Goal: Task Accomplishment & Management: Complete application form

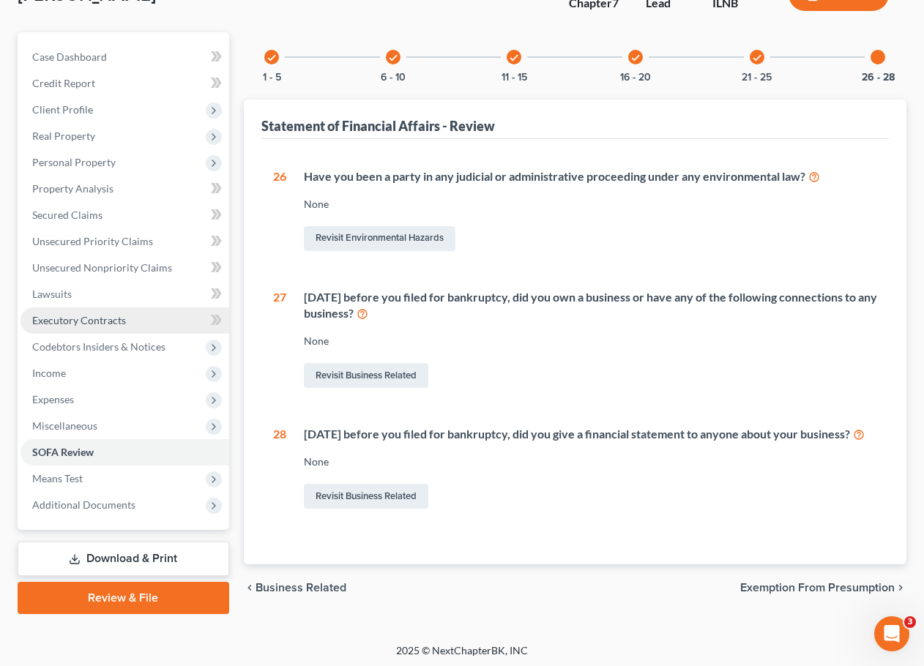
scroll to position [126, 0]
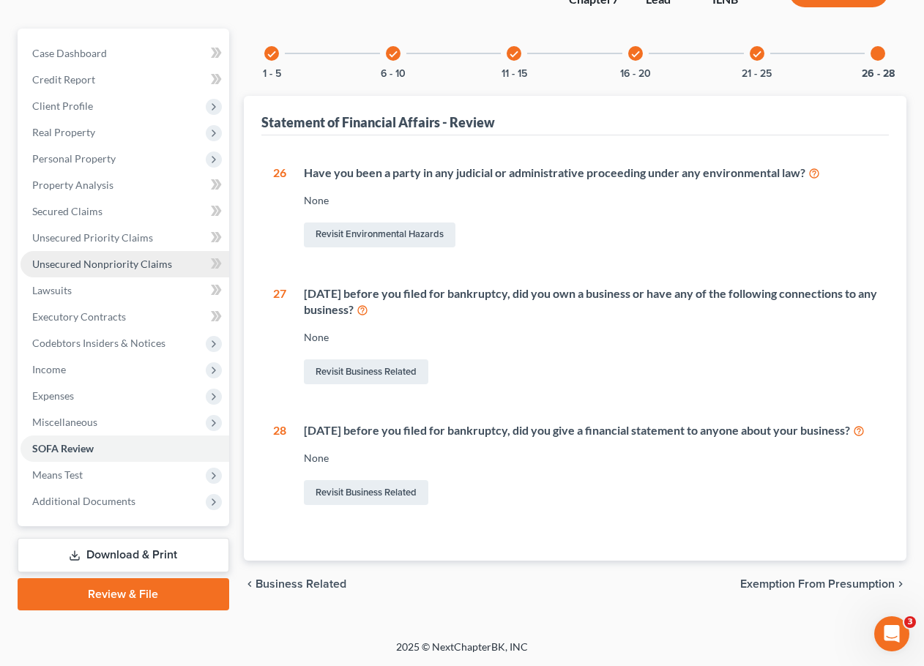
click at [93, 258] on link "Unsecured Nonpriority Claims" at bounding box center [124, 264] width 209 height 26
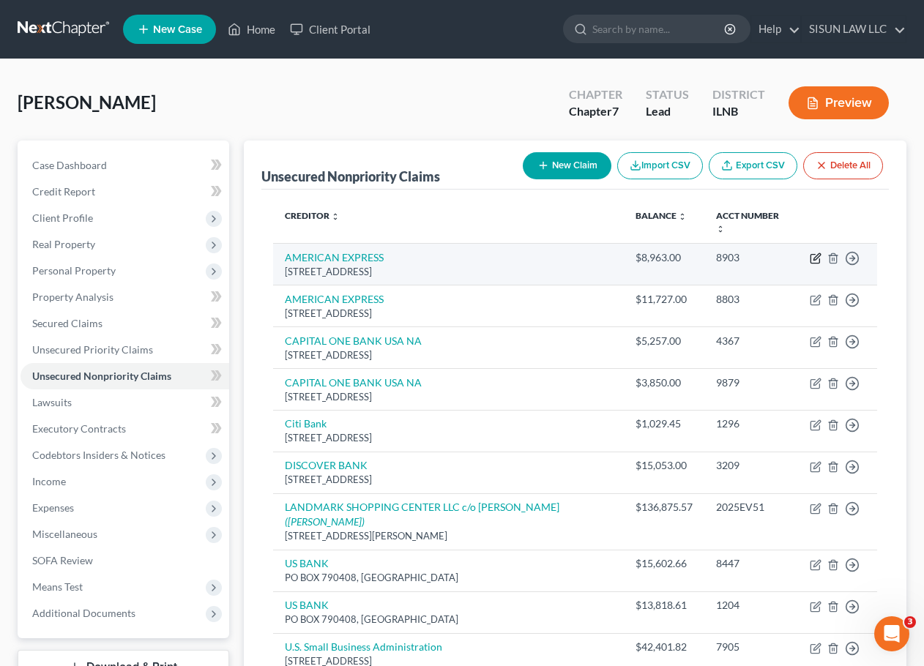
click at [816, 253] on icon "button" at bounding box center [816, 259] width 12 height 12
select select "45"
select select "2"
select select "0"
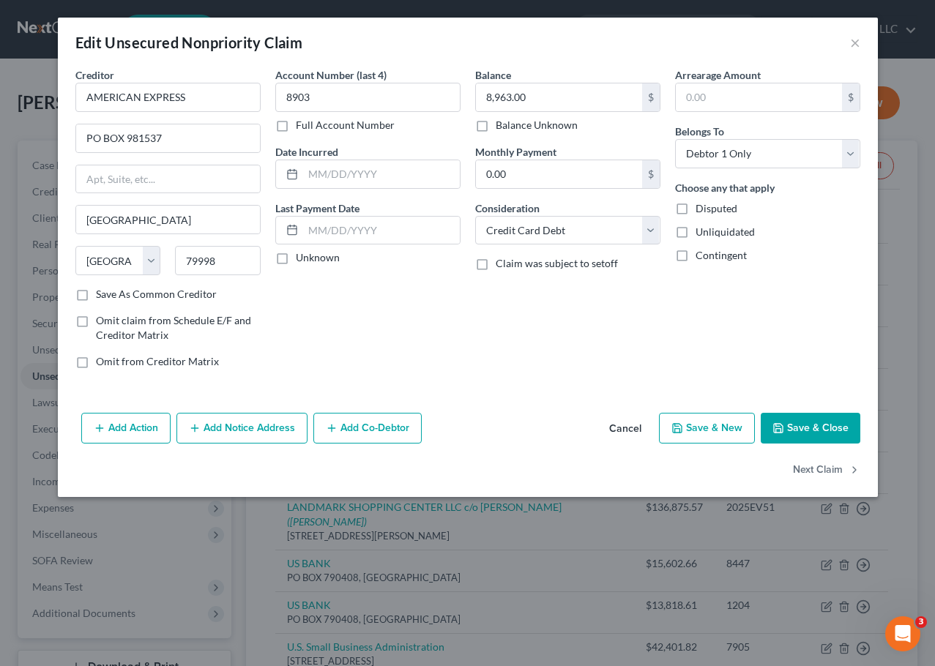
click at [381, 419] on button "Add Co-Debtor" at bounding box center [367, 428] width 108 height 31
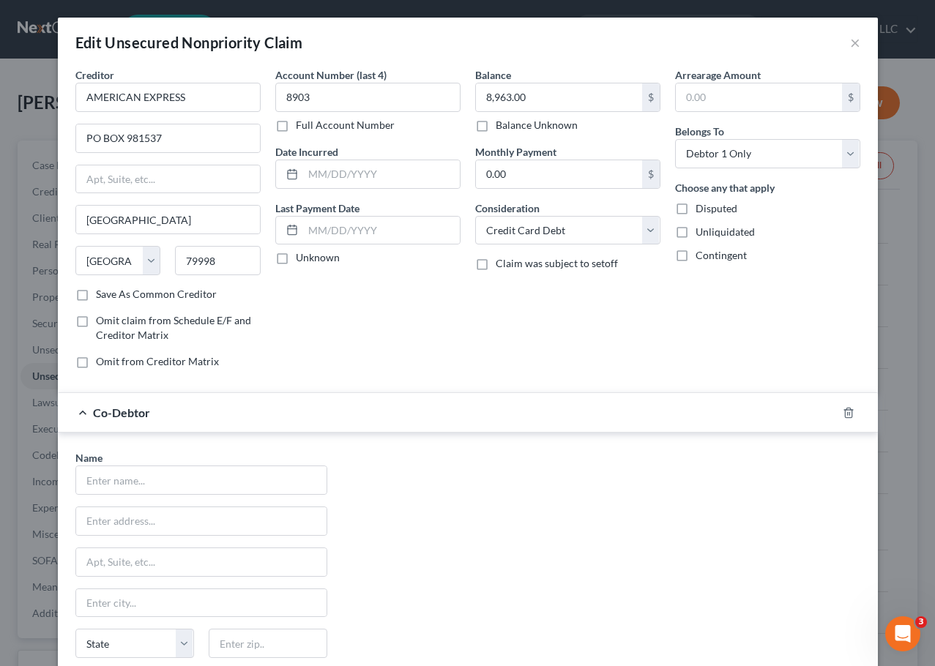
click at [385, 418] on div "Co-Debtor" at bounding box center [447, 412] width 779 height 39
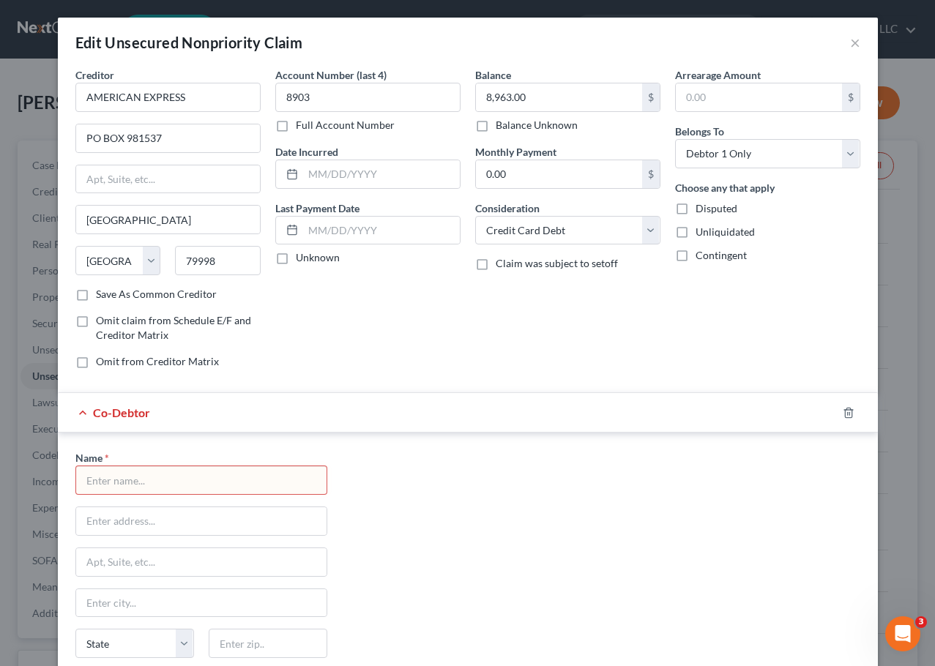
click at [108, 414] on span "Co-Debtor" at bounding box center [121, 413] width 57 height 14
click at [93, 414] on span "Co-Debtor" at bounding box center [121, 413] width 57 height 14
click at [73, 412] on div "Co-Debtor" at bounding box center [447, 412] width 779 height 39
click at [845, 409] on icon "button" at bounding box center [848, 413] width 7 height 10
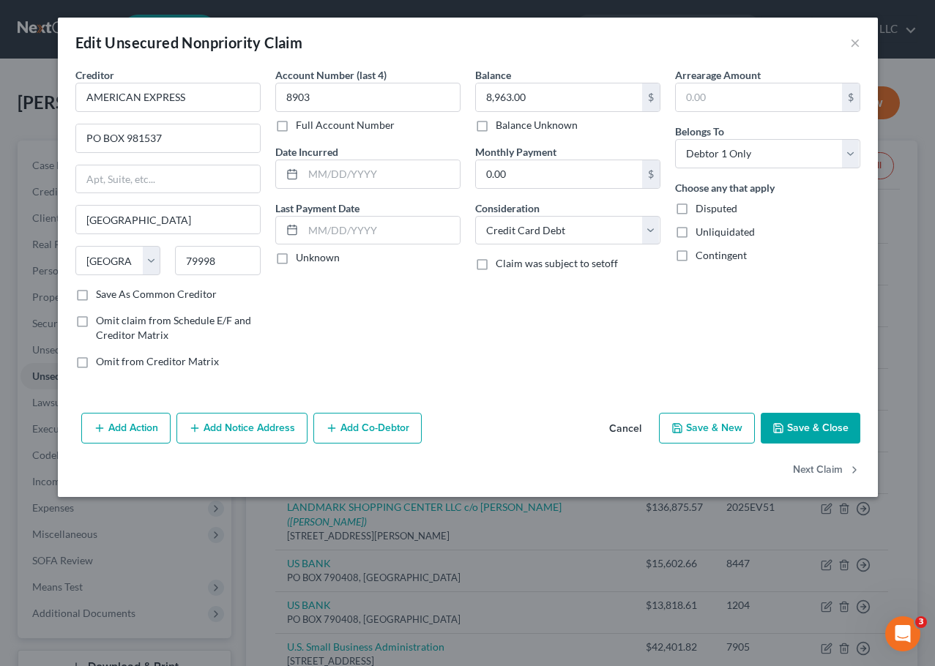
click at [638, 429] on button "Cancel" at bounding box center [625, 428] width 56 height 29
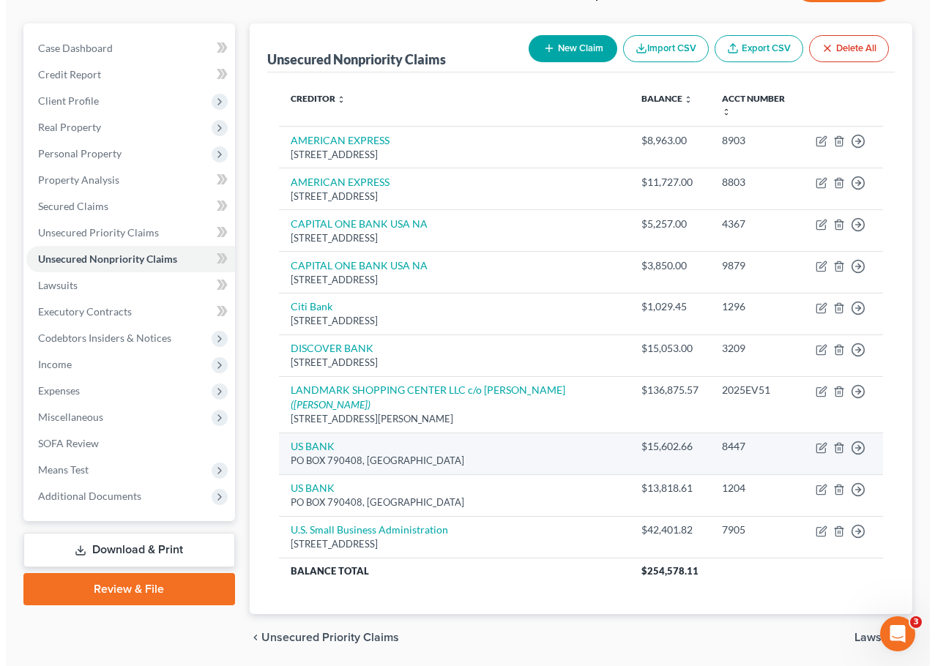
scroll to position [140, 0]
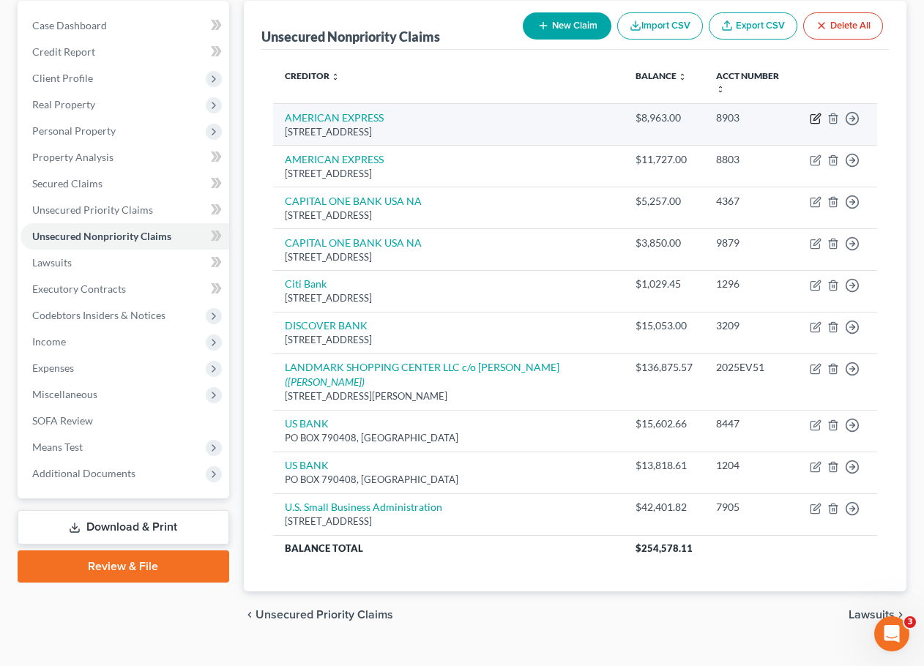
click at [815, 113] on icon "button" at bounding box center [816, 119] width 12 height 12
select select "45"
select select "2"
select select "0"
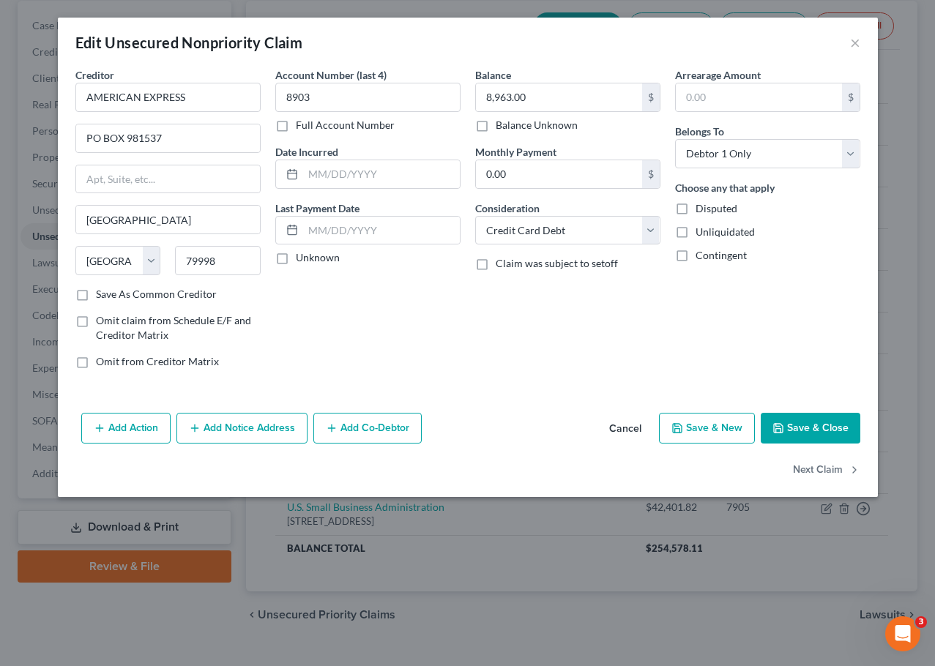
click at [376, 426] on button "Add Co-Debtor" at bounding box center [367, 428] width 108 height 31
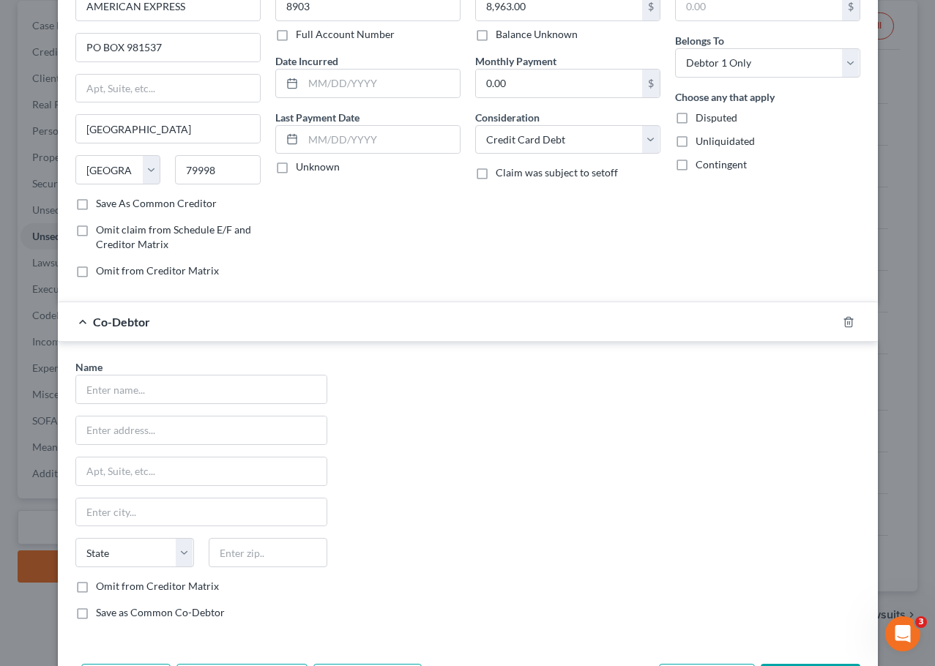
scroll to position [190, 0]
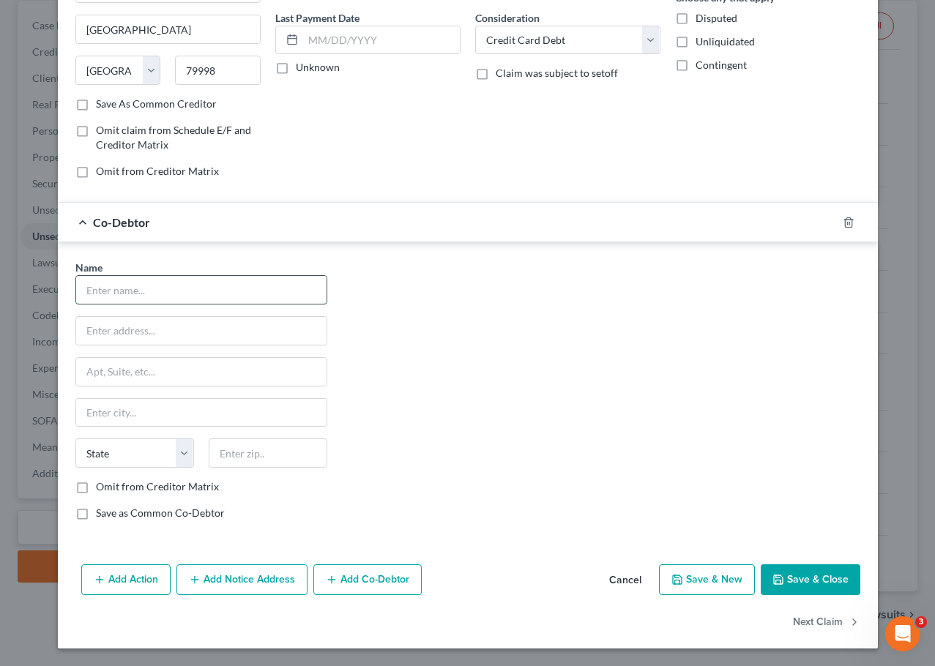
click at [228, 282] on input "text" at bounding box center [201, 290] width 250 height 28
click at [849, 224] on line "button" at bounding box center [849, 223] width 0 height 3
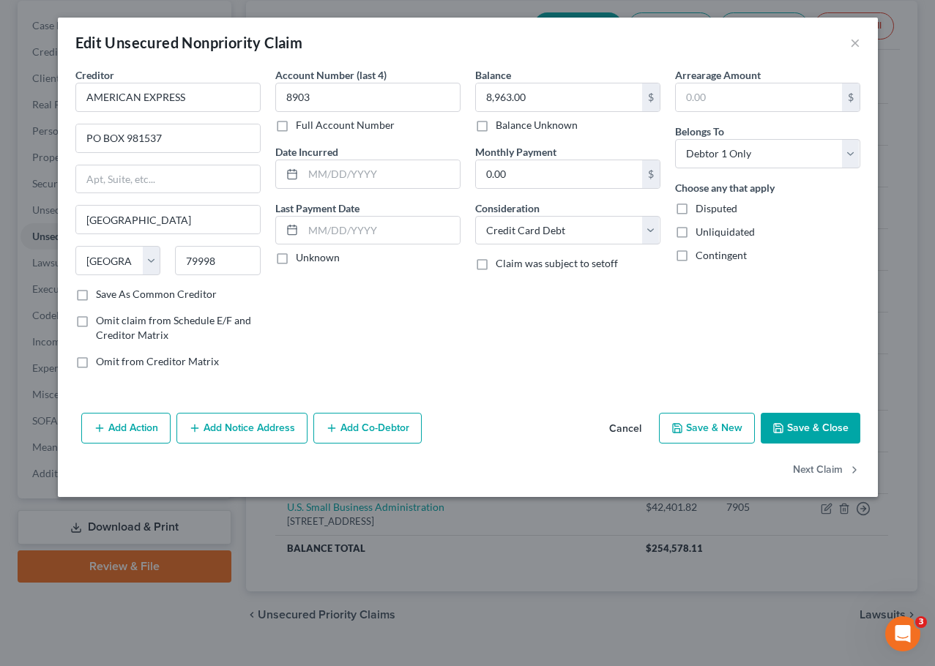
click at [135, 428] on button "Add Action" at bounding box center [125, 428] width 89 height 31
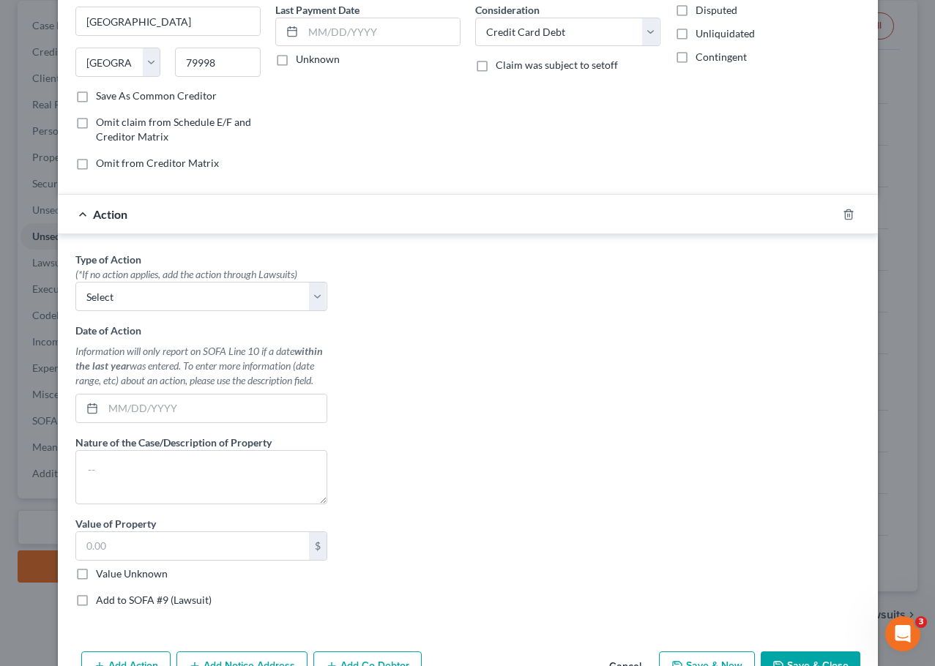
scroll to position [220, 0]
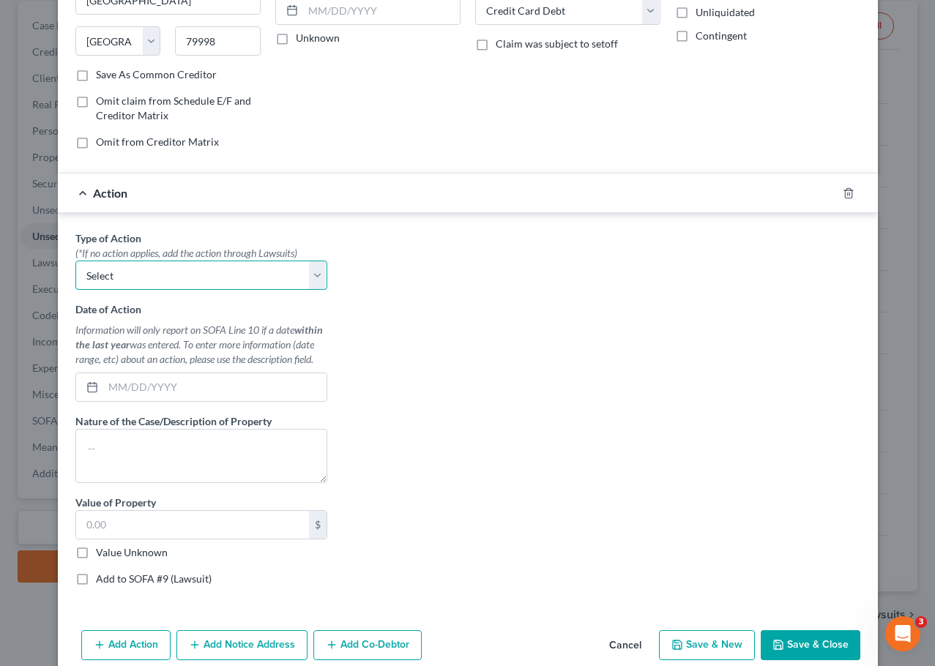
click at [196, 274] on select "Select Repossession Garnishment Foreclosure Personal Injury Attached, Seized, O…" at bounding box center [201, 275] width 252 height 29
click at [837, 193] on div at bounding box center [857, 193] width 41 height 23
click at [843, 193] on icon "button" at bounding box center [849, 193] width 12 height 12
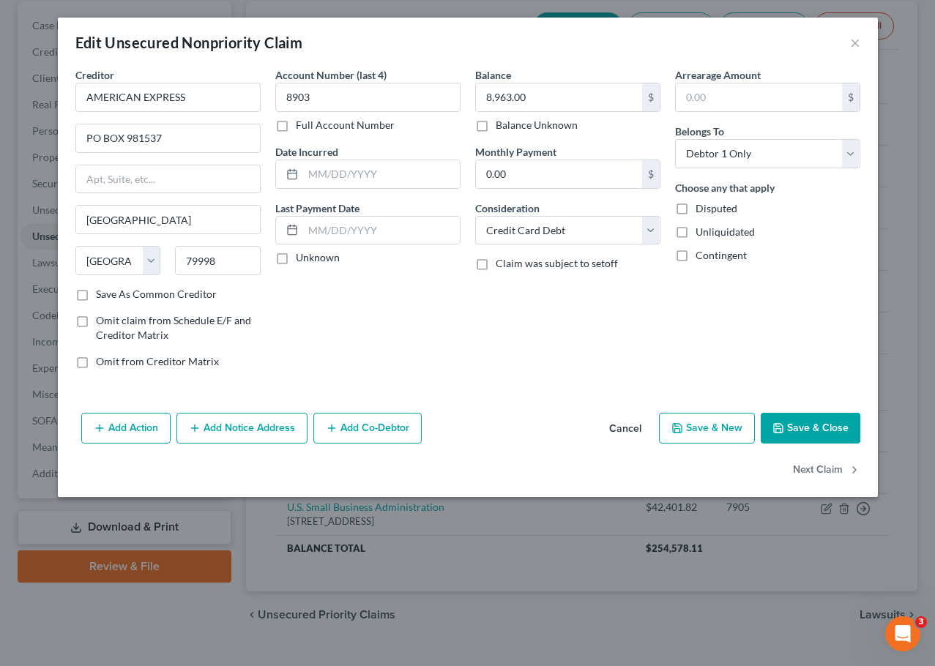
click at [336, 130] on label "Full Account Number" at bounding box center [345, 125] width 99 height 15
click at [311, 127] on input "Full Account Number" at bounding box center [307, 123] width 10 height 10
click at [262, 429] on button "Add Notice Address" at bounding box center [241, 428] width 131 height 31
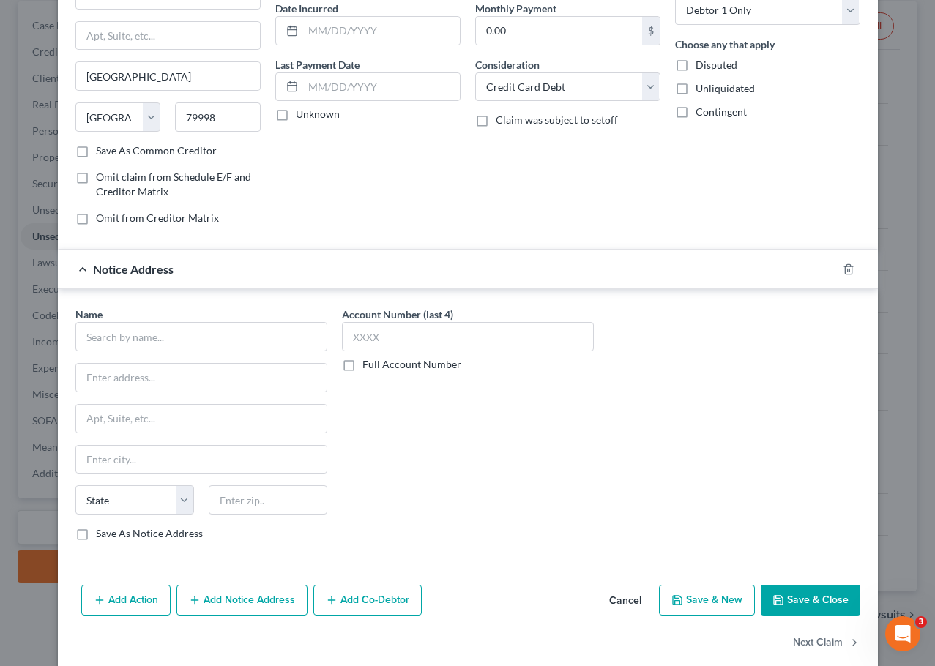
scroll to position [164, 0]
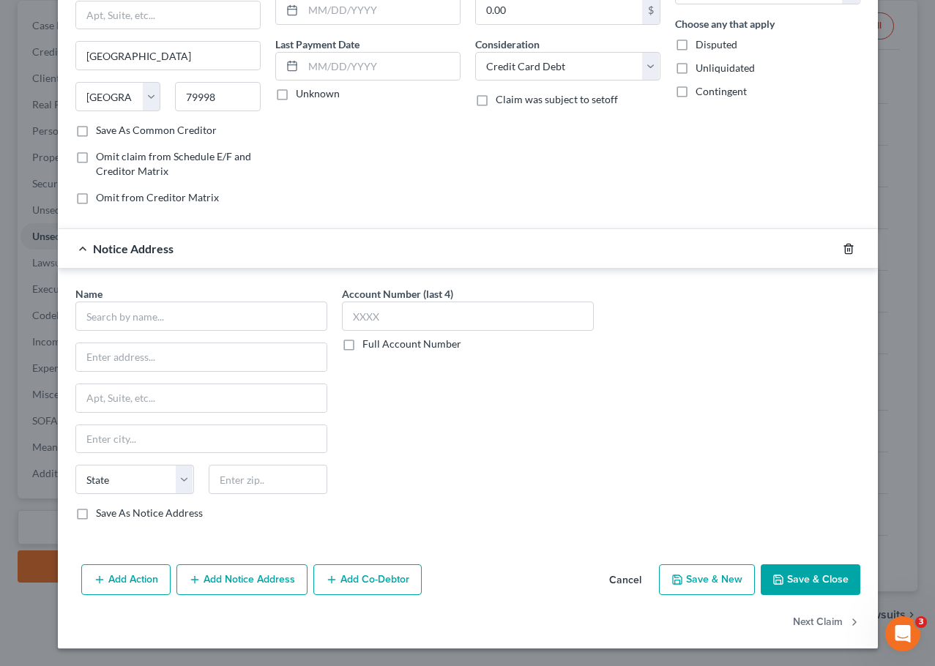
click at [843, 250] on icon "button" at bounding box center [849, 249] width 12 height 12
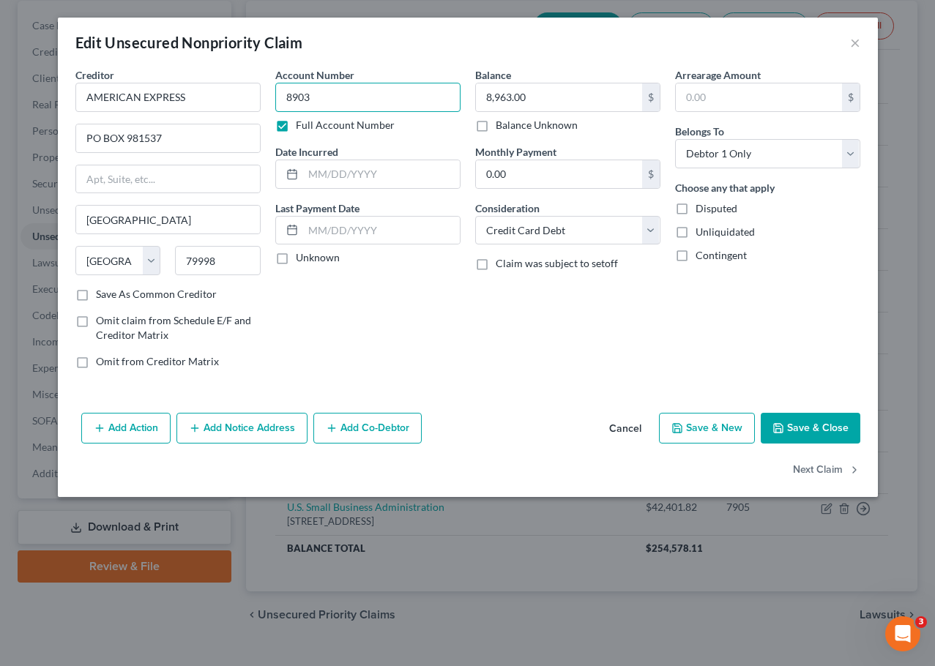
click at [348, 109] on input "8903" at bounding box center [367, 97] width 185 height 29
paste input "Creditor provided acct ending in XXXX"
drag, startPoint x: 458, startPoint y: 98, endPoint x: 374, endPoint y: 104, distance: 83.7
click at [314, 99] on input "8903 Creditor provided acct ending in XXXX" at bounding box center [367, 97] width 185 height 29
type input "8903"
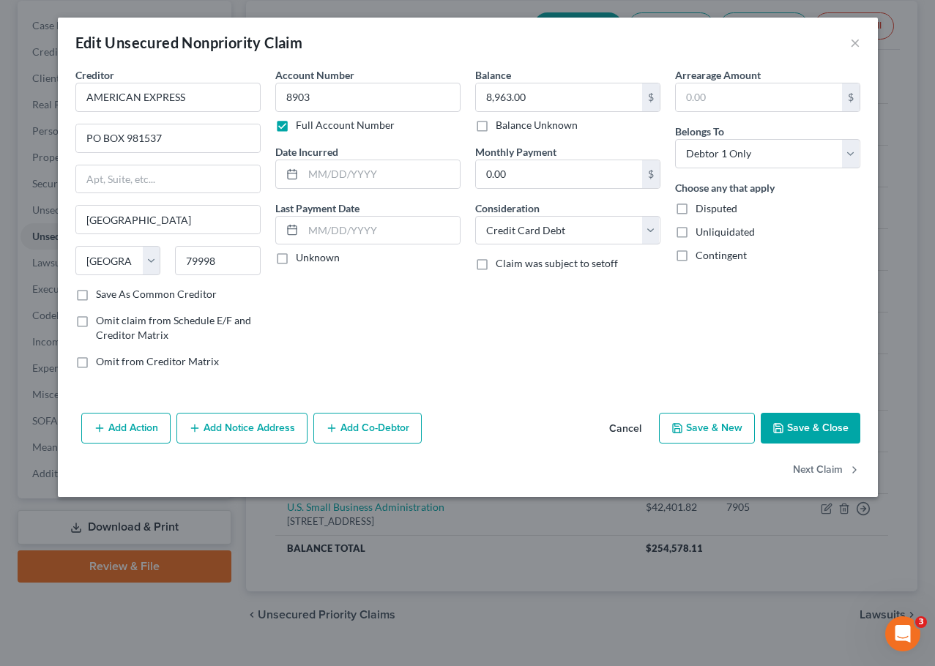
click at [738, 433] on button "Save & New" at bounding box center [707, 428] width 96 height 31
select select "0"
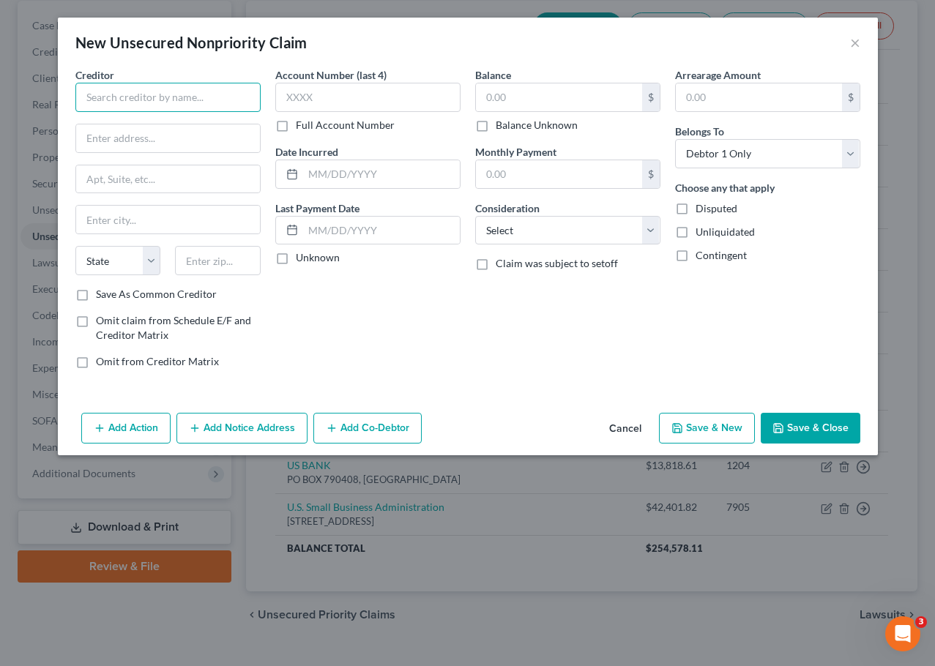
click at [165, 98] on input "text" at bounding box center [167, 97] width 185 height 29
type input "ㅁ"
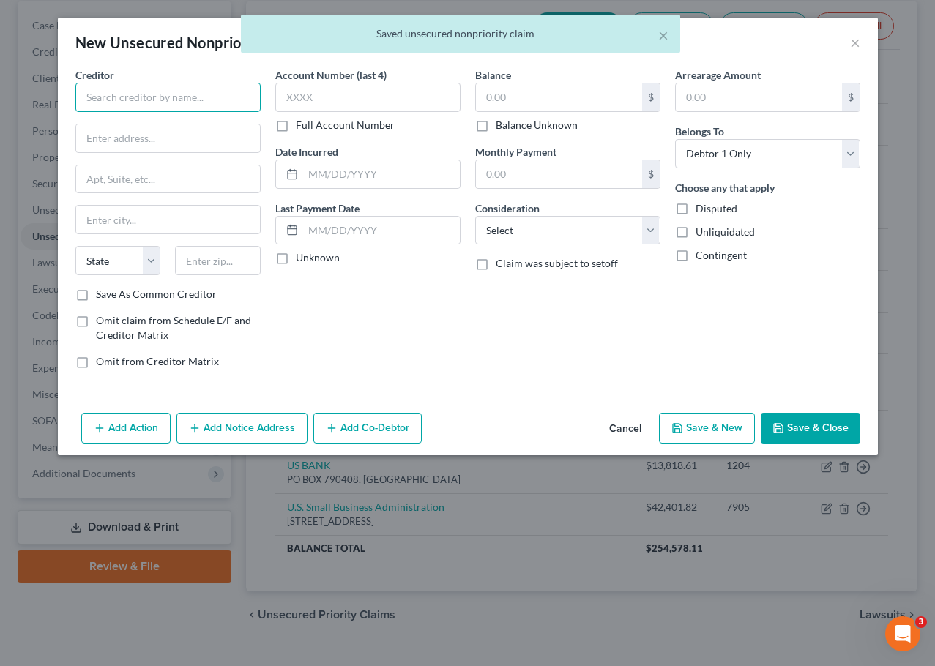
type input "ㅁ"
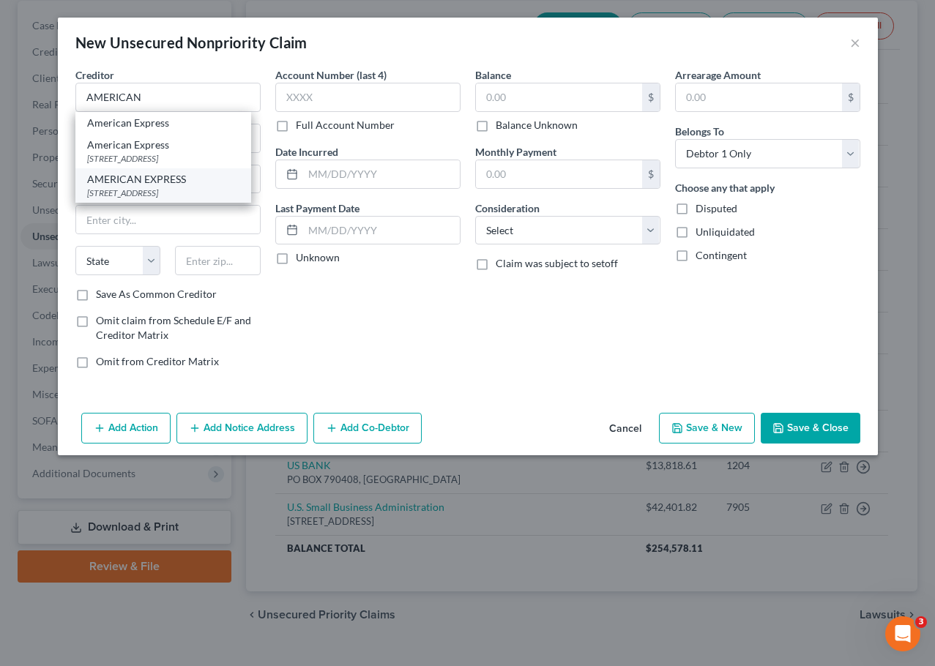
click at [151, 179] on div "AMERICAN EXPRESS" at bounding box center [163, 179] width 152 height 15
type input "AMERICAN EXPRESS"
type input "PO BOX 981537"
type input "[GEOGRAPHIC_DATA]"
select select "45"
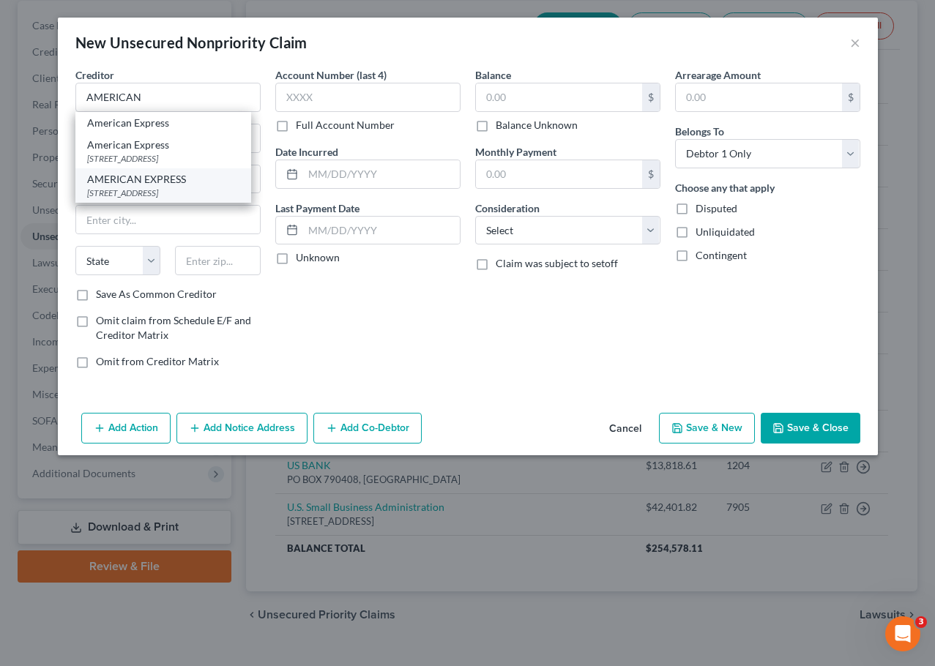
type input "79998"
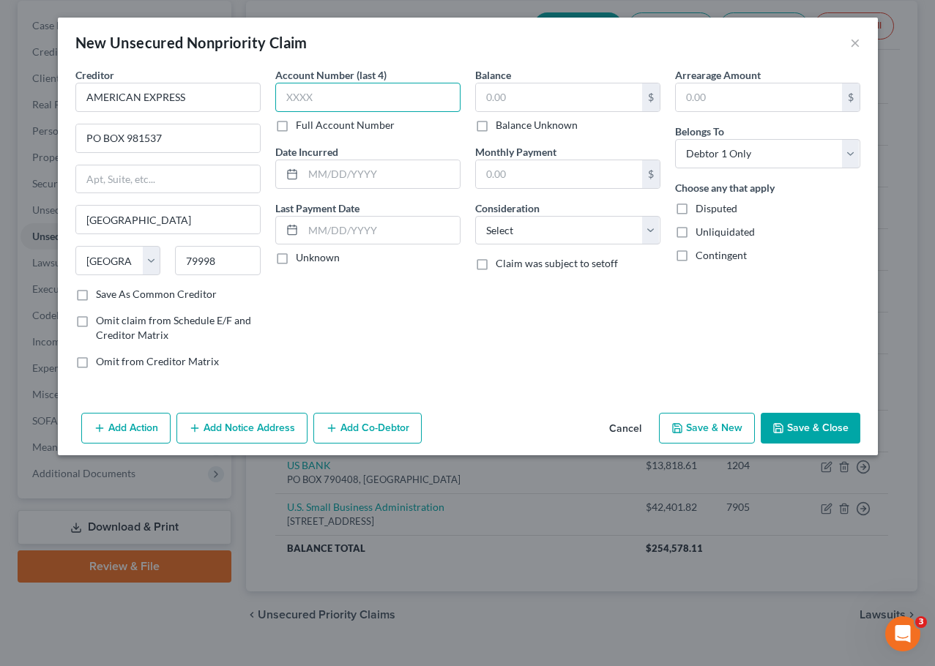
click at [299, 93] on input "text" at bounding box center [367, 97] width 185 height 29
type input "9004"
click at [545, 98] on input "text" at bounding box center [559, 97] width 166 height 28
type input "12,081"
click at [551, 246] on div "Balance 12,081.00 $ Balance Unknown Balance Undetermined 12,081 $ Balance Unkno…" at bounding box center [568, 223] width 200 height 313
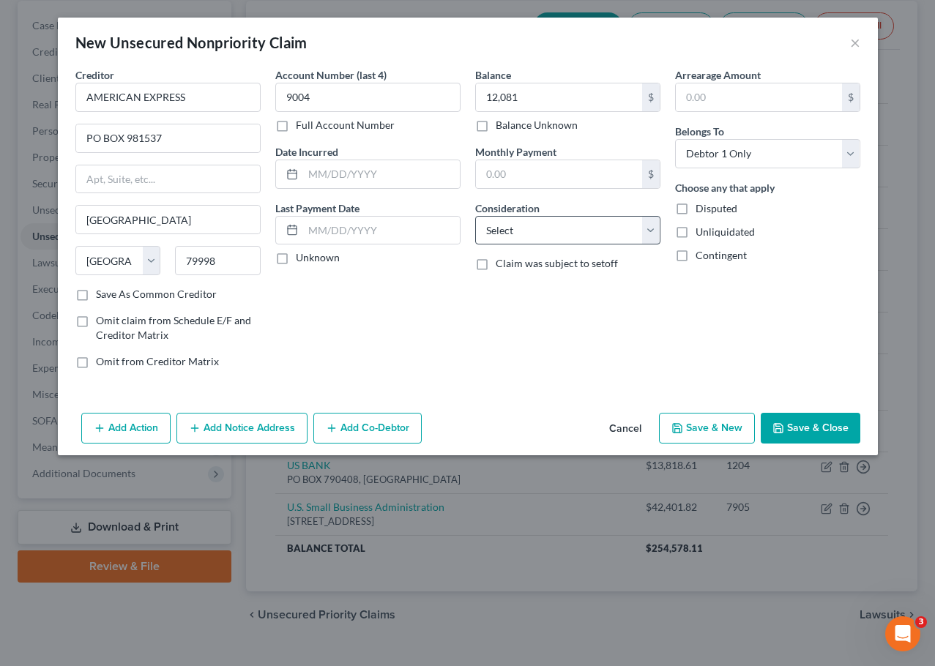
click at [556, 245] on div "Balance 12,081.00 $ Balance Unknown Balance Undetermined 12,081 $ Balance Unkno…" at bounding box center [568, 223] width 200 height 313
click at [558, 239] on select "Select Cable / Satellite Services Collection Agency Credit Card Debt Debt Couns…" at bounding box center [567, 230] width 185 height 29
select select "2"
click at [475, 216] on select "Select Cable / Satellite Services Collection Agency Credit Card Debt Debt Couns…" at bounding box center [567, 230] width 185 height 29
click at [718, 425] on button "Save & New" at bounding box center [707, 428] width 96 height 31
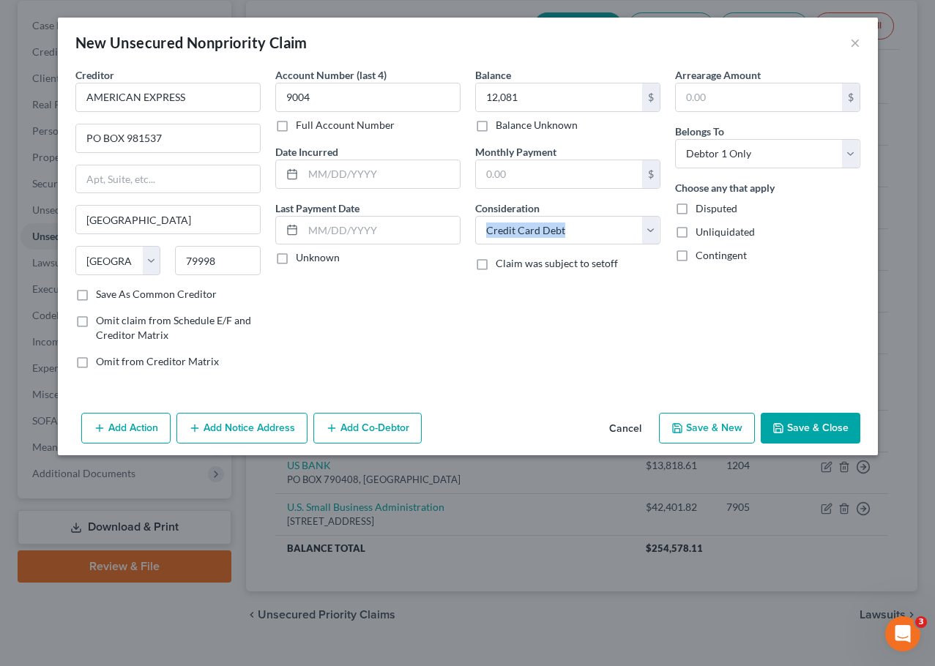
select select "0"
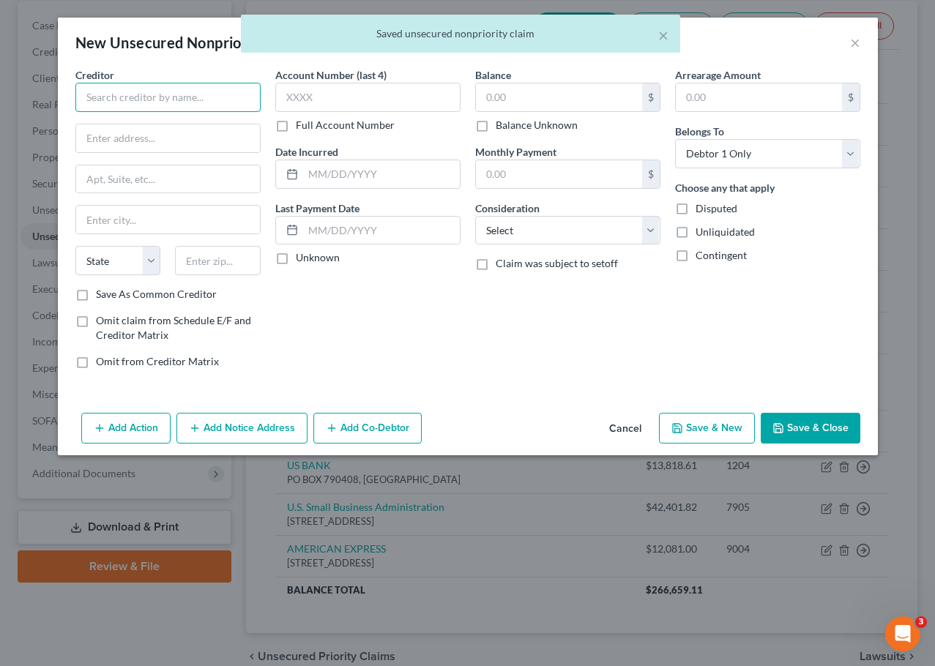
click at [127, 100] on input "text" at bounding box center [167, 97] width 185 height 29
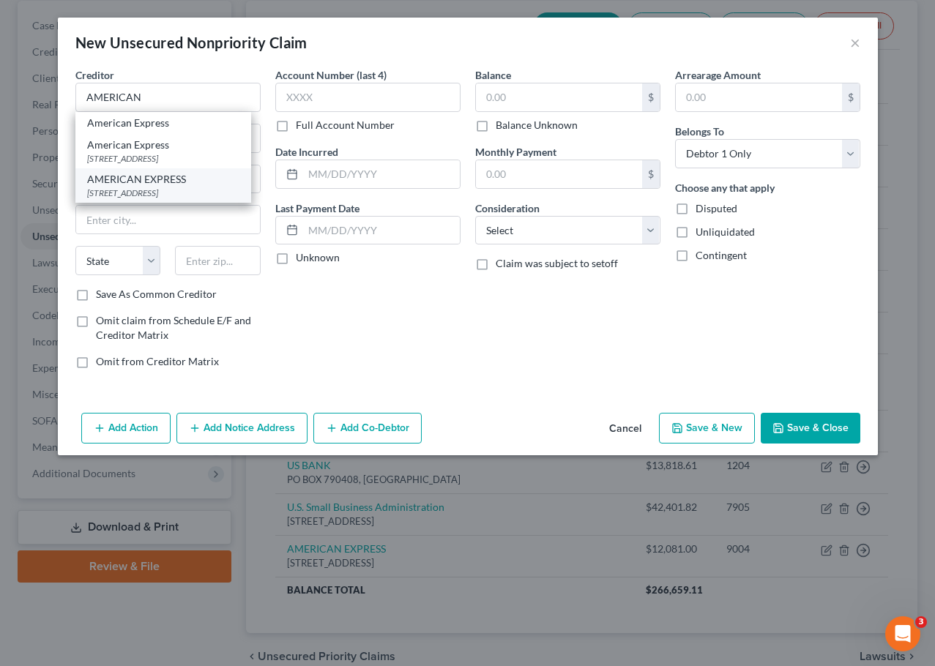
click at [195, 181] on div "AMERICAN EXPRESS" at bounding box center [163, 179] width 152 height 15
type input "AMERICAN EXPRESS"
type input "PO BOX 981537"
type input "[GEOGRAPHIC_DATA]"
select select "45"
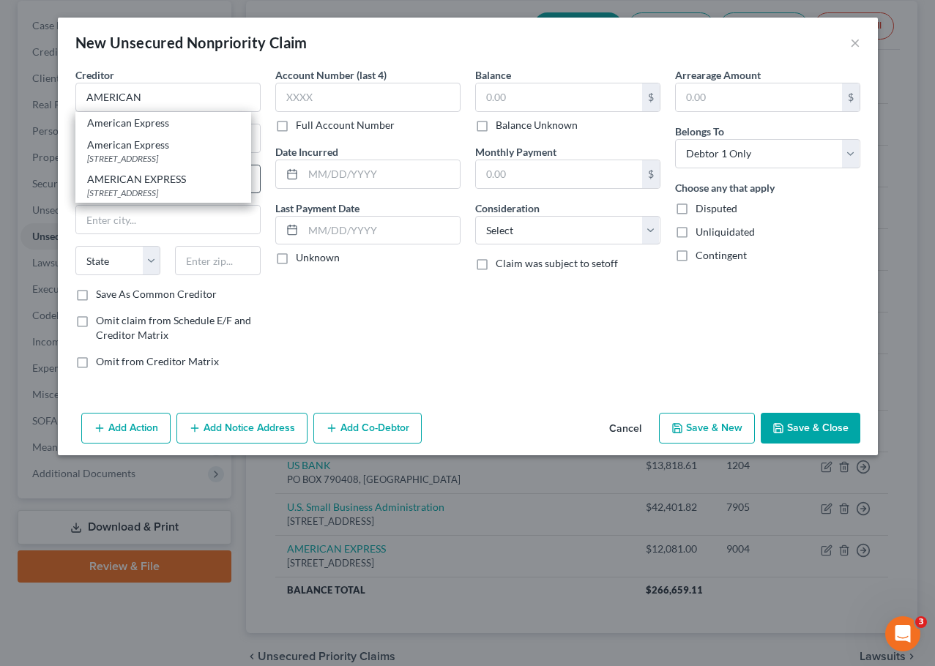
type input "79998"
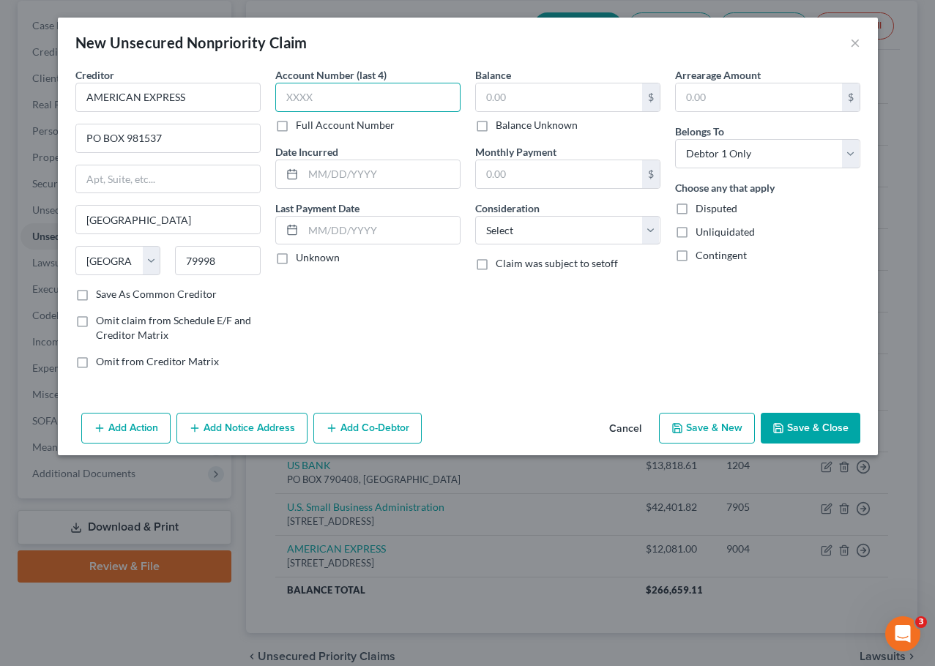
click at [325, 89] on input "text" at bounding box center [367, 97] width 185 height 29
type input "1007"
click at [624, 95] on input "text" at bounding box center [559, 97] width 166 height 28
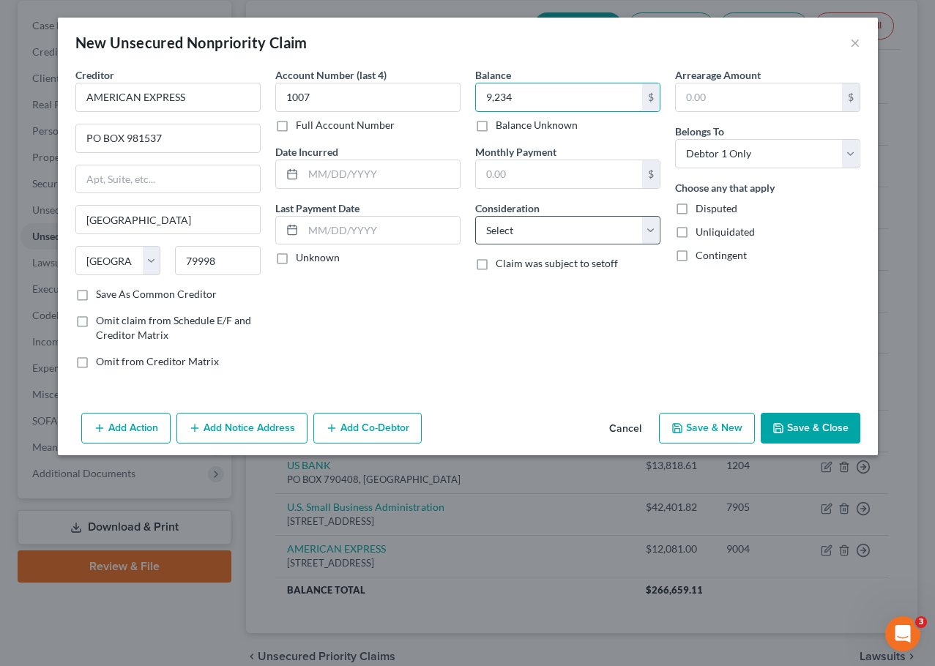
type input "9,234"
click at [540, 235] on select "Select Cable / Satellite Services Collection Agency Credit Card Debt Debt Couns…" at bounding box center [567, 230] width 185 height 29
select select "2"
click at [475, 216] on select "Select Cable / Satellite Services Collection Agency Credit Card Debt Debt Couns…" at bounding box center [567, 230] width 185 height 29
click at [820, 428] on button "Save & Close" at bounding box center [811, 428] width 100 height 31
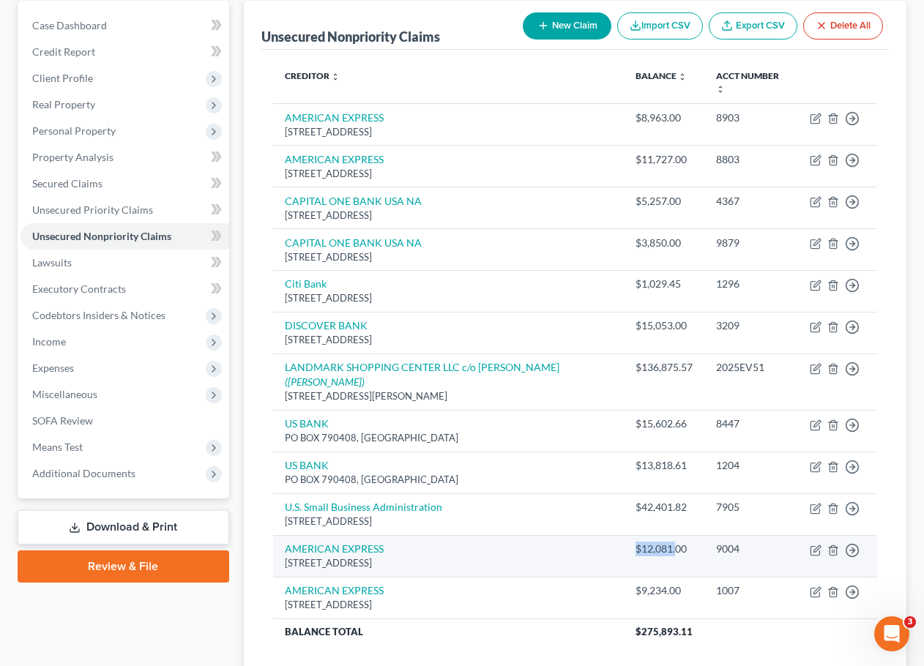
drag, startPoint x: 630, startPoint y: 524, endPoint x: 674, endPoint y: 523, distance: 44.0
click at [674, 535] on td "$12,081.00" at bounding box center [664, 556] width 81 height 42
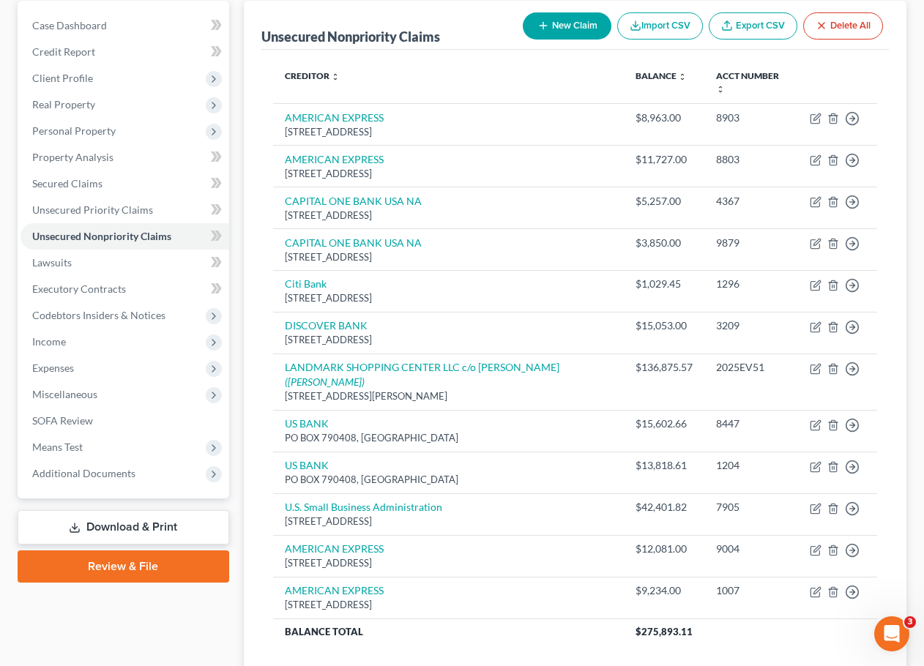
click at [234, 638] on div "Case Dashboard Payments Invoices Payments Payments Credit Report Client Profile" at bounding box center [123, 361] width 226 height 721
click at [431, 621] on div "Creditor expand_more expand_less unfold_more Balance expand_more expand_less un…" at bounding box center [575, 362] width 628 height 625
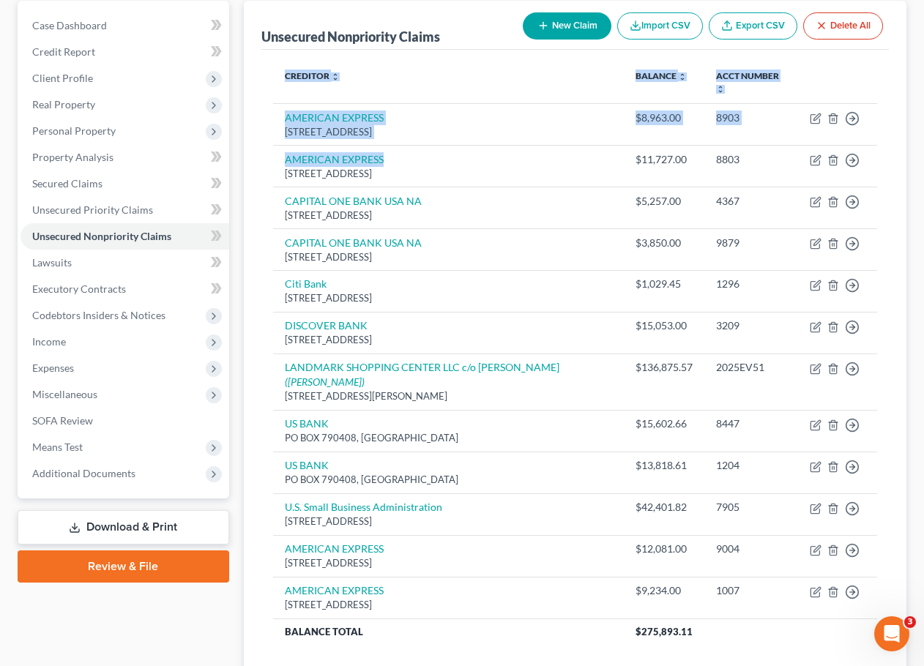
drag, startPoint x: 409, startPoint y: 139, endPoint x: 266, endPoint y: 149, distance: 143.1
click at [266, 149] on div "Creditor expand_more expand_less unfold_more Balance expand_more expand_less un…" at bounding box center [575, 362] width 628 height 625
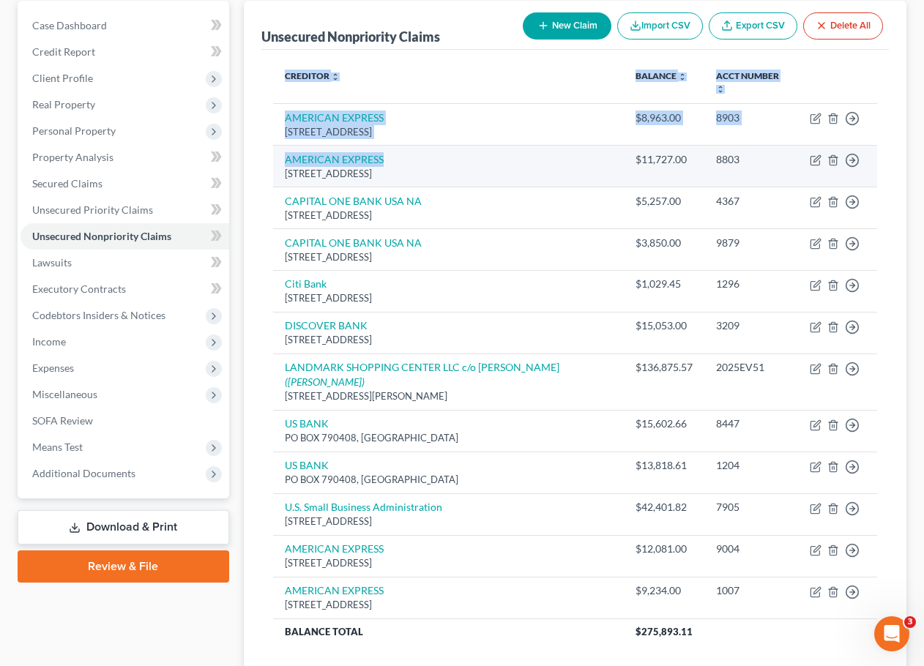
click at [395, 149] on td "AMERICAN EXPRESS [STREET_ADDRESS]" at bounding box center [448, 166] width 351 height 42
click at [404, 145] on td "AMERICAN EXPRESS [STREET_ADDRESS]" at bounding box center [448, 166] width 351 height 42
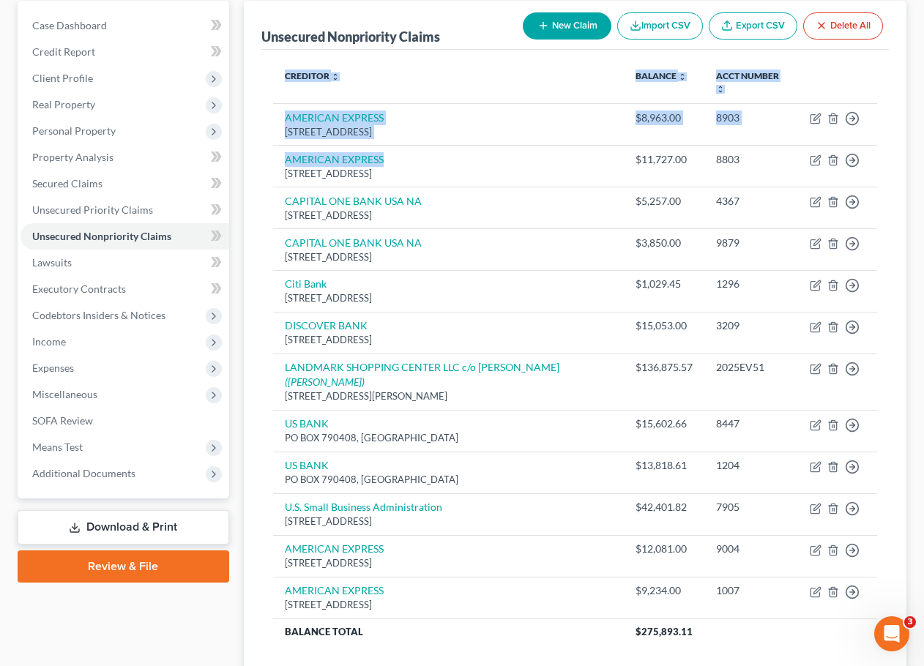
click at [480, 86] on th "Creditor expand_more expand_less unfold_more" at bounding box center [448, 82] width 351 height 42
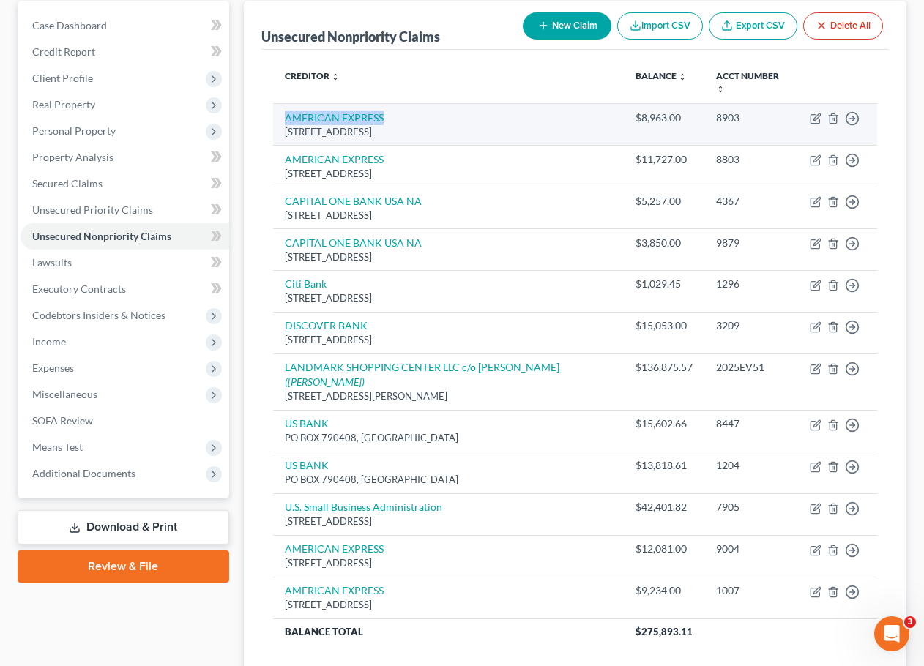
drag, startPoint x: 395, startPoint y: 101, endPoint x: 282, endPoint y: 104, distance: 112.8
click at [282, 104] on td "AMERICAN EXPRESS [STREET_ADDRESS]" at bounding box center [448, 124] width 351 height 42
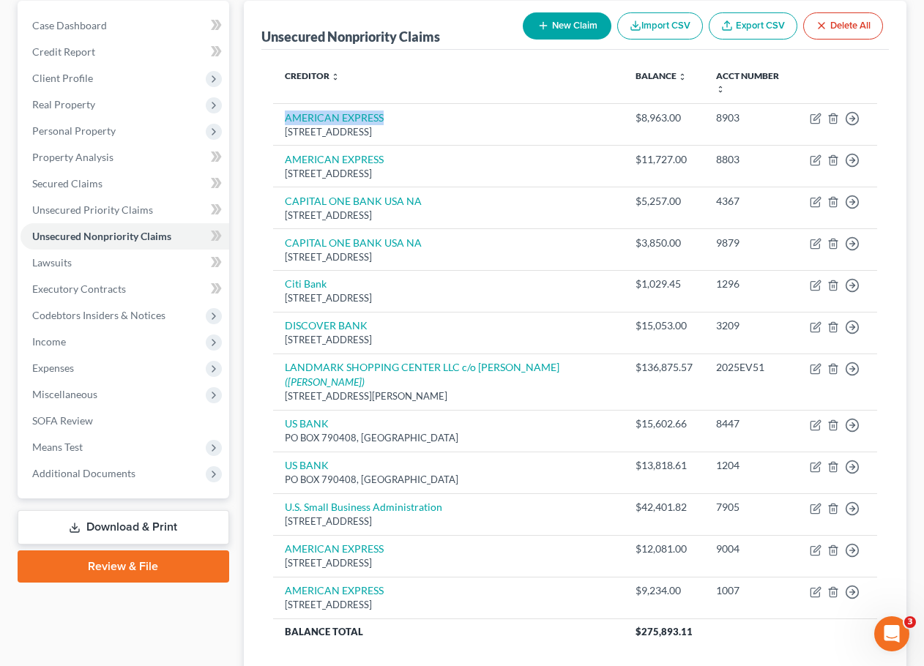
copy link "AMERICAN EXPRESS"
click at [189, 520] on link "Download & Print" at bounding box center [124, 527] width 212 height 34
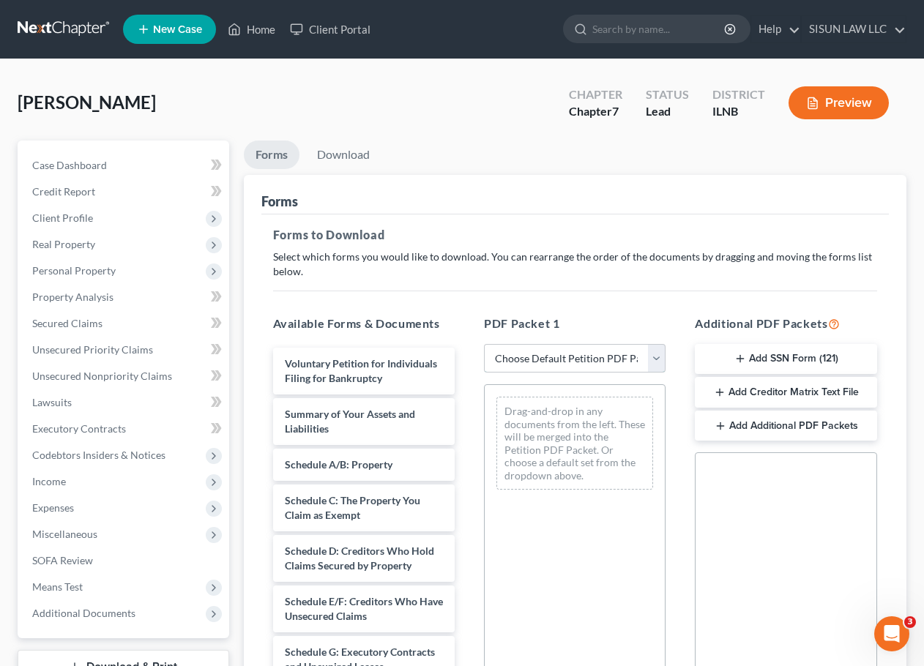
click at [553, 369] on select "Choose Default Petition PDF Packet Complete Bankruptcy Petition (all forms and …" at bounding box center [575, 358] width 182 height 29
select select "0"
click at [484, 344] on select "Choose Default Petition PDF Packet Complete Bankruptcy Petition (all forms and …" at bounding box center [575, 358] width 182 height 29
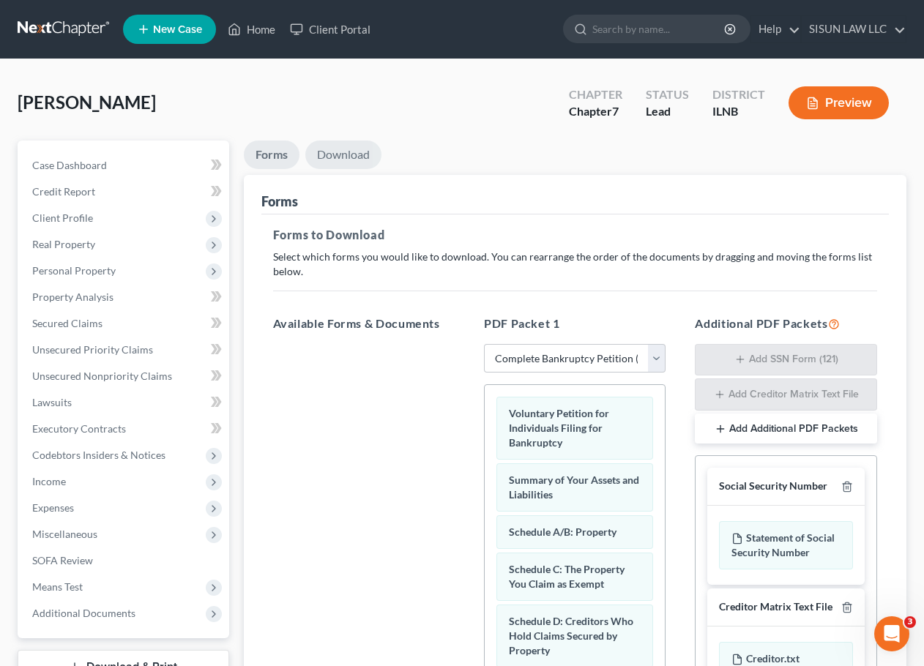
click at [349, 154] on link "Download" at bounding box center [343, 155] width 76 height 29
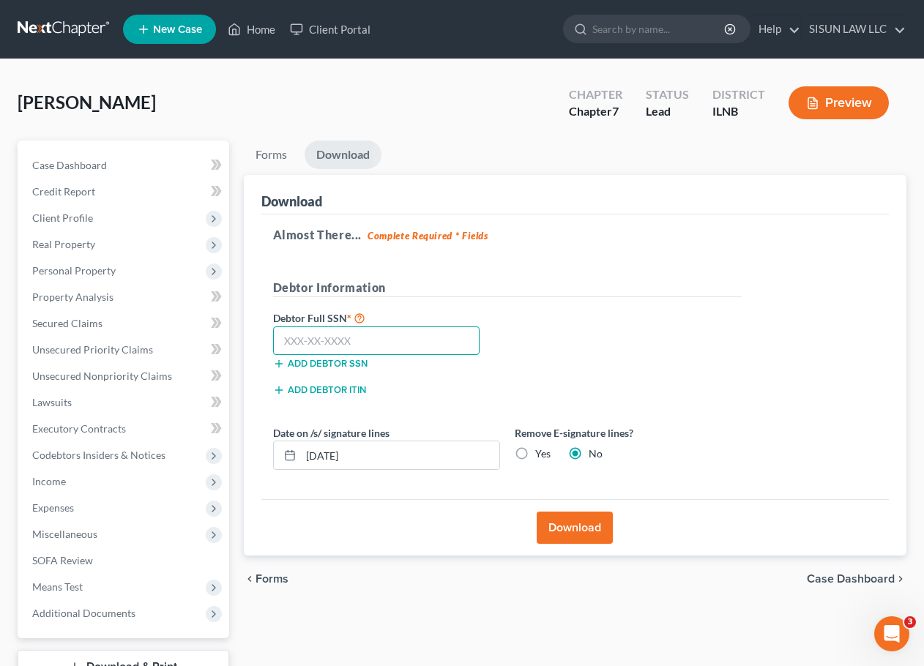
click at [415, 342] on input "text" at bounding box center [376, 341] width 207 height 29
click at [337, 338] on input "text" at bounding box center [376, 341] width 207 height 29
type input "327-66-7426"
click at [535, 451] on label "Yes" at bounding box center [542, 454] width 15 height 15
click at [541, 451] on input "Yes" at bounding box center [546, 452] width 10 height 10
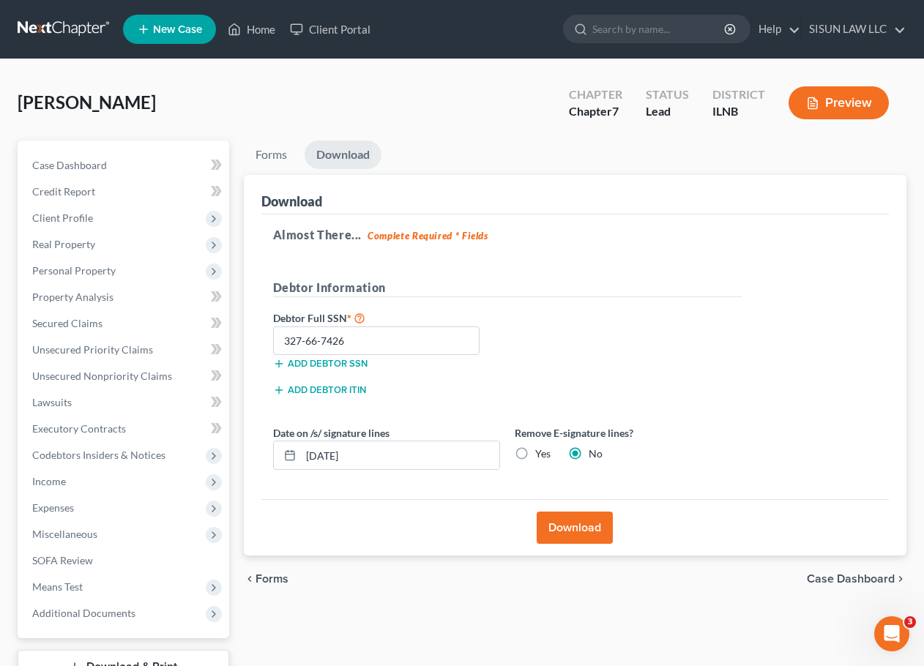
radio input "true"
radio input "false"
click at [558, 513] on button "Download" at bounding box center [575, 528] width 76 height 32
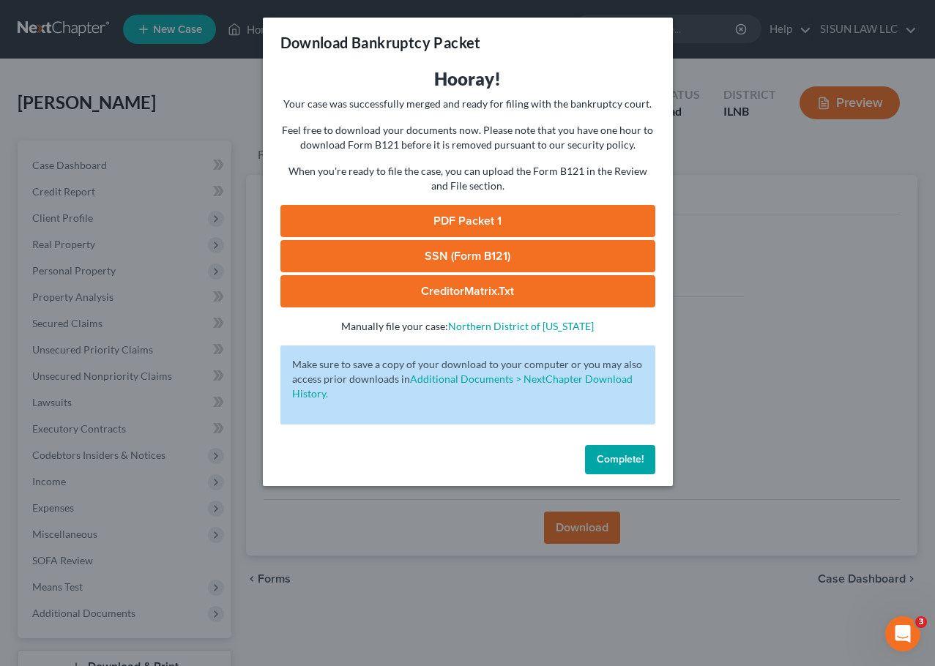
click at [440, 206] on link "PDF Packet 1" at bounding box center [467, 221] width 375 height 32
click at [616, 458] on span "Complete!" at bounding box center [620, 459] width 47 height 12
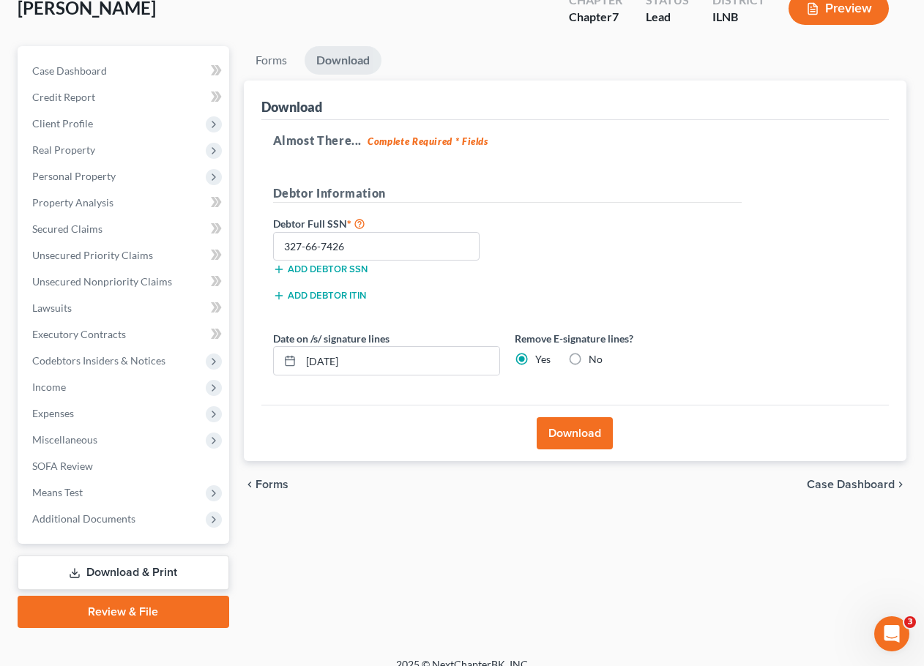
scroll to position [112, 0]
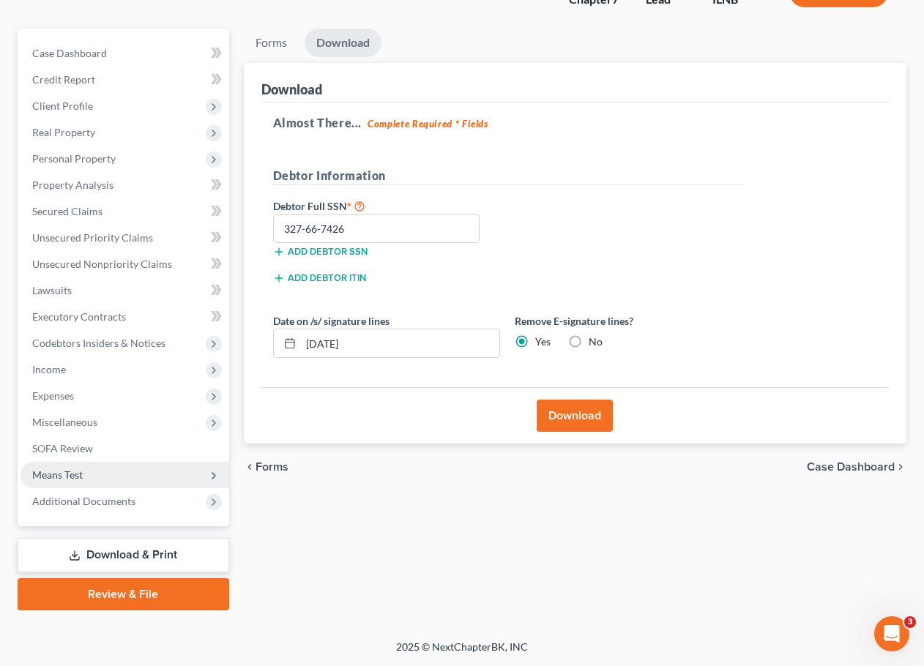
click at [195, 471] on span "Means Test" at bounding box center [124, 475] width 209 height 26
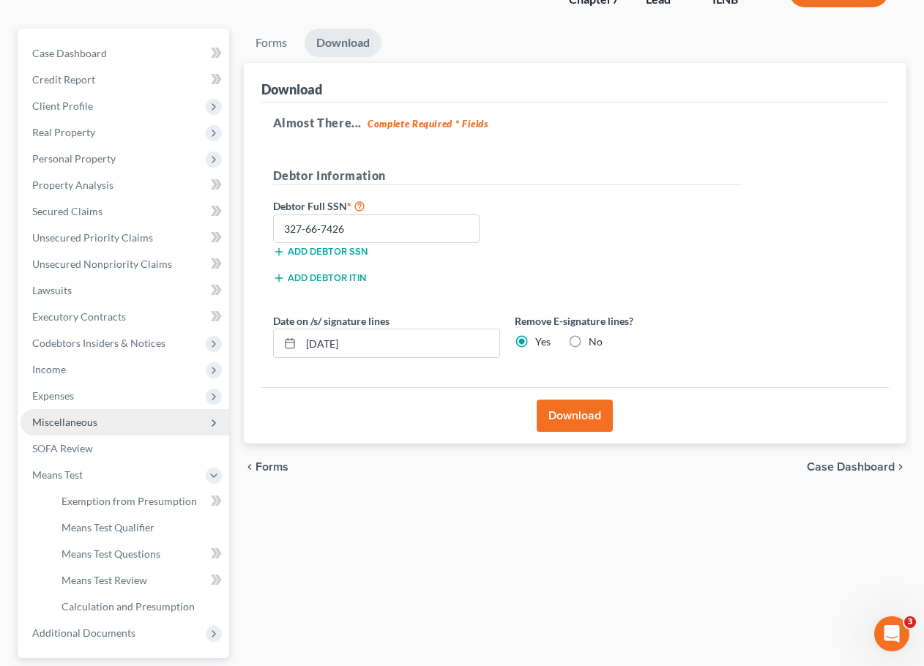
scroll to position [244, 0]
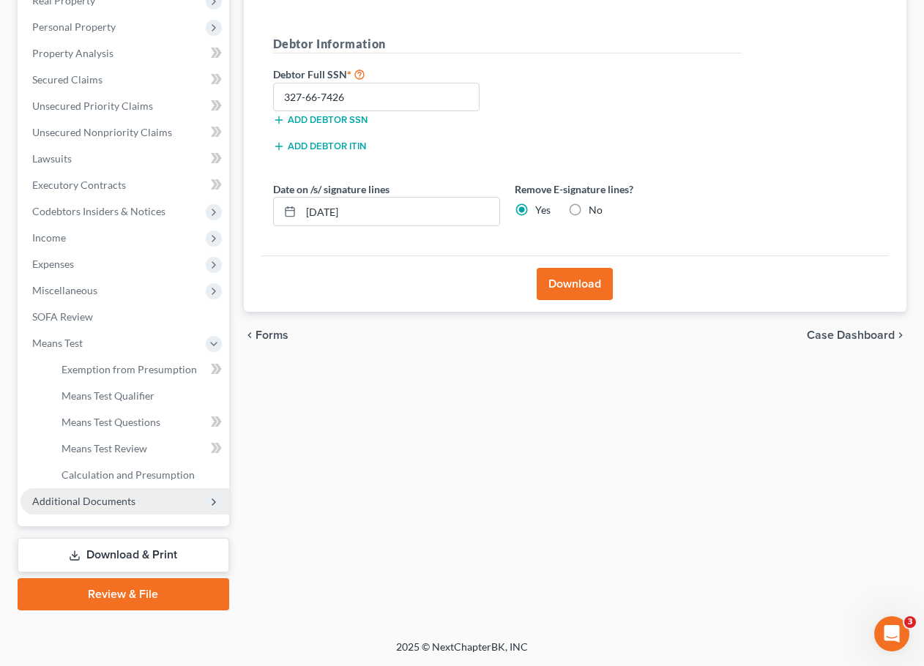
drag, startPoint x: 151, startPoint y: 504, endPoint x: 154, endPoint y: 494, distance: 10.9
click at [150, 504] on span "Additional Documents" at bounding box center [124, 501] width 209 height 26
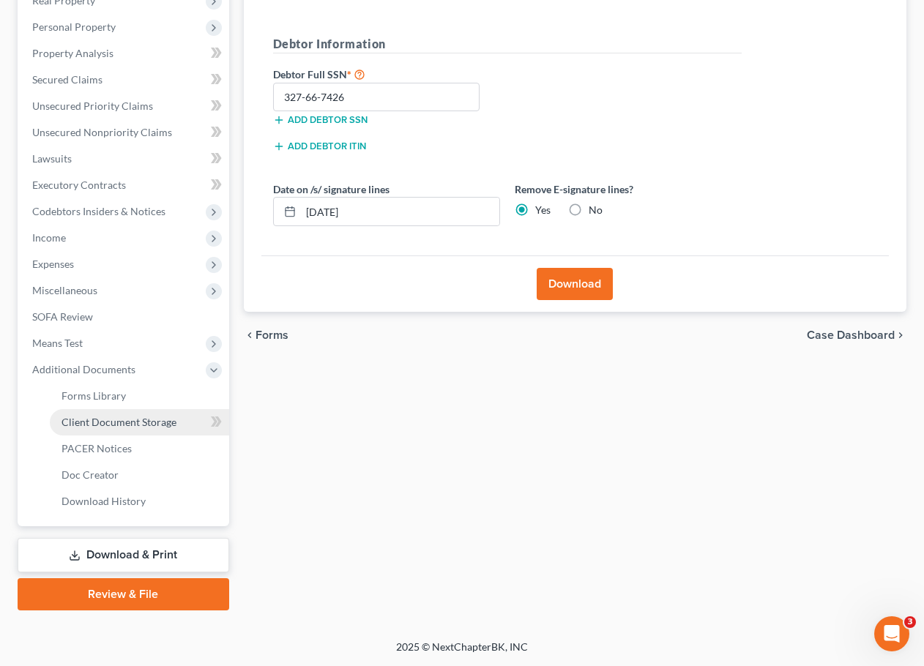
click at [164, 410] on link "Client Document Storage" at bounding box center [139, 422] width 179 height 26
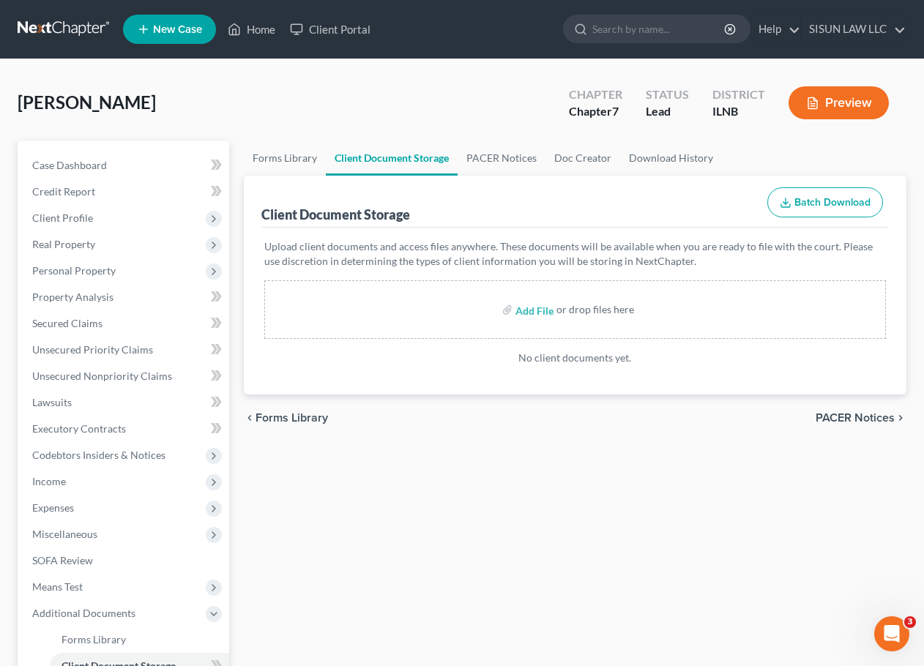
click at [581, 318] on div "Add File or drop files here" at bounding box center [575, 309] width 622 height 59
click at [575, 303] on div "or drop files here" at bounding box center [595, 309] width 78 height 15
click at [515, 308] on label "Add File" at bounding box center [535, 312] width 41 height 26
click at [534, 312] on input "file" at bounding box center [532, 310] width 35 height 26
type input "C:\fakepath\Certificate of Counseling_1st.pdf"
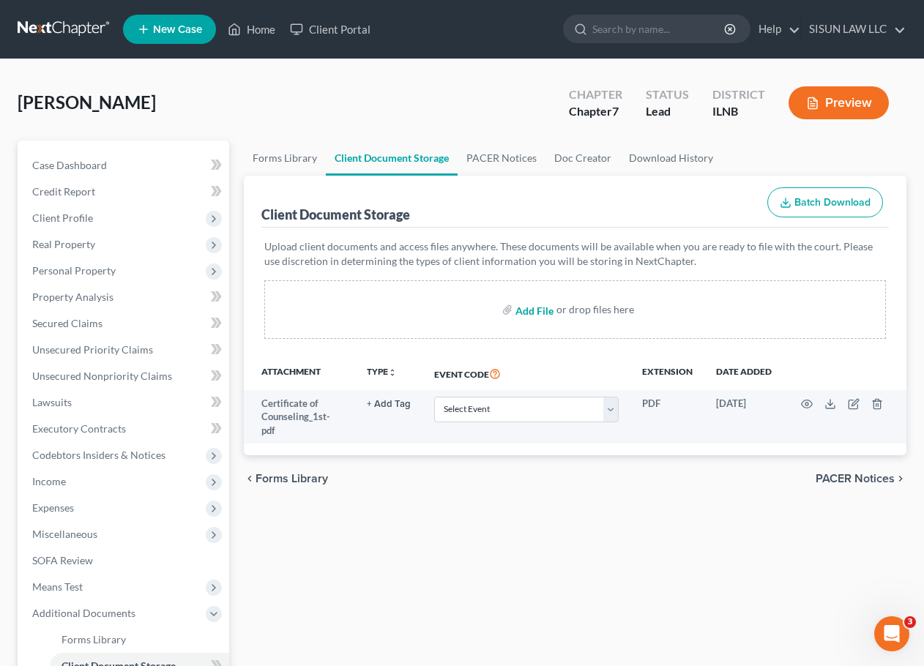
click at [532, 313] on input "file" at bounding box center [532, 310] width 35 height 26
type input "C:\fakepath\DL.pdf"
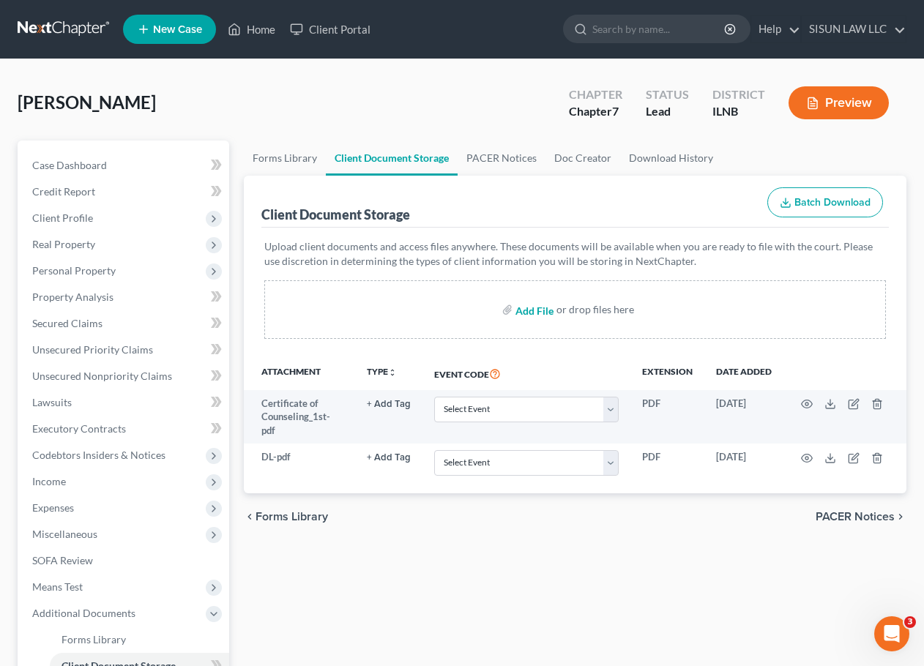
click at [535, 309] on input "file" at bounding box center [532, 310] width 35 height 26
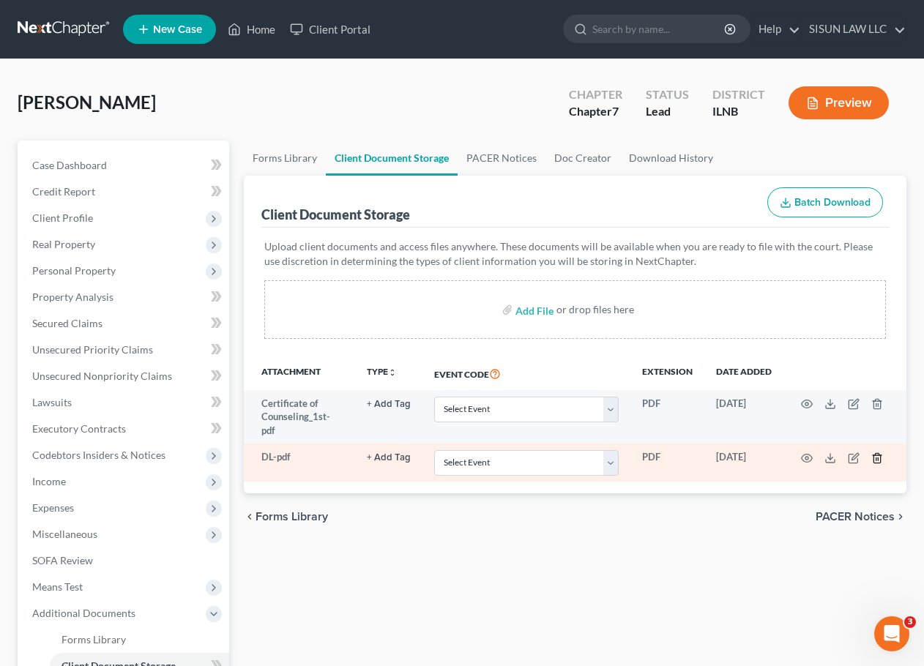
click at [875, 452] on icon "button" at bounding box center [877, 458] width 12 height 12
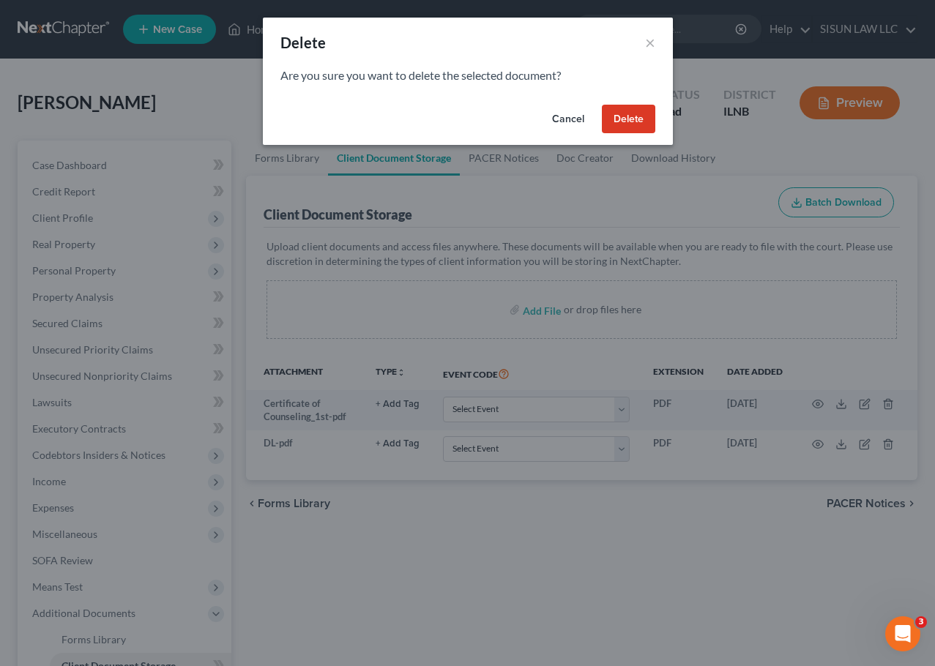
click at [624, 115] on button "Delete" at bounding box center [628, 119] width 53 height 29
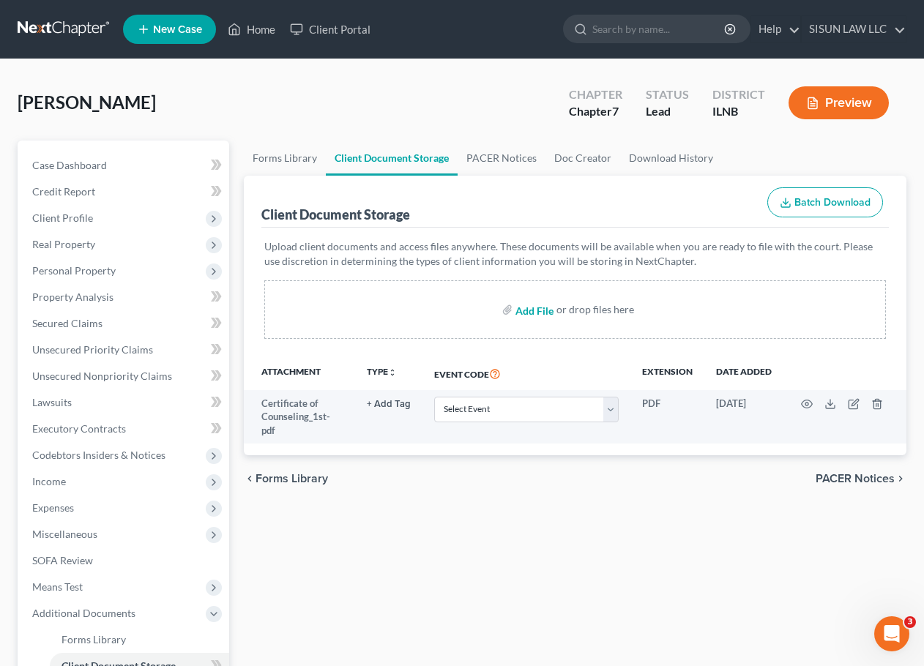
click at [526, 305] on input "file" at bounding box center [532, 310] width 35 height 26
type input "C:\fakepath\Sisun Law Agreement.pdf"
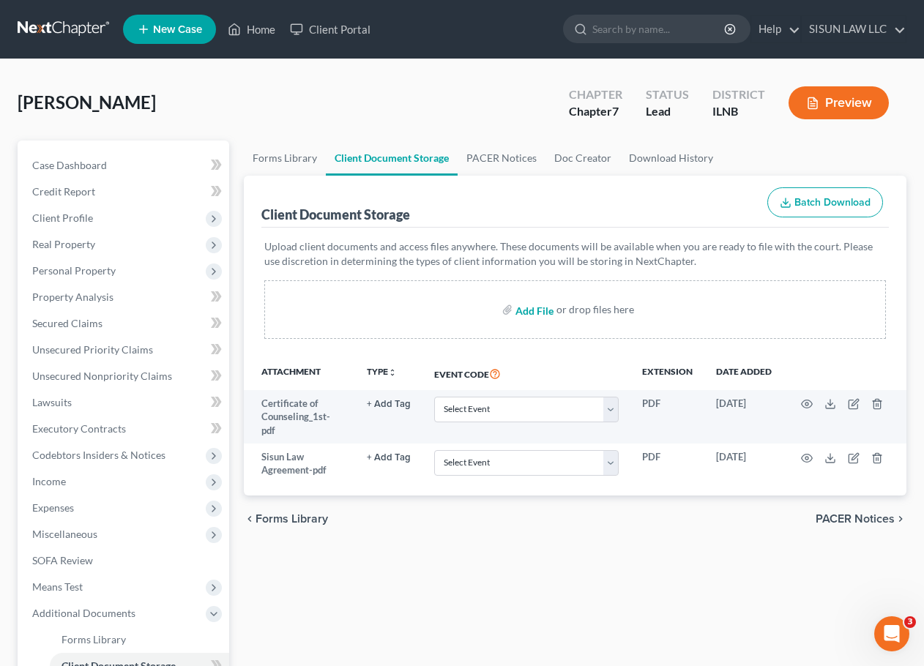
click at [540, 310] on input "file" at bounding box center [532, 310] width 35 height 26
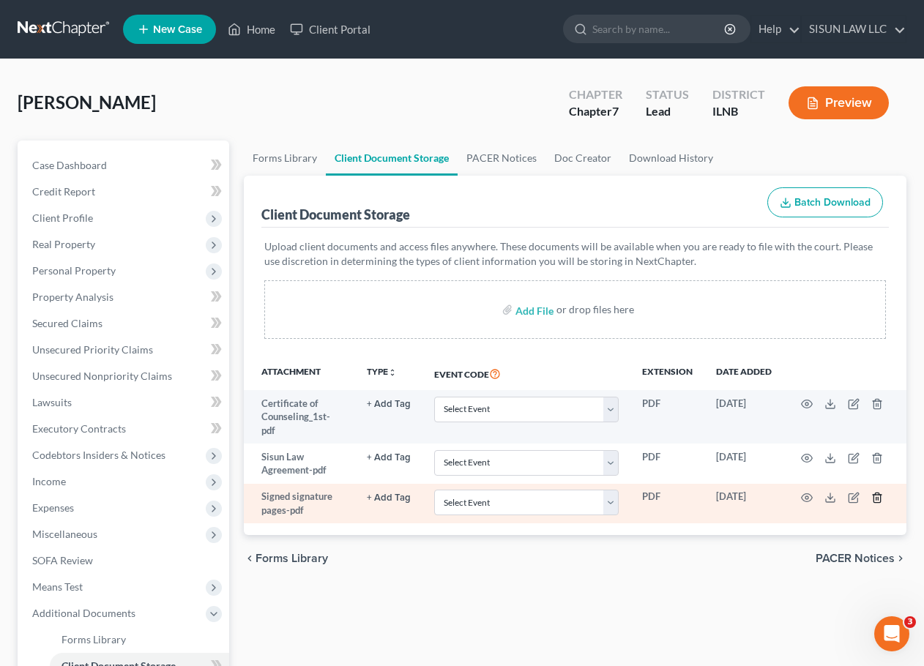
click at [879, 492] on icon "button" at bounding box center [877, 498] width 12 height 12
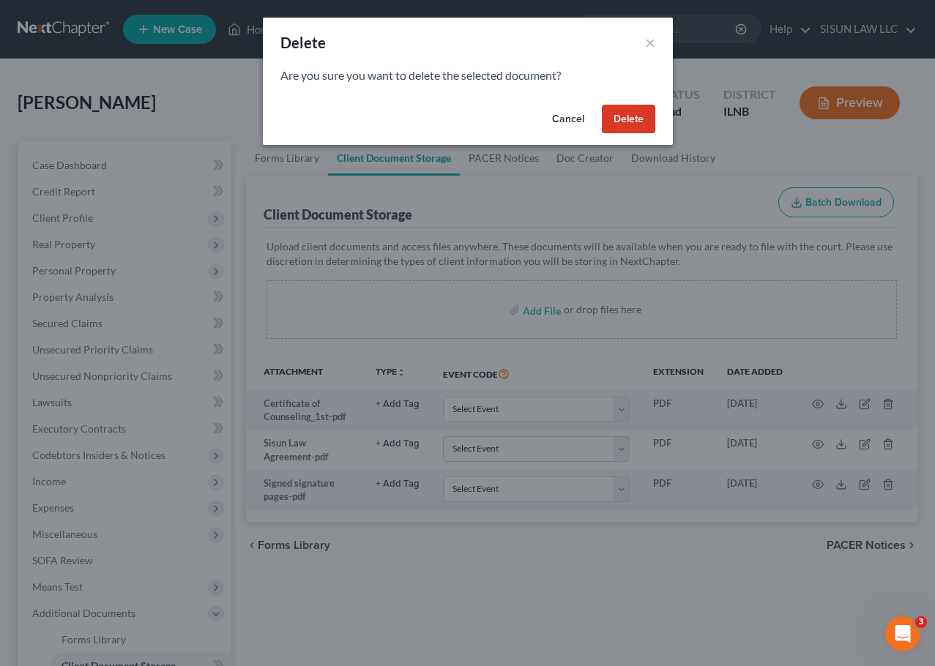
click at [609, 112] on button "Delete" at bounding box center [628, 119] width 53 height 29
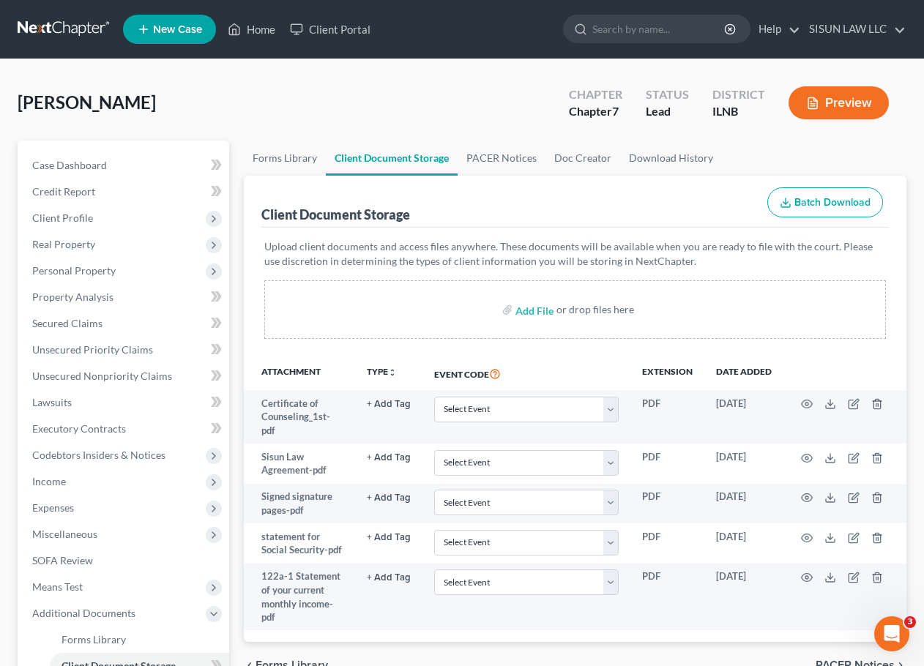
click at [374, 239] on p "Upload client documents and access files anywhere. These documents will be avai…" at bounding box center [575, 253] width 622 height 29
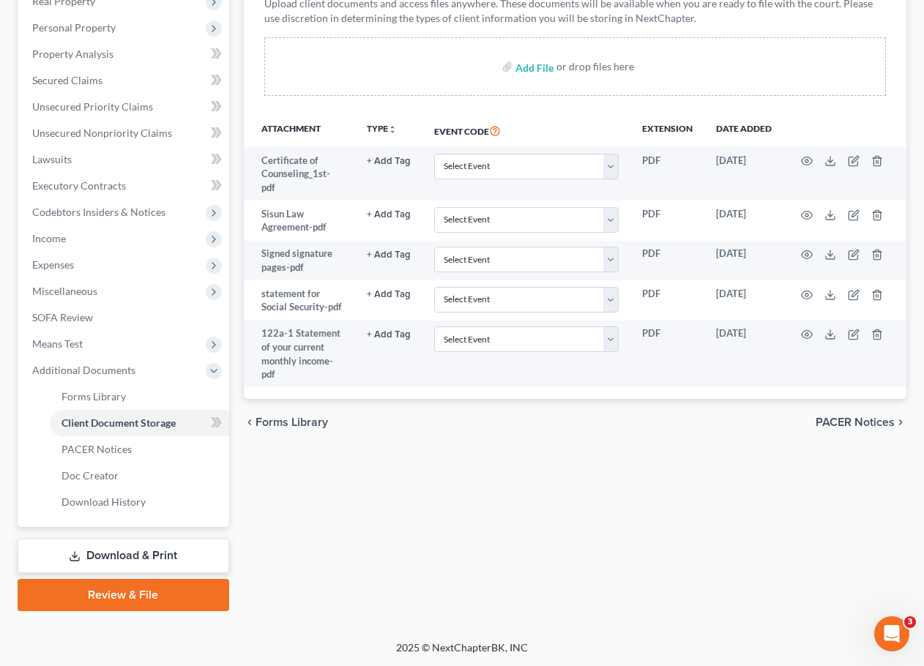
scroll to position [244, 0]
drag, startPoint x: 126, startPoint y: 604, endPoint x: 139, endPoint y: 592, distance: 18.1
click at [126, 604] on link "Review & File" at bounding box center [124, 594] width 212 height 32
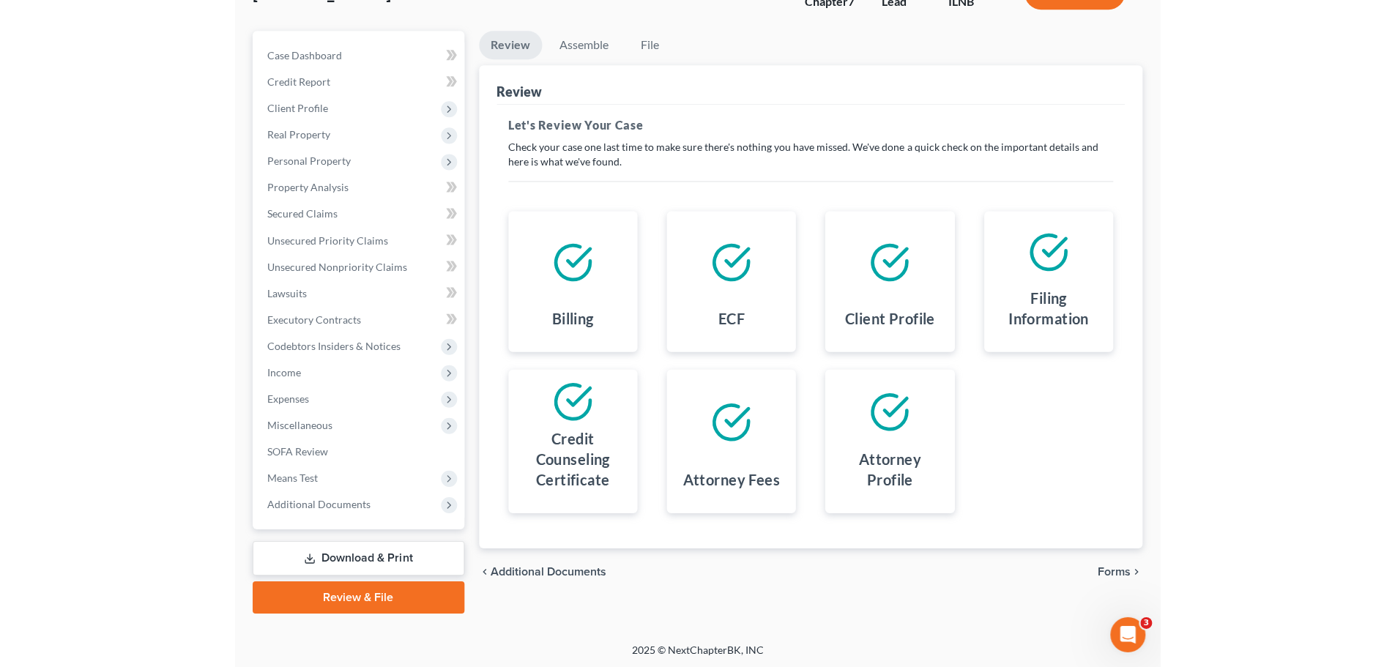
scroll to position [112, 0]
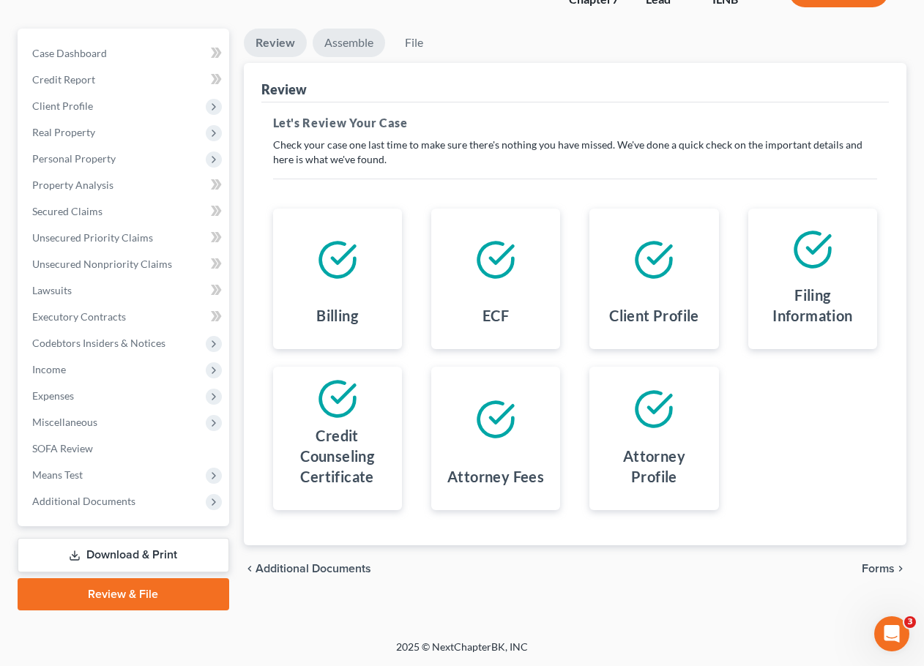
click at [333, 34] on link "Assemble" at bounding box center [349, 43] width 72 height 29
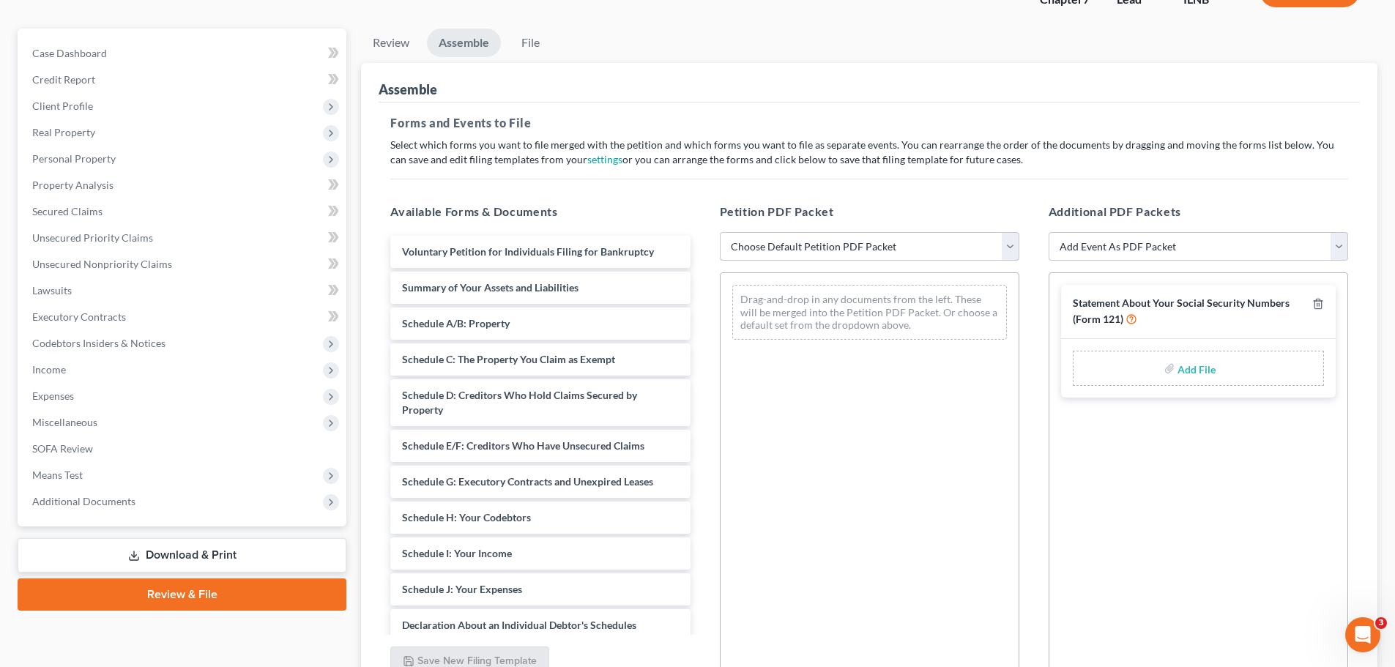
click at [840, 253] on select "Choose Default Petition PDF Packet Emergency Filing (Voluntary Petition and Cre…" at bounding box center [869, 246] width 299 height 29
select select "3"
click at [720, 232] on select "Choose Default Petition PDF Packet Emergency Filing (Voluntary Petition and Cre…" at bounding box center [869, 246] width 299 height 29
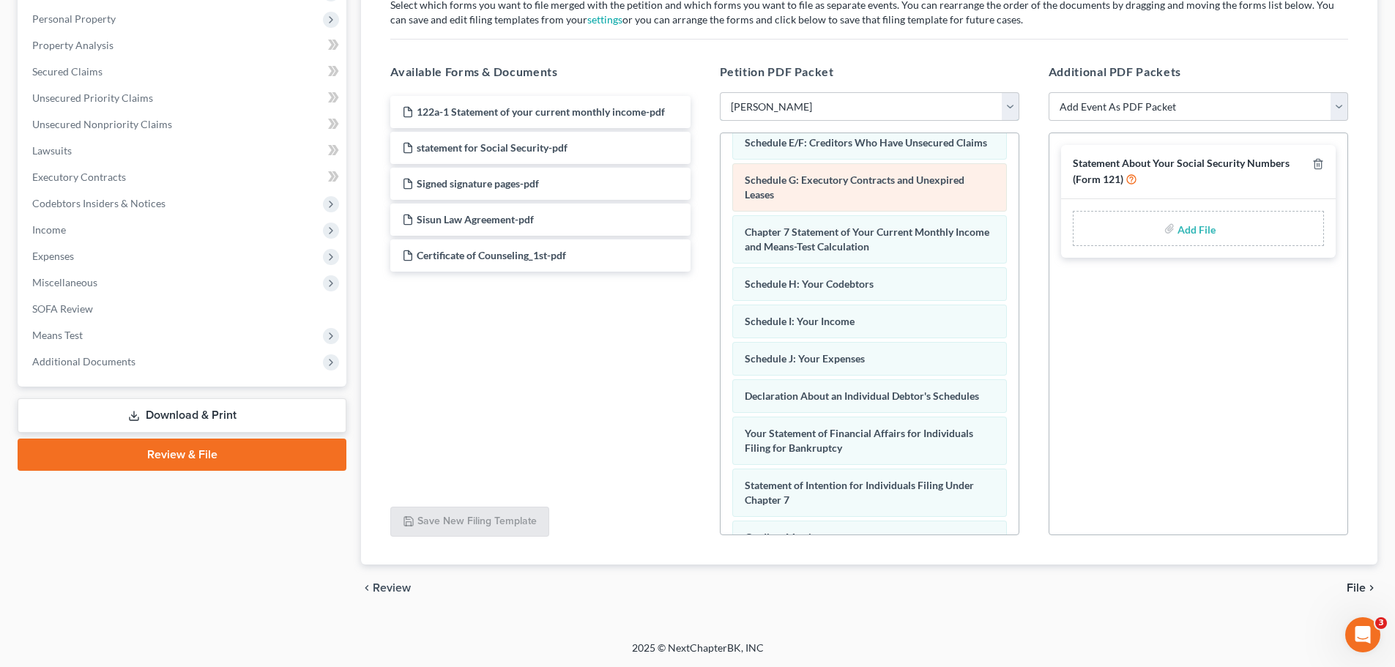
scroll to position [466, 0]
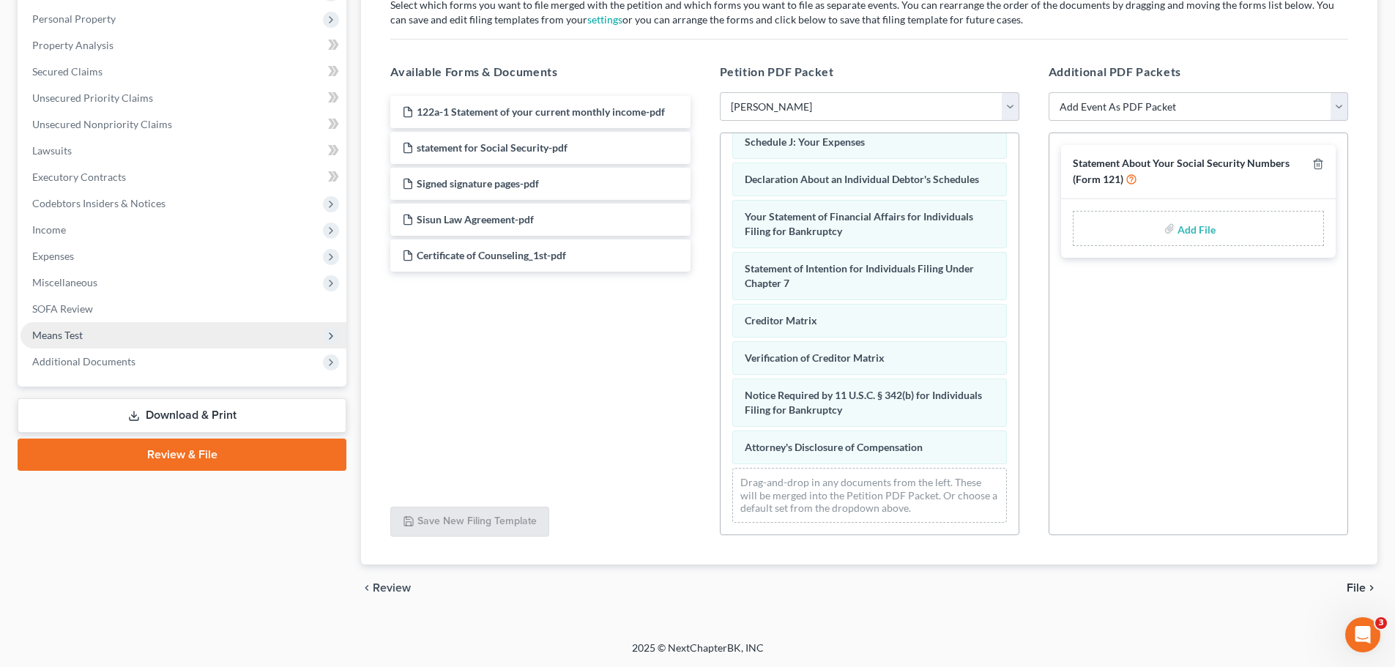
click at [74, 340] on span "Means Test" at bounding box center [57, 335] width 51 height 12
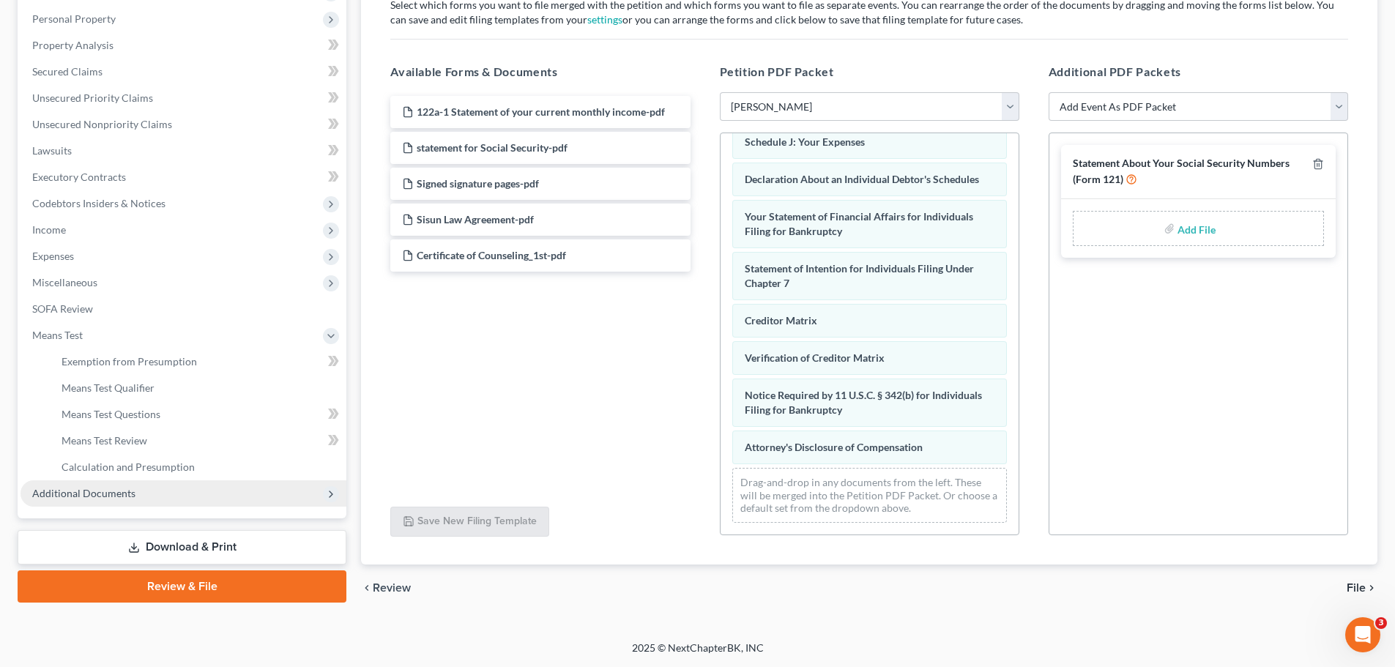
click at [89, 487] on span "Additional Documents" at bounding box center [83, 493] width 103 height 12
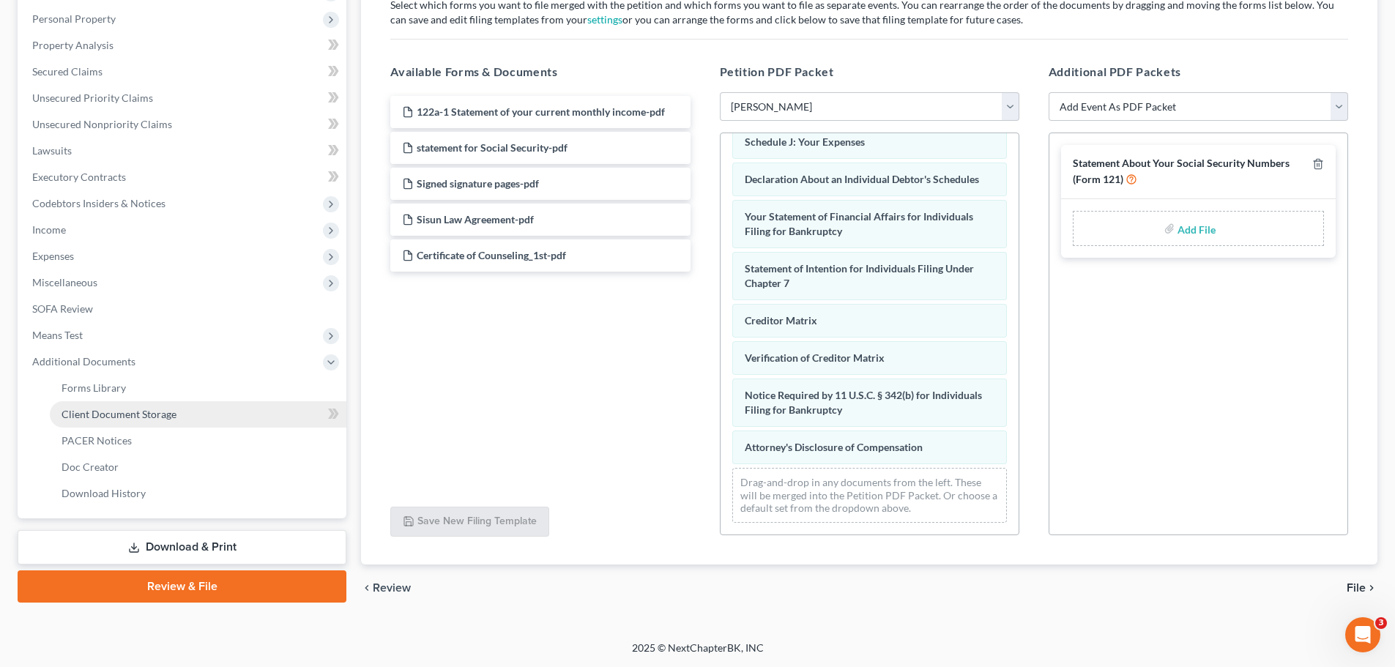
click at [154, 421] on link "Client Document Storage" at bounding box center [198, 414] width 297 height 26
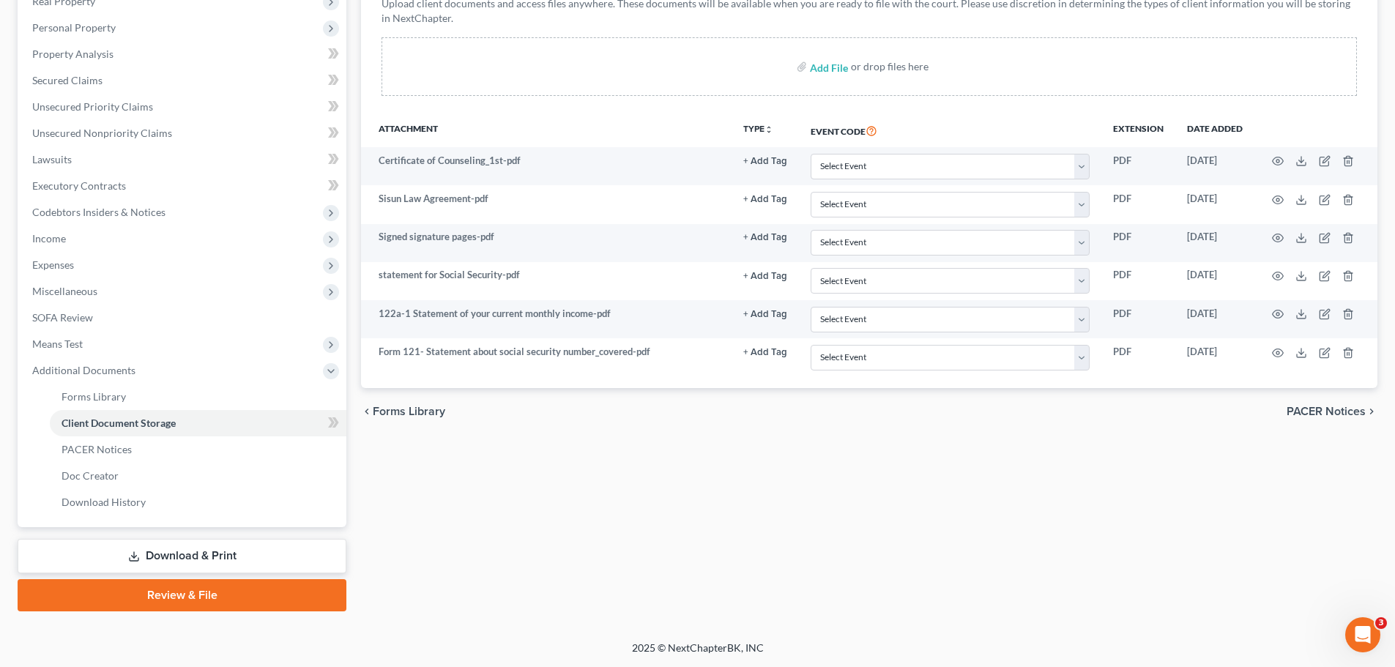
click at [128, 594] on link "Review & File" at bounding box center [182, 595] width 329 height 32
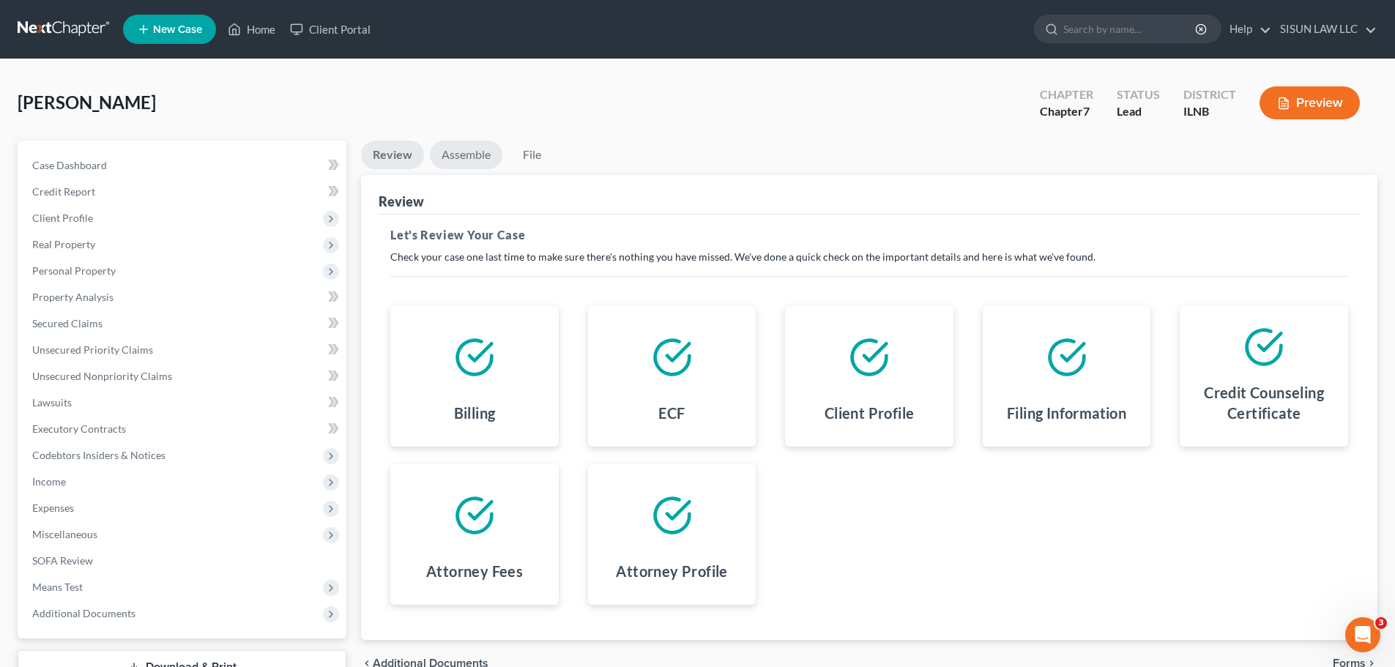
click at [466, 160] on link "Assemble" at bounding box center [466, 155] width 72 height 29
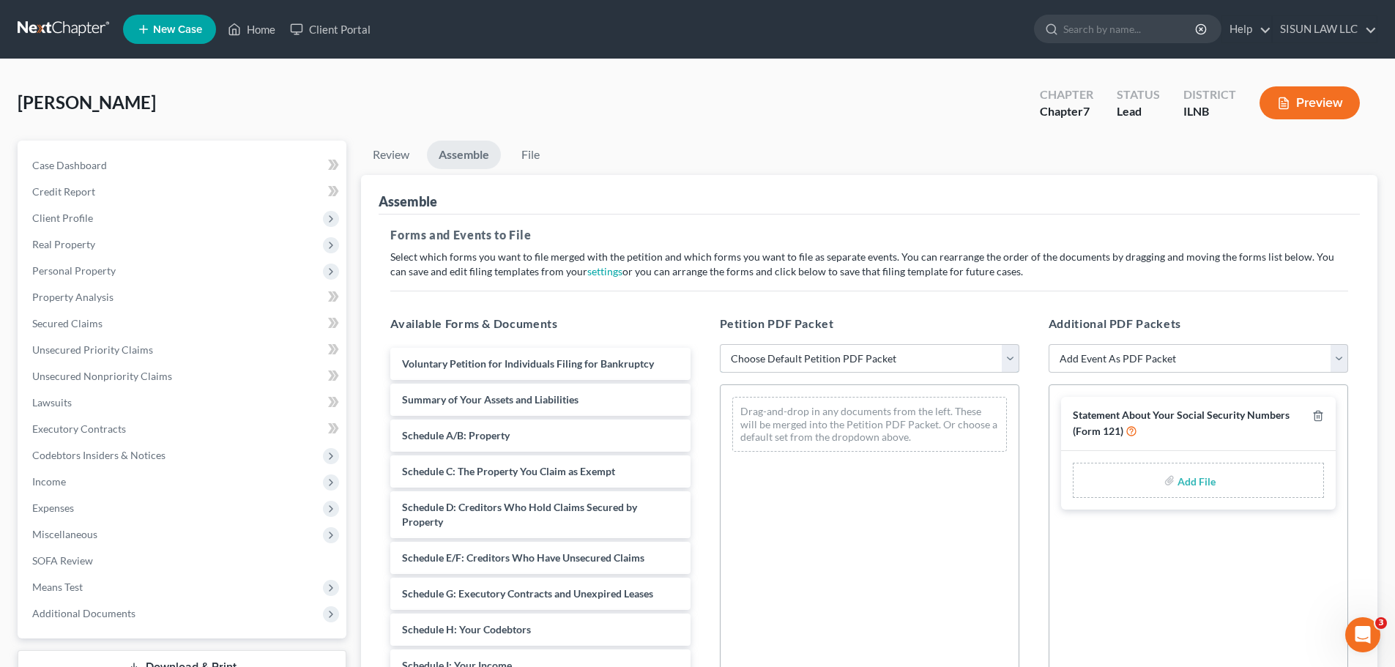
click at [759, 354] on select "Choose Default Petition PDF Packet Emergency Filing (Voluntary Petition and Cre…" at bounding box center [869, 358] width 299 height 29
select select "3"
click at [720, 344] on select "Choose Default Petition PDF Packet Emergency Filing (Voluntary Petition and Cre…" at bounding box center [869, 358] width 299 height 29
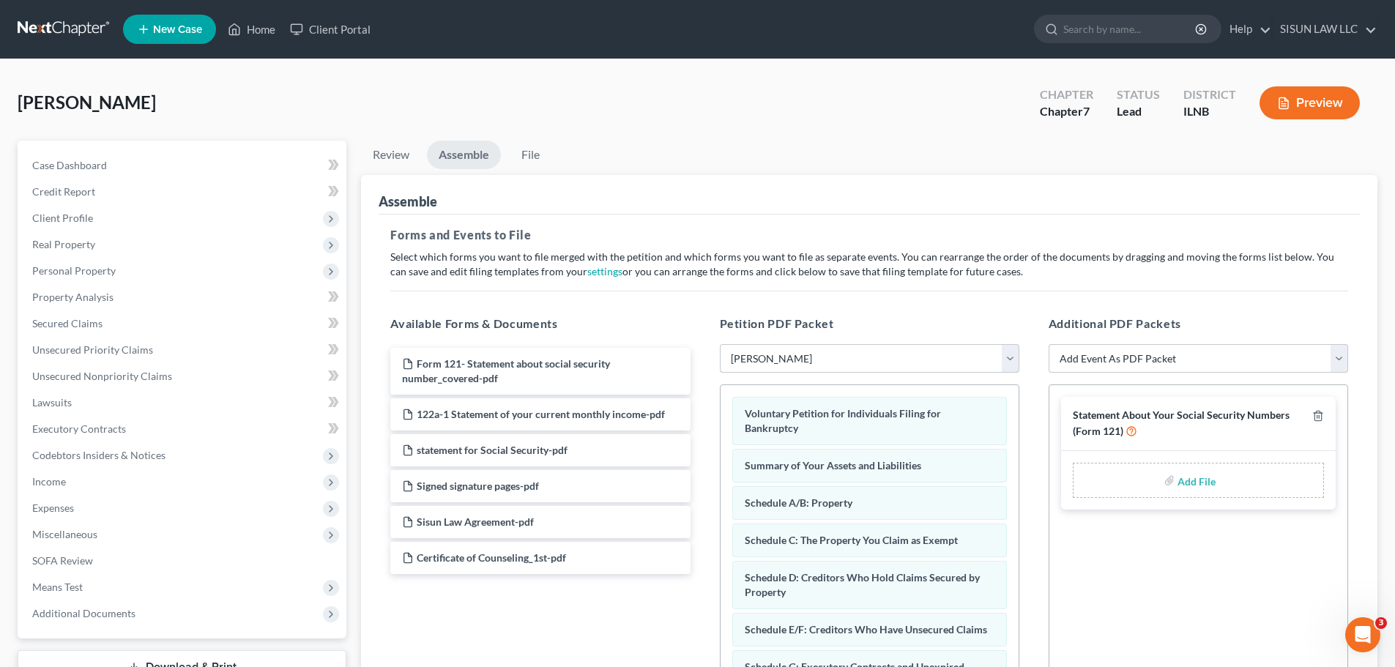
click at [806, 359] on select "Choose Default Petition PDF Packet Emergency Filing (Voluntary Petition and Cre…" at bounding box center [869, 358] width 299 height 29
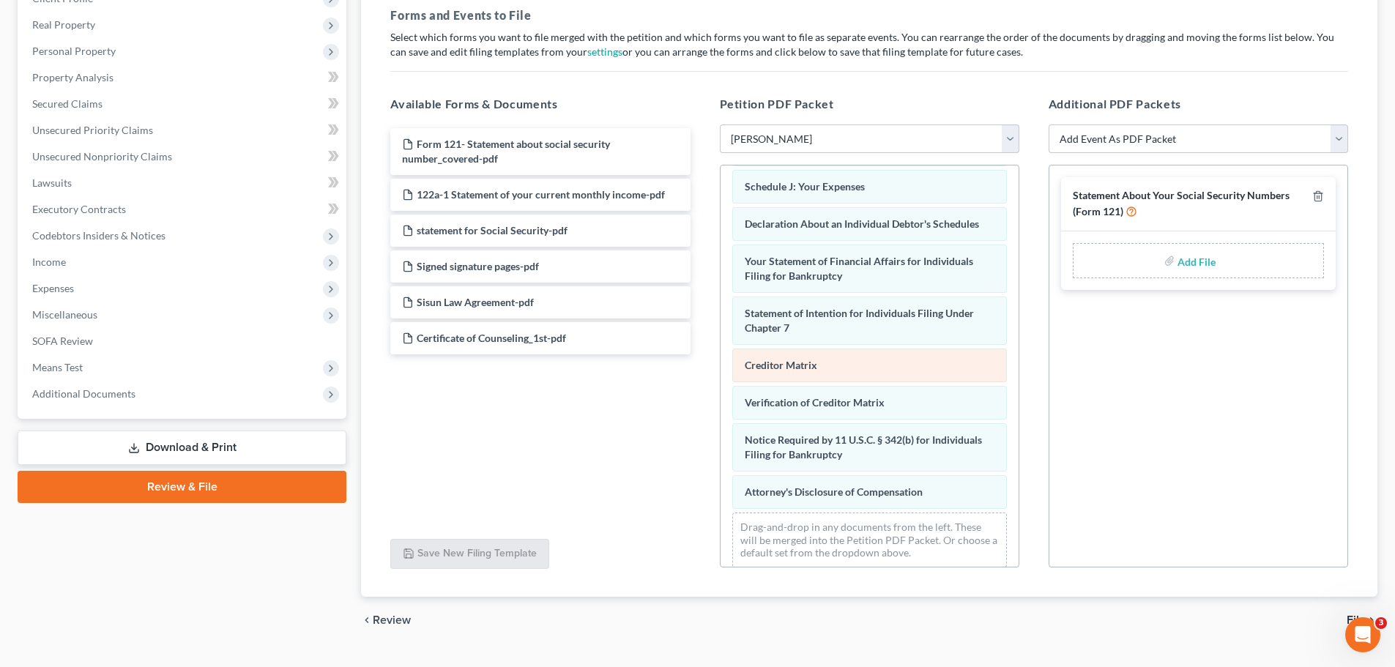
scroll to position [466, 0]
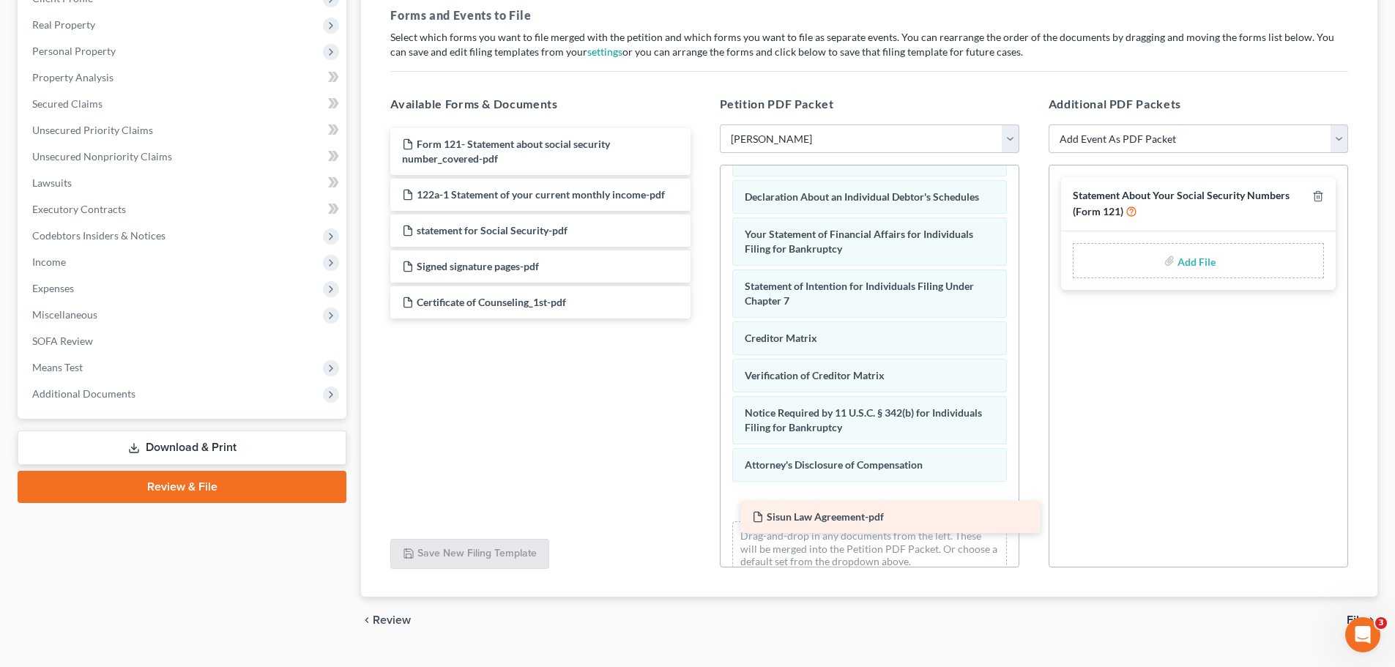
drag, startPoint x: 419, startPoint y: 303, endPoint x: 769, endPoint y: 518, distance: 410.5
click at [701, 318] on div "Sisun Law Agreement-pdf Form 121- Statement about social security number_covere…" at bounding box center [539, 223] width 323 height 190
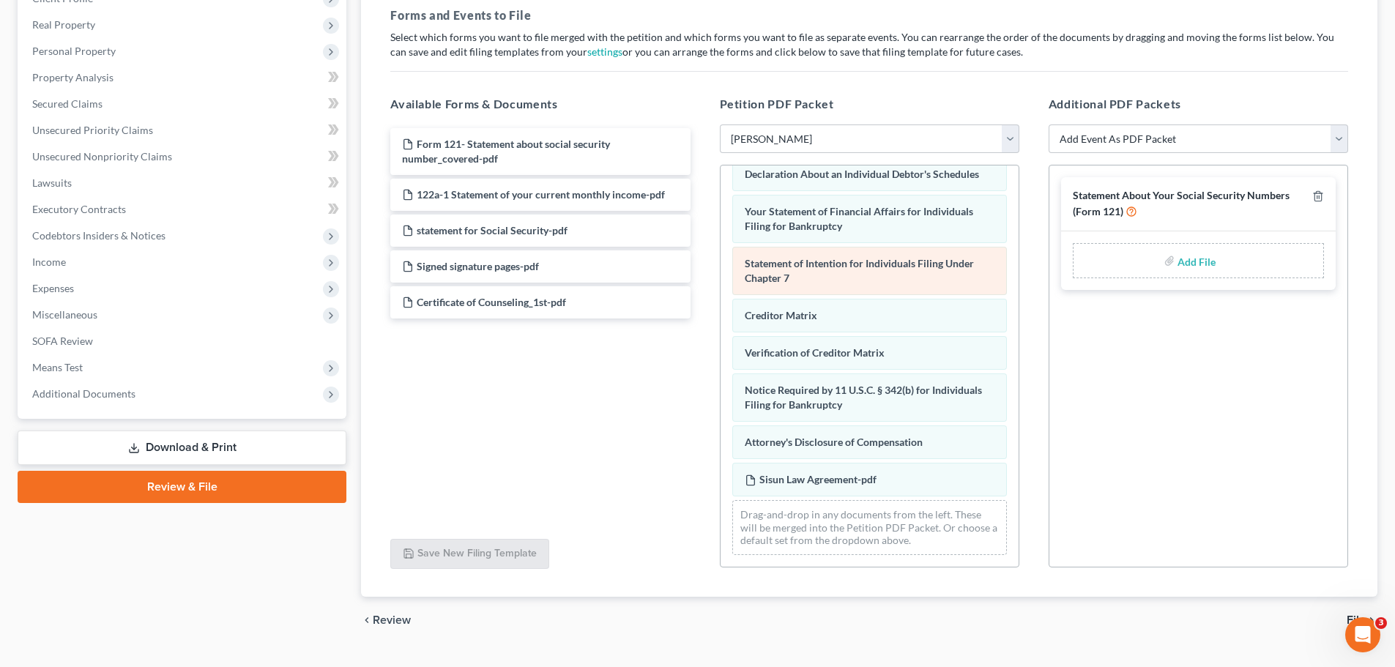
scroll to position [504, 0]
click at [923, 143] on select "Add Event As PDF Packet Certificate of Credit Counseling Chapter 13 Calculation…" at bounding box center [1197, 138] width 299 height 29
click at [923, 124] on select "Add Event As PDF Packet Certificate of Credit Counseling Chapter 13 Calculation…" at bounding box center [1197, 138] width 299 height 29
click at [923, 133] on select "Add Event As PDF Packet Certificate of Credit Counseling Chapter 13 Calculation…" at bounding box center [1197, 138] width 299 height 29
select select "0"
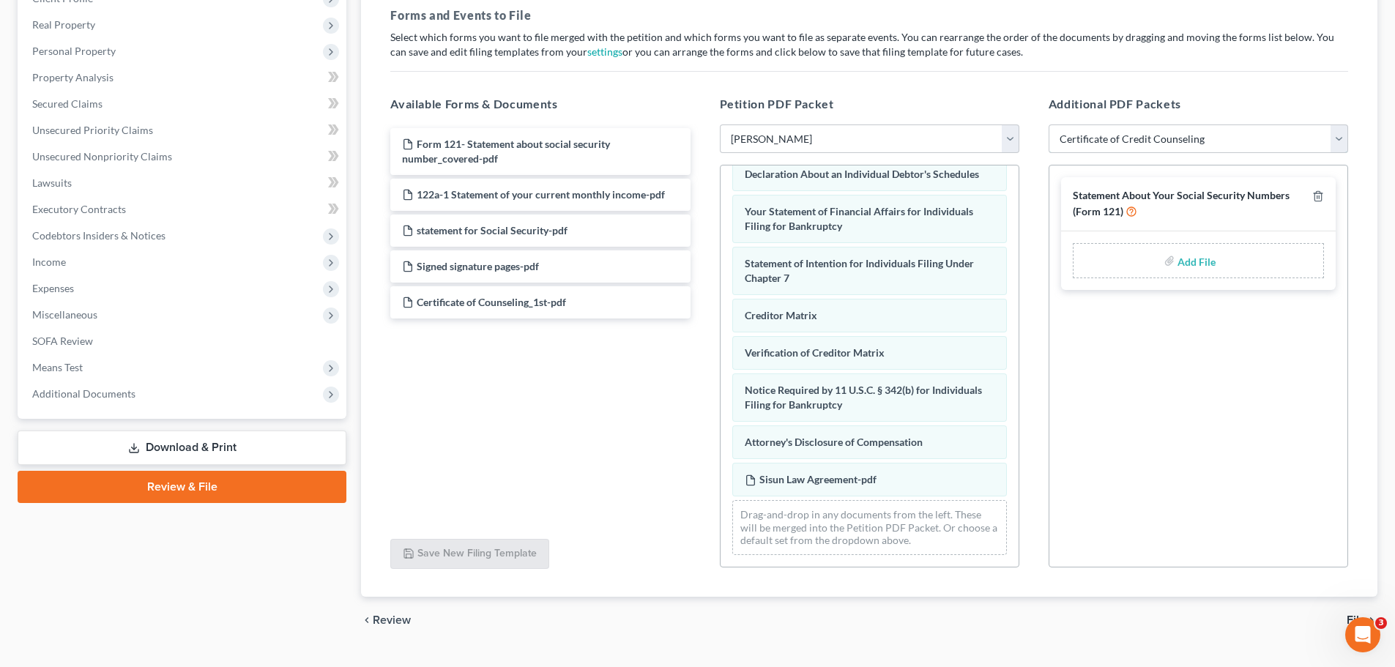
click at [923, 124] on select "Add Event As PDF Packet Certificate of Credit Counseling Chapter 13 Calculation…" at bounding box center [1197, 138] width 299 height 29
select select
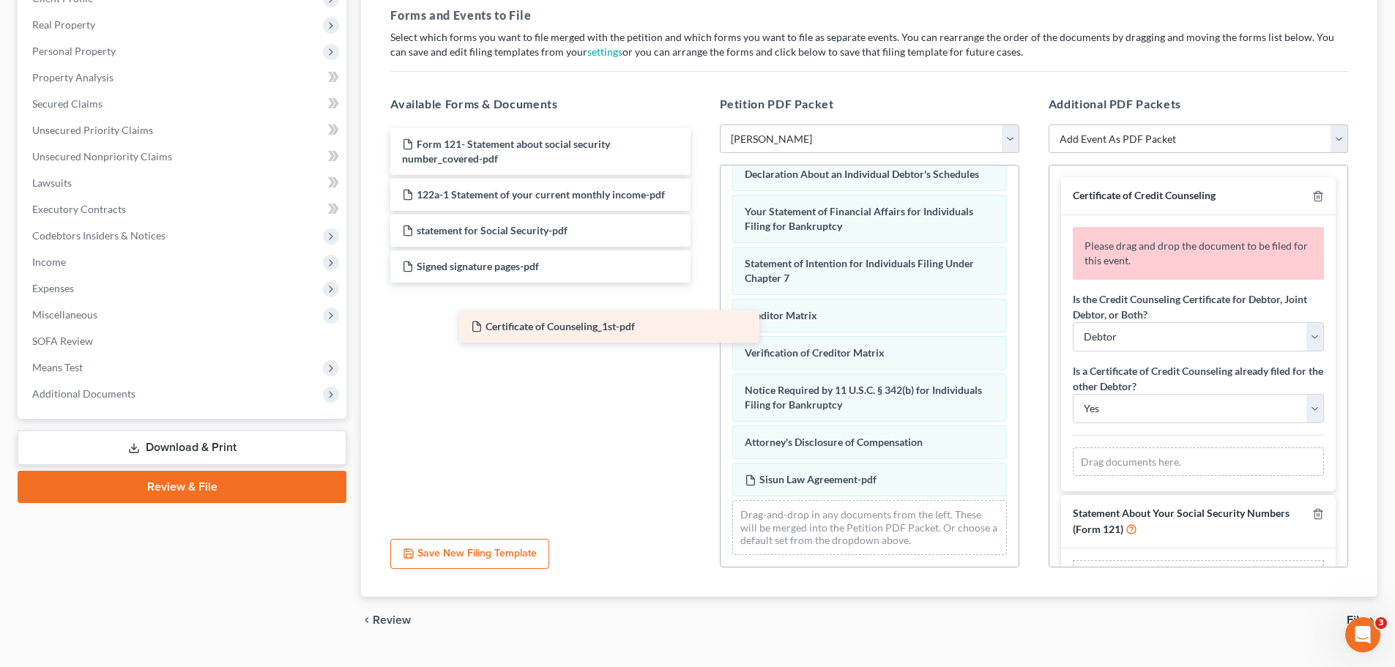
drag, startPoint x: 486, startPoint y: 302, endPoint x: 455, endPoint y: 332, distance: 43.5
click at [455, 318] on div "Certificate of Counseling_1st-pdf Form 121- Statement about social security num…" at bounding box center [539, 223] width 323 height 190
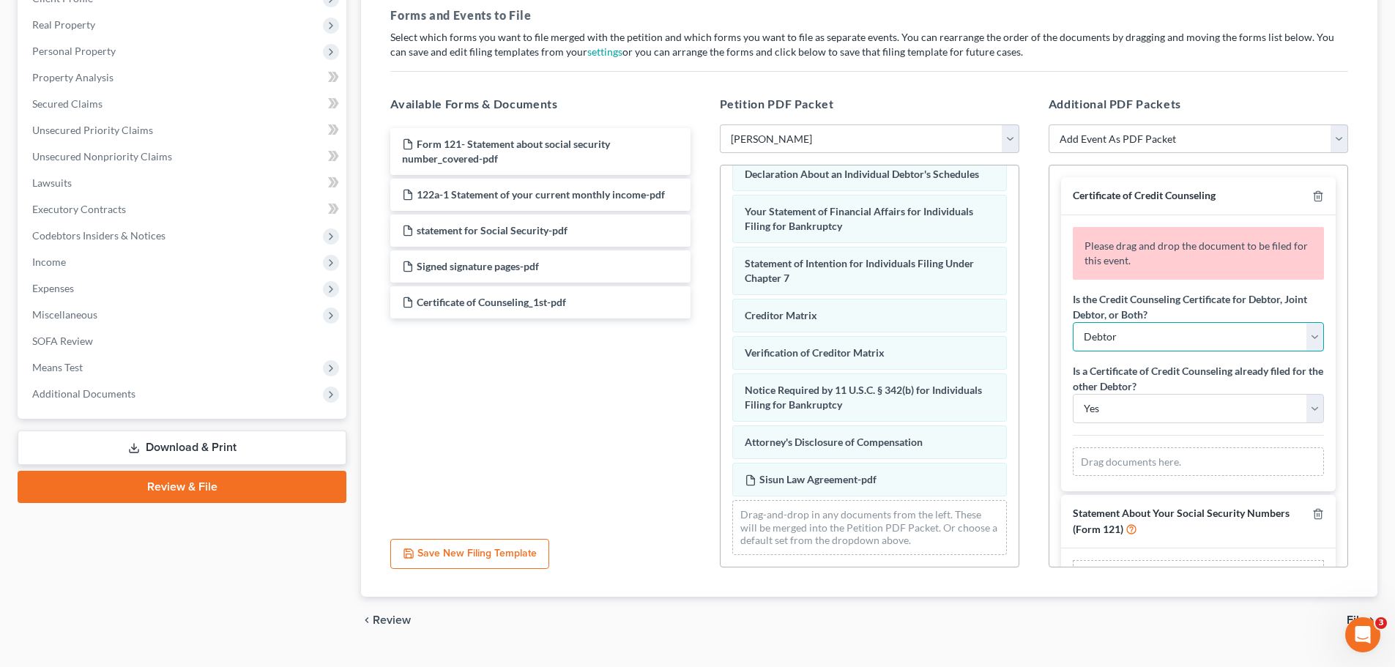
click at [923, 328] on select "Debtor Joint Debtor Both Debtors" at bounding box center [1198, 336] width 251 height 29
click at [923, 322] on select "Debtor Joint Debtor Both Debtors" at bounding box center [1198, 336] width 251 height 29
click at [923, 406] on select "Yes No" at bounding box center [1198, 408] width 251 height 29
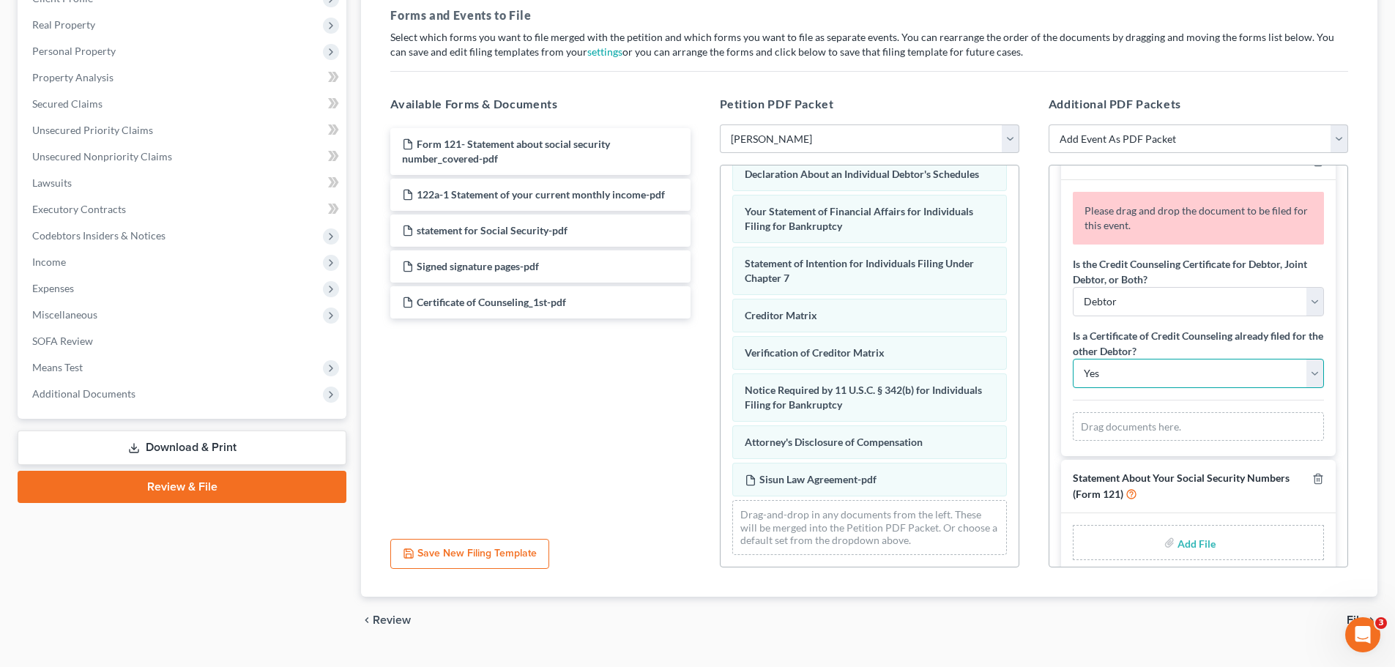
scroll to position [52, 0]
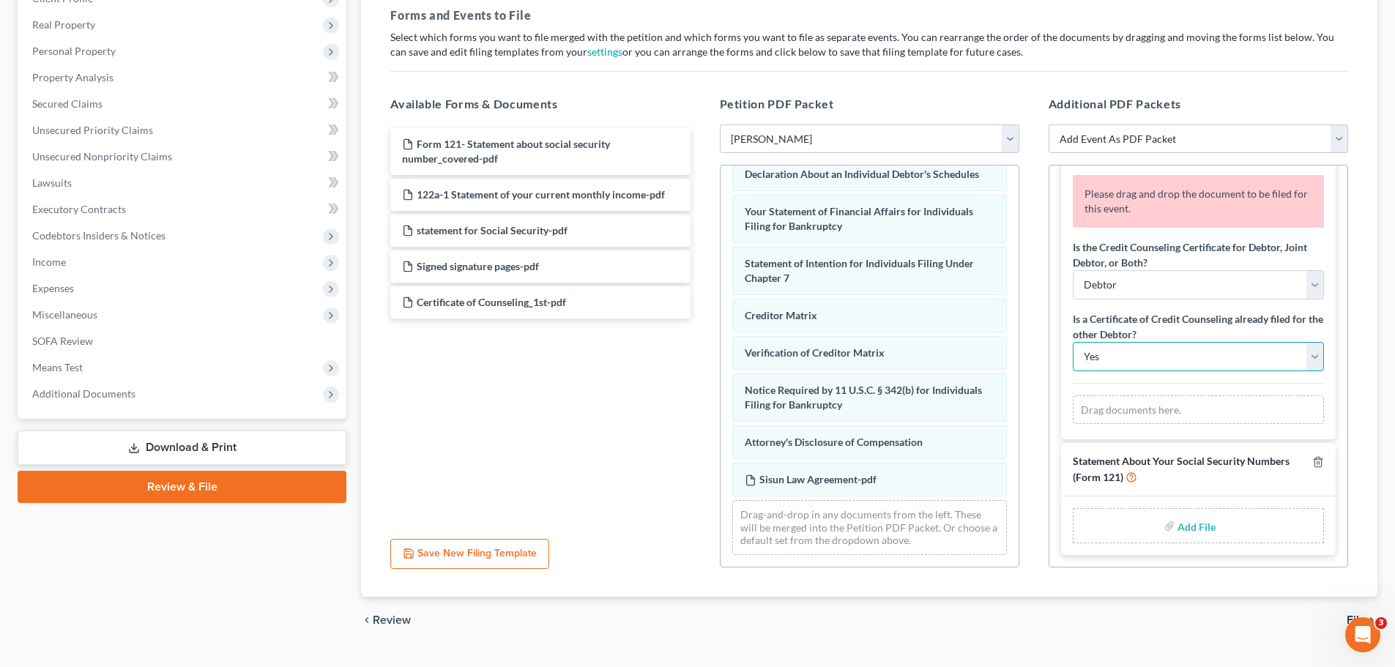
click at [923, 352] on select "Yes No" at bounding box center [1198, 356] width 251 height 29
click at [923, 342] on select "Yes No" at bounding box center [1198, 356] width 251 height 29
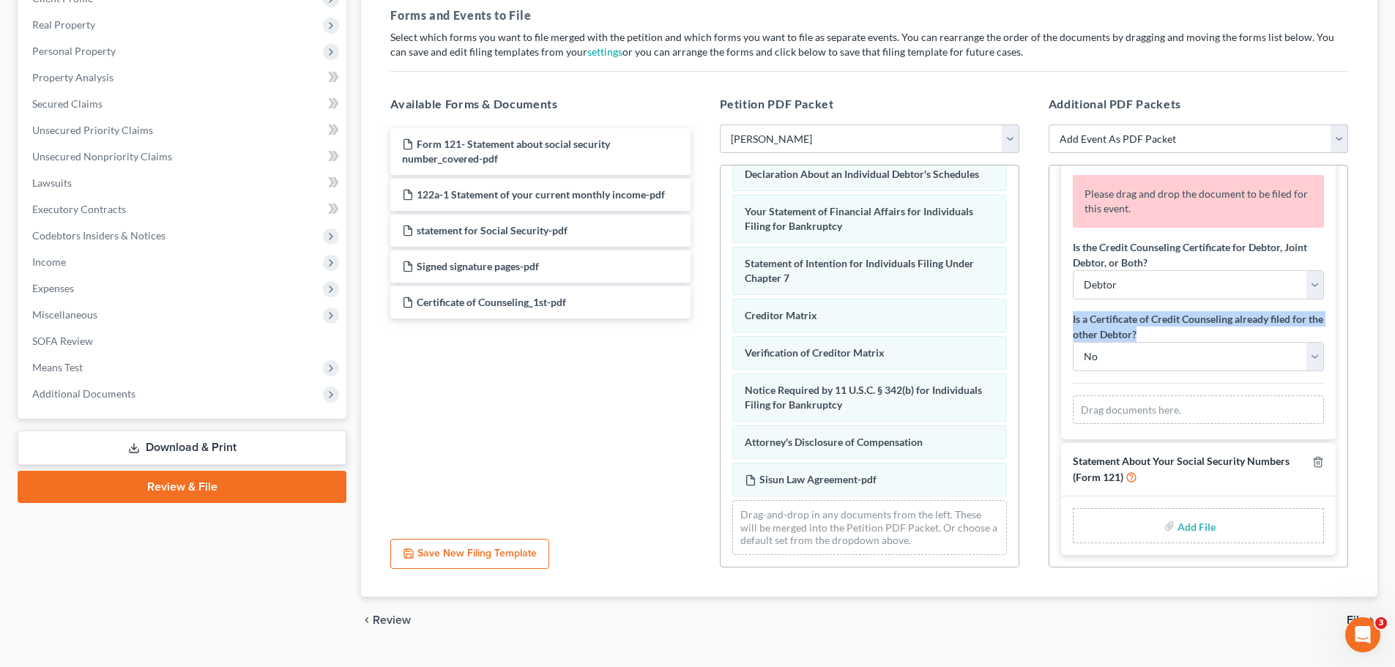
drag, startPoint x: 1070, startPoint y: 318, endPoint x: 1161, endPoint y: 335, distance: 92.9
click at [923, 335] on div "Please drag and drop the document to be filed for this event. Is the Credit Cou…" at bounding box center [1198, 301] width 275 height 276
copy label "Is a Certificate of Credit Counseling already filed for the other Debtor?"
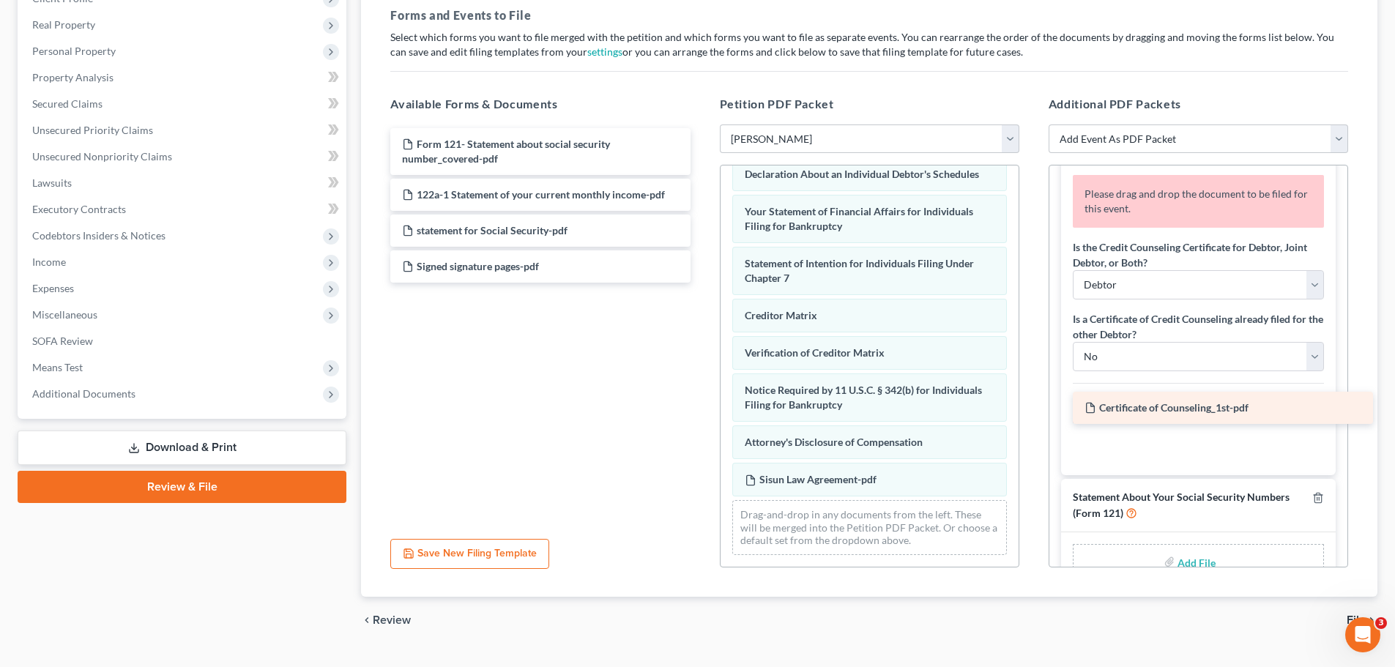
drag, startPoint x: 474, startPoint y: 307, endPoint x: 1157, endPoint y: 413, distance: 690.4
click at [701, 283] on div "Certificate of Counseling_1st-pdf Form 121- Statement about social security num…" at bounding box center [539, 205] width 323 height 154
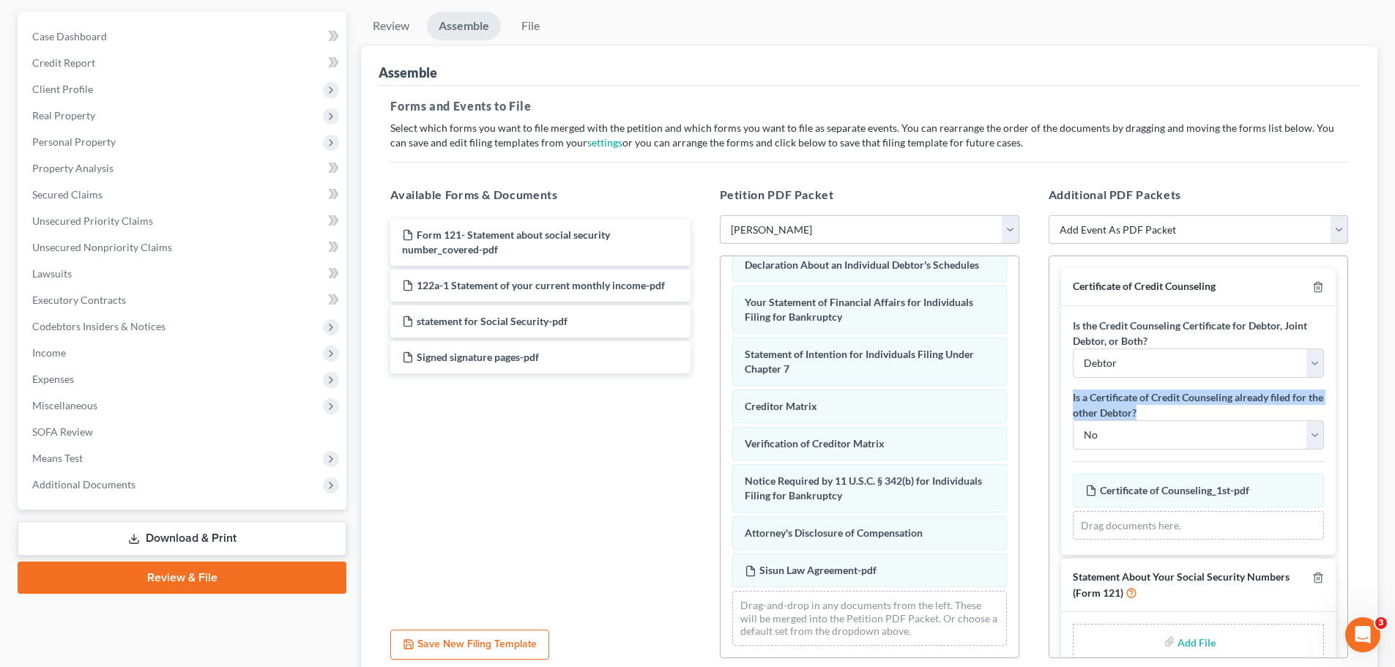
scroll to position [0, 0]
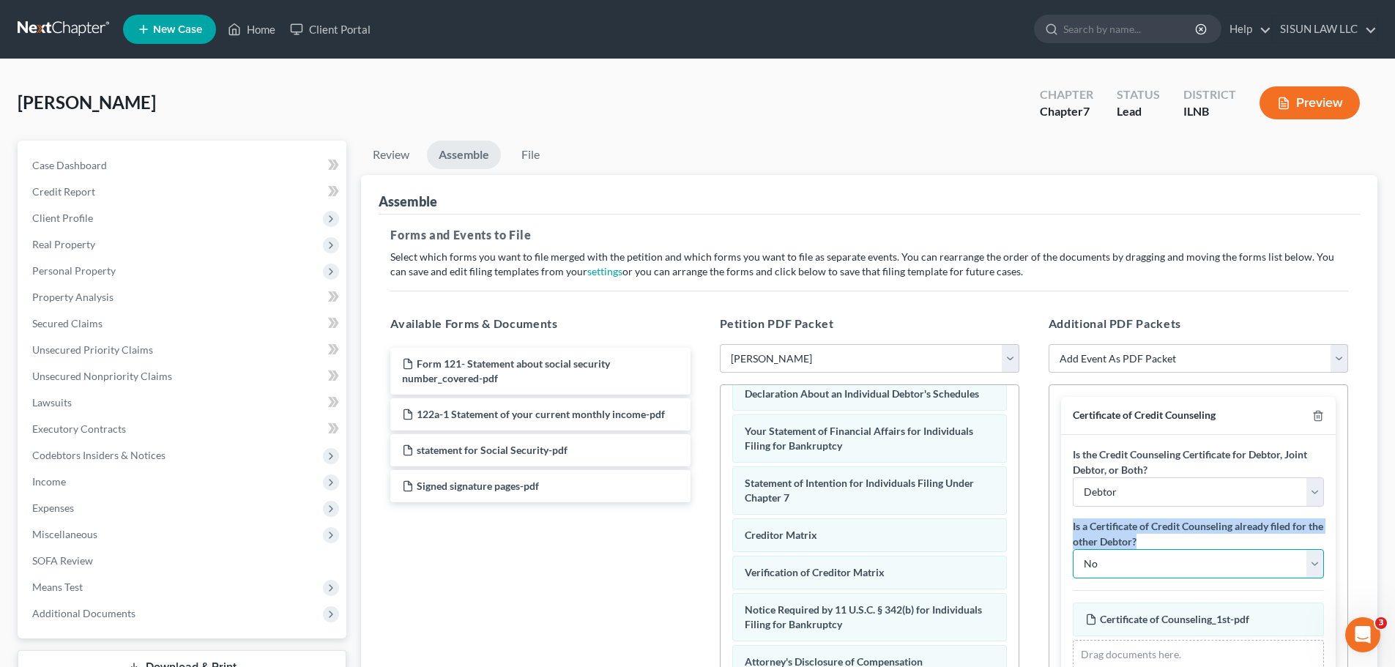
click at [923, 552] on select "Yes No" at bounding box center [1198, 563] width 251 height 29
select select "0"
click at [923, 549] on select "Yes No" at bounding box center [1198, 563] width 251 height 29
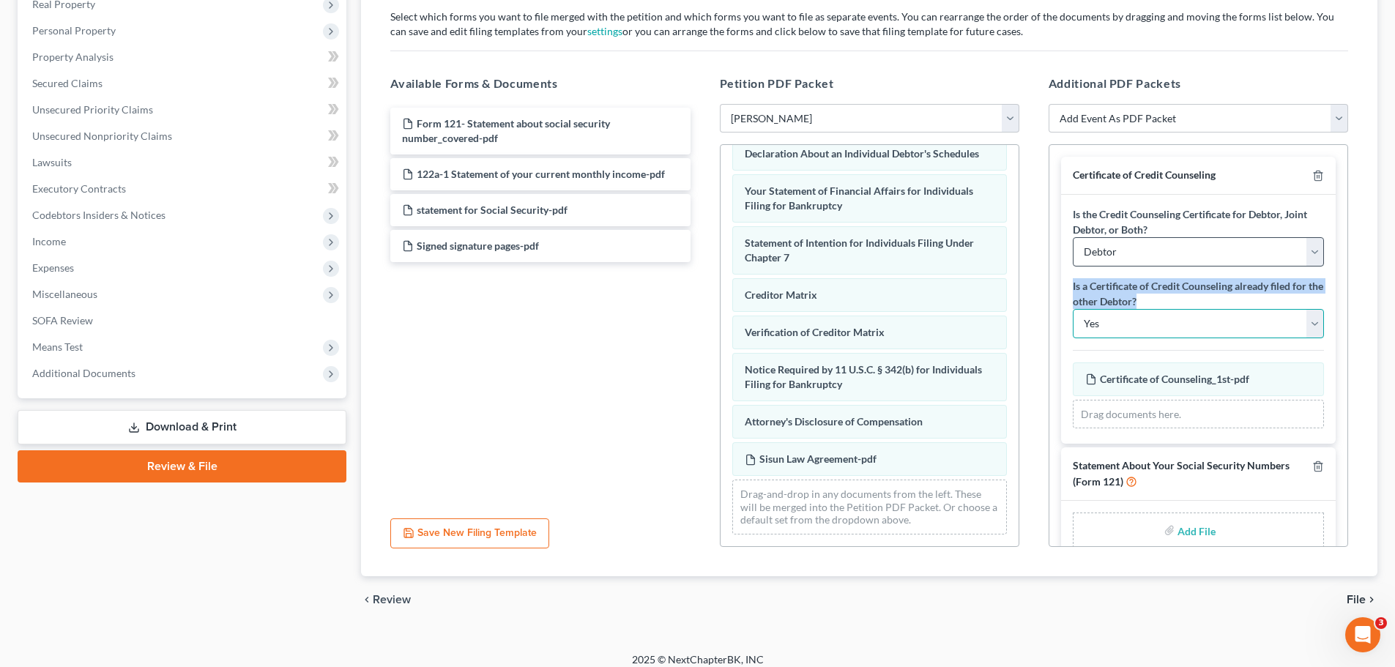
scroll to position [252, 0]
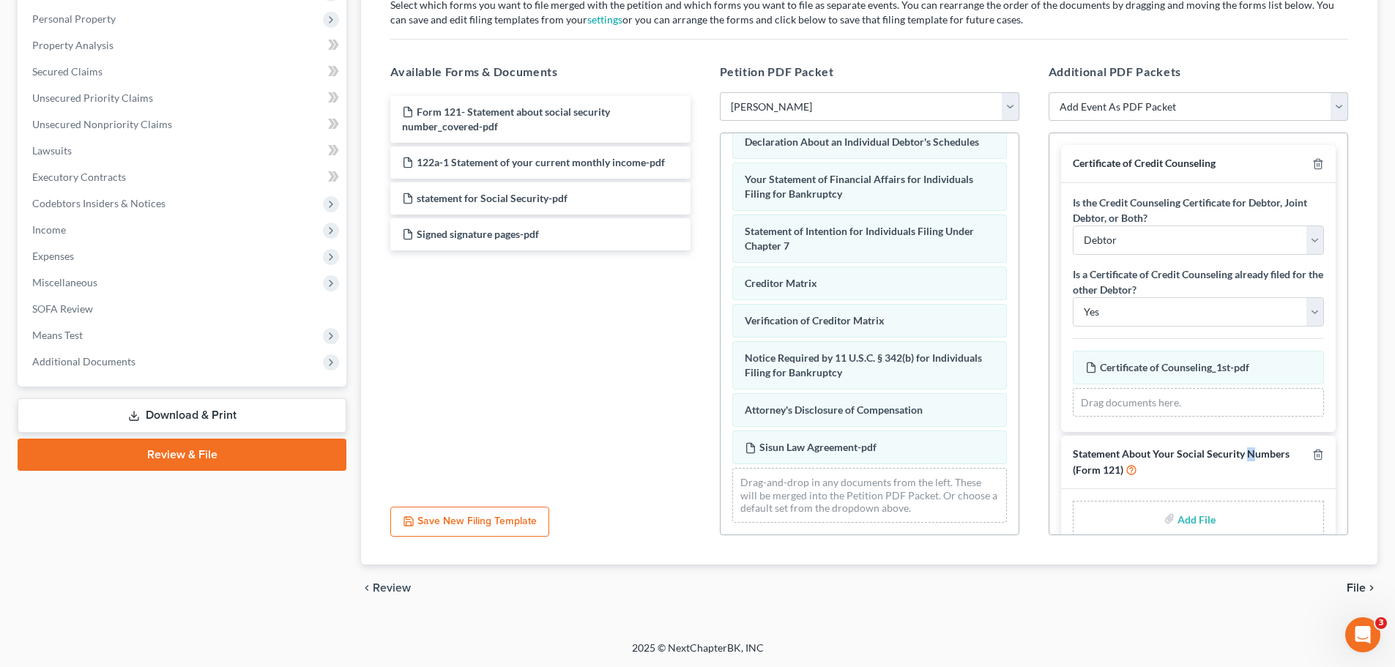
click at [923, 440] on div "Statement About Your Social Security Numbers (Form 121)" at bounding box center [1198, 462] width 275 height 53
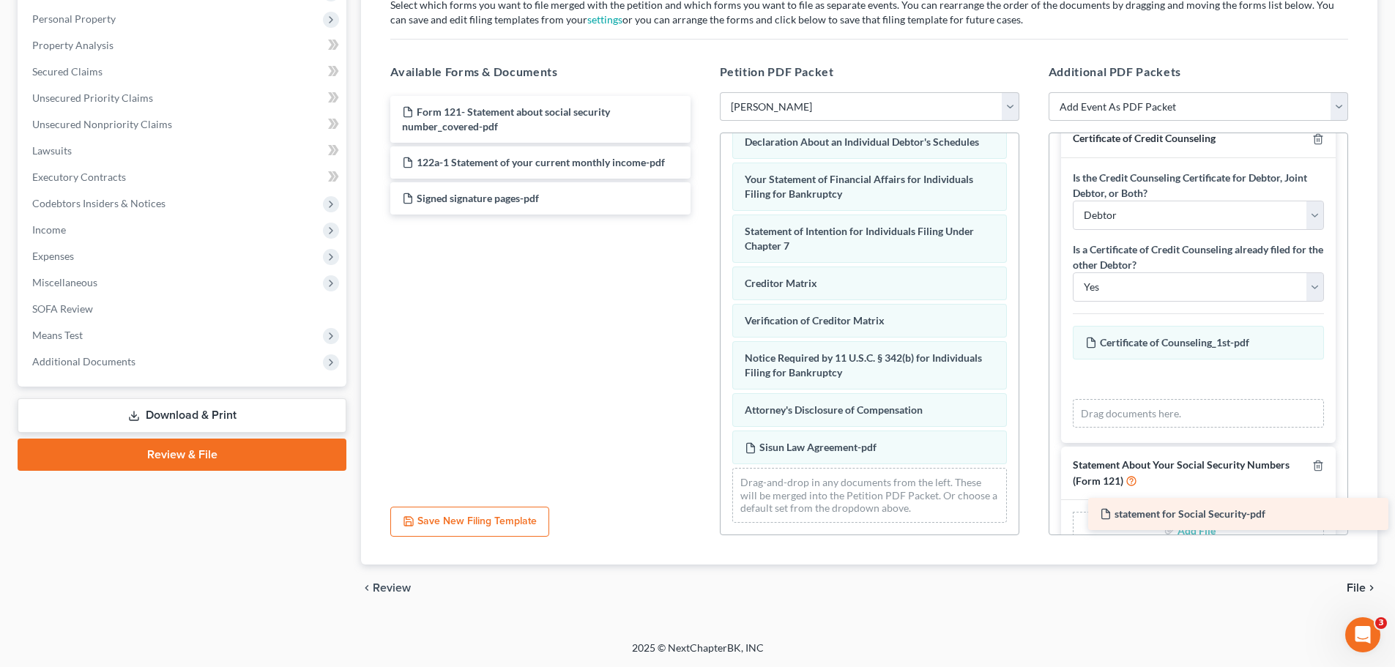
drag, startPoint x: 459, startPoint y: 200, endPoint x: 1157, endPoint y: 515, distance: 765.7
click at [701, 215] on div "statement for Social Security-pdf Form 121- Statement about social security num…" at bounding box center [539, 155] width 323 height 119
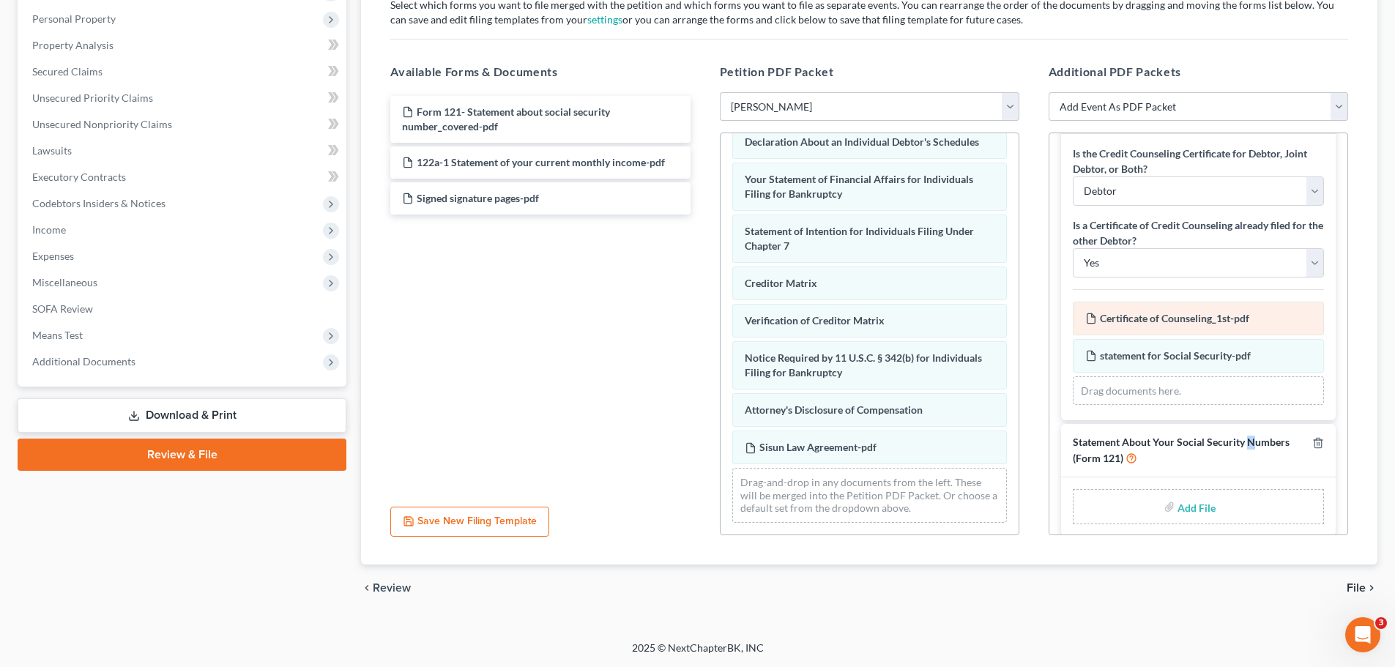
scroll to position [62, 0]
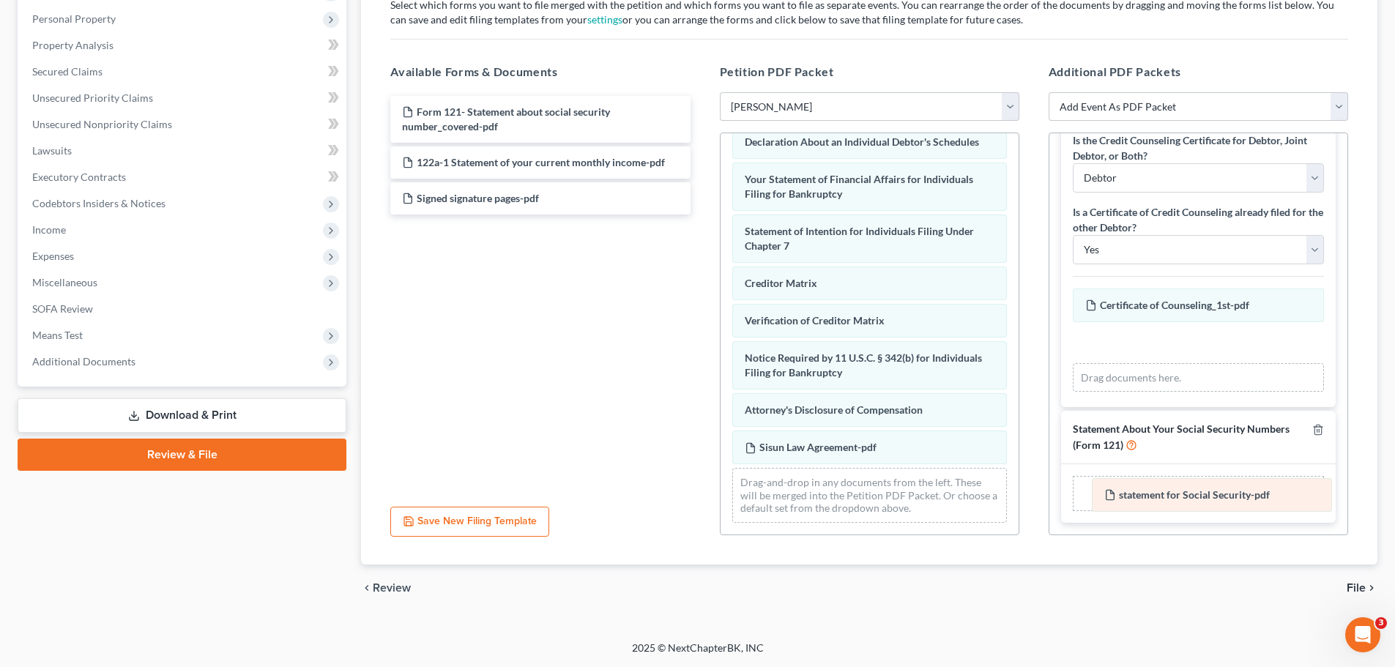
drag, startPoint x: 1140, startPoint y: 338, endPoint x: 1159, endPoint y: 491, distance: 153.5
click at [923, 392] on div "statement for Social Security-pdf Amended statement for Social Security-pdf Cer…" at bounding box center [1198, 340] width 251 height 104
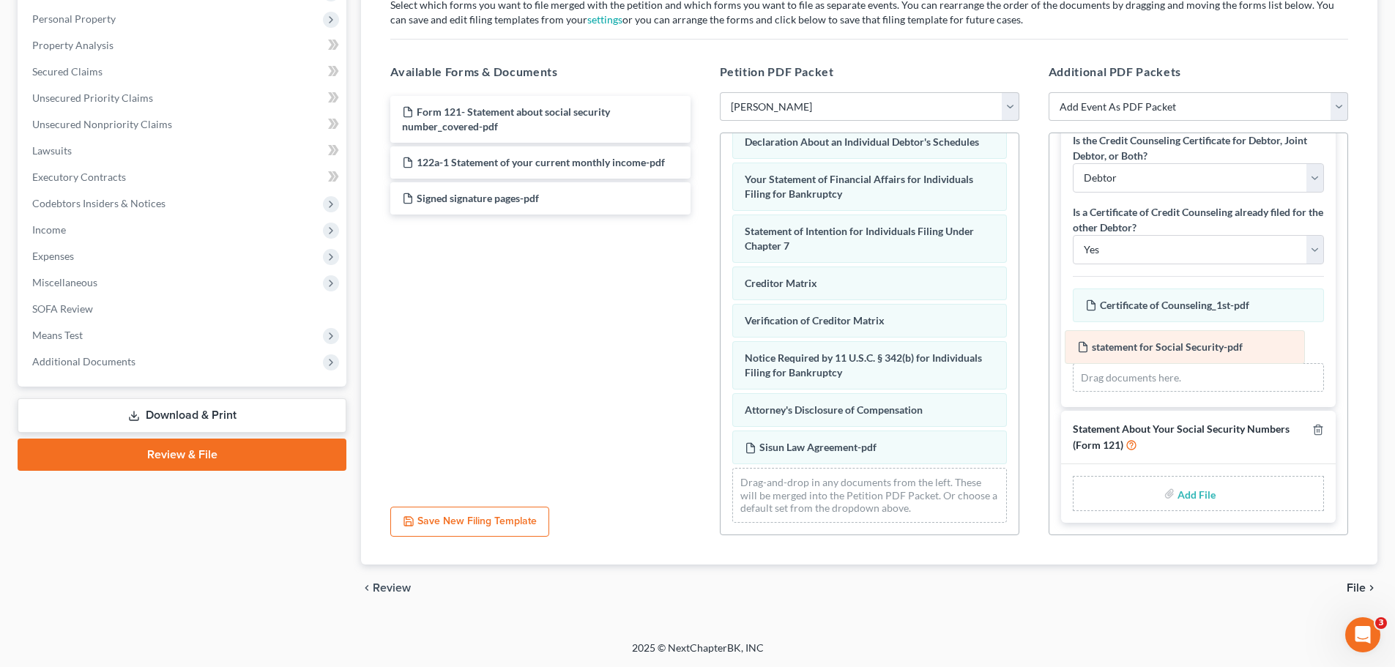
scroll to position [25, 0]
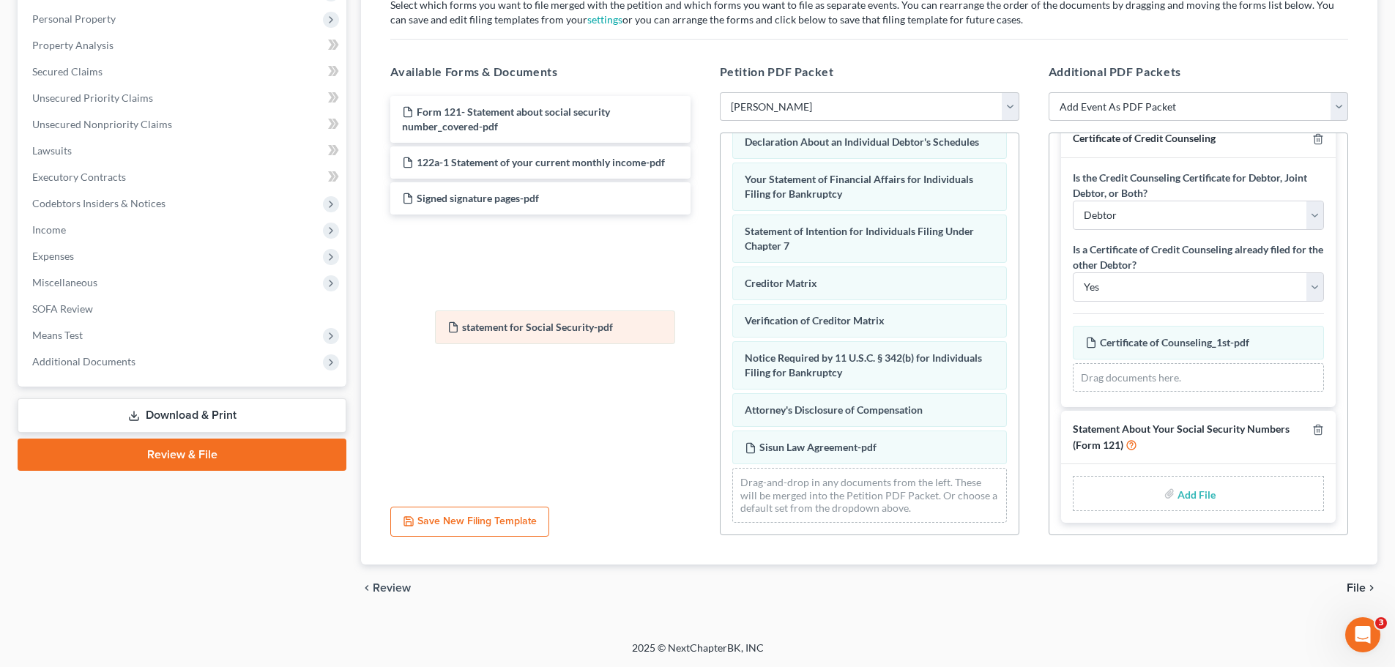
drag, startPoint x: 1141, startPoint y: 338, endPoint x: 458, endPoint y: 321, distance: 683.3
click at [923, 326] on div "statement for Social Security-pdf Amended statement for Social Security-pdf Cer…" at bounding box center [1198, 359] width 251 height 67
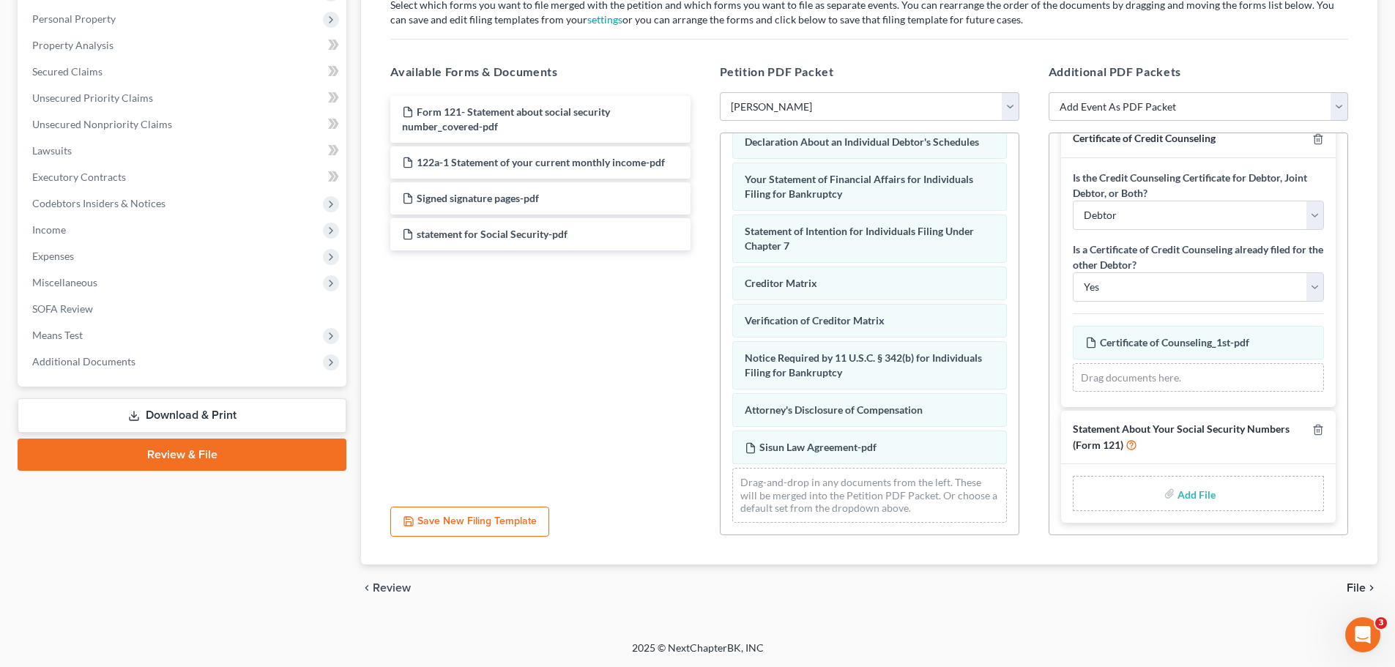
click at [923, 487] on label "Add File" at bounding box center [1197, 495] width 41 height 26
click at [923, 496] on input "file" at bounding box center [1194, 493] width 35 height 26
type input "C:\fakepath\statement for Social Security.pdf"
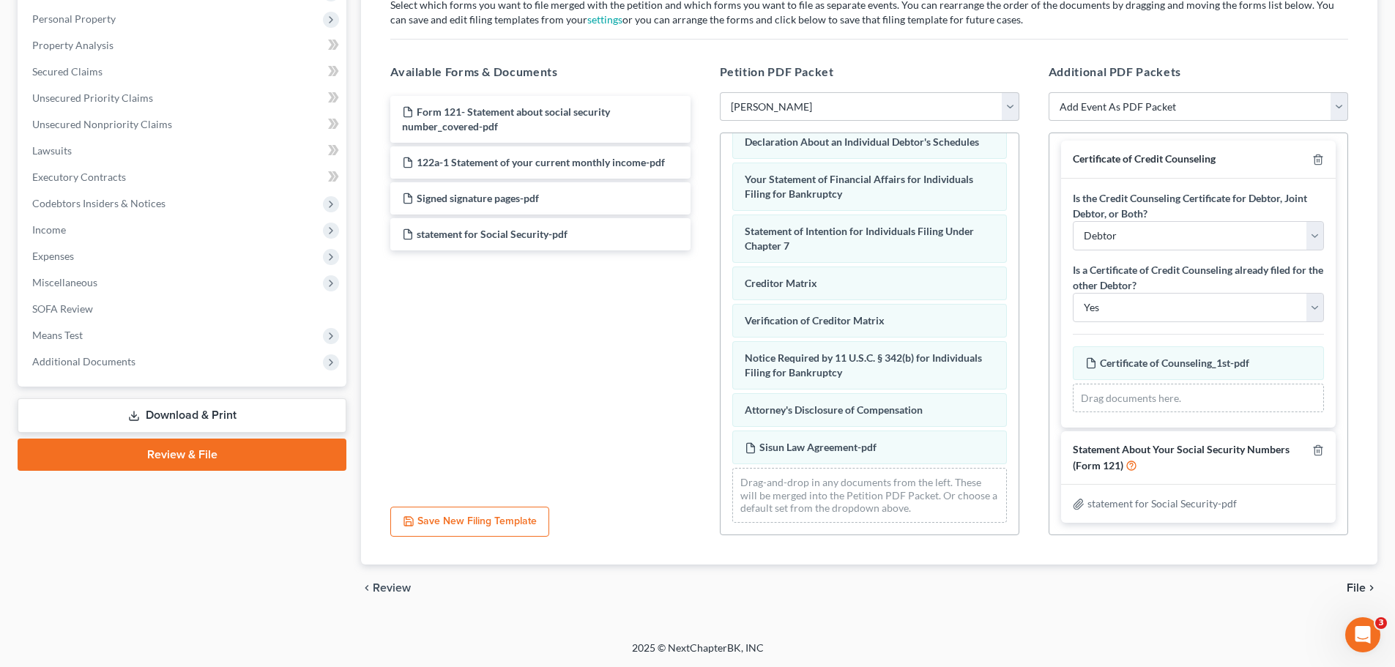
scroll to position [4, 0]
click at [923, 511] on div "statement for Social Security-pdf" at bounding box center [1198, 503] width 251 height 15
click at [923, 447] on icon "button" at bounding box center [1317, 450] width 7 height 10
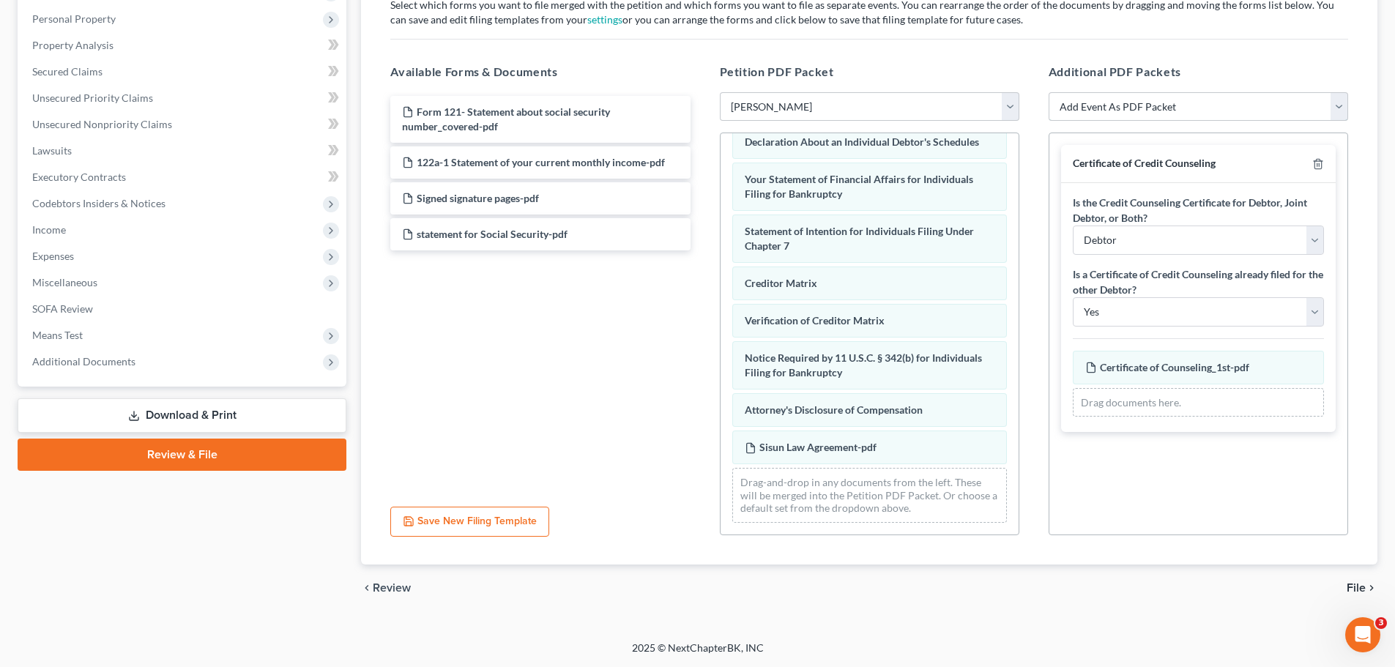
click at [923, 105] on select "Add Event As PDF Packet Certificate of Credit Counseling Chapter 13 Calculation…" at bounding box center [1197, 106] width 299 height 29
select select "6"
click at [923, 92] on select "Add Event As PDF Packet Certificate of Credit Counseling Chapter 13 Calculation…" at bounding box center [1197, 106] width 299 height 29
select select
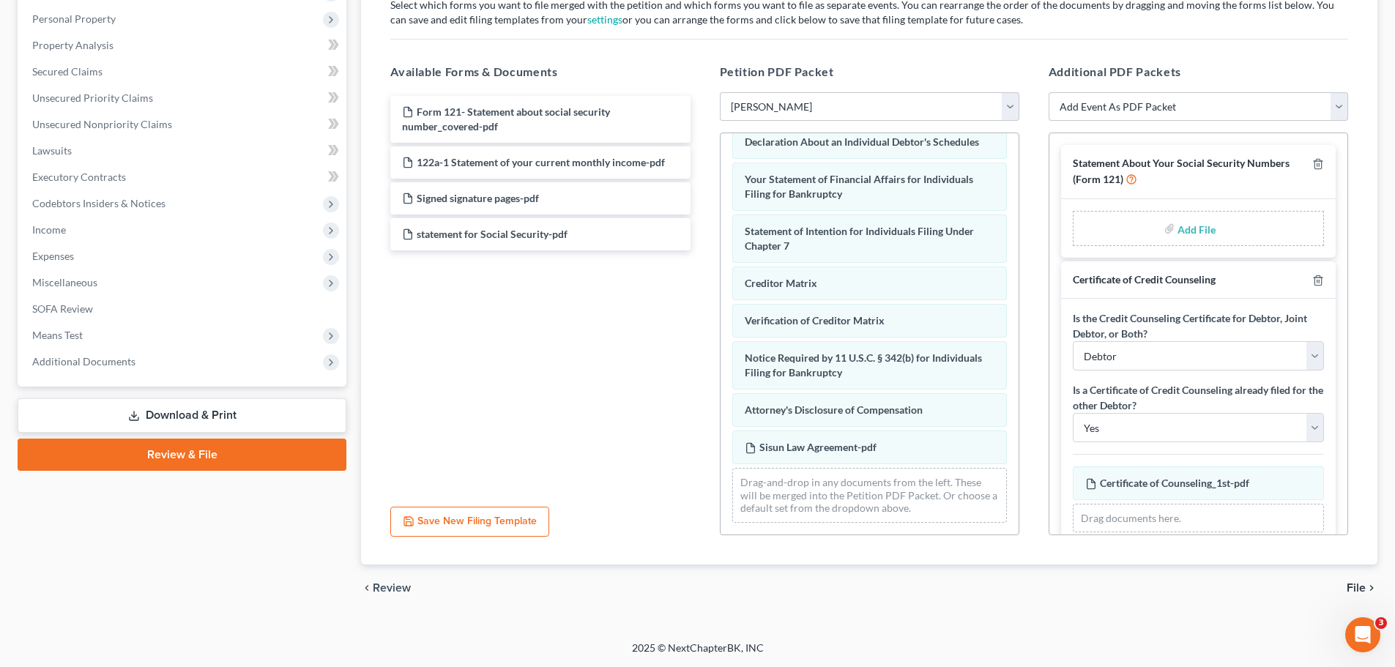
click at [923, 220] on input "file" at bounding box center [1194, 228] width 35 height 26
type input "C:\fakepath\statement for Social Security_signed.pdf"
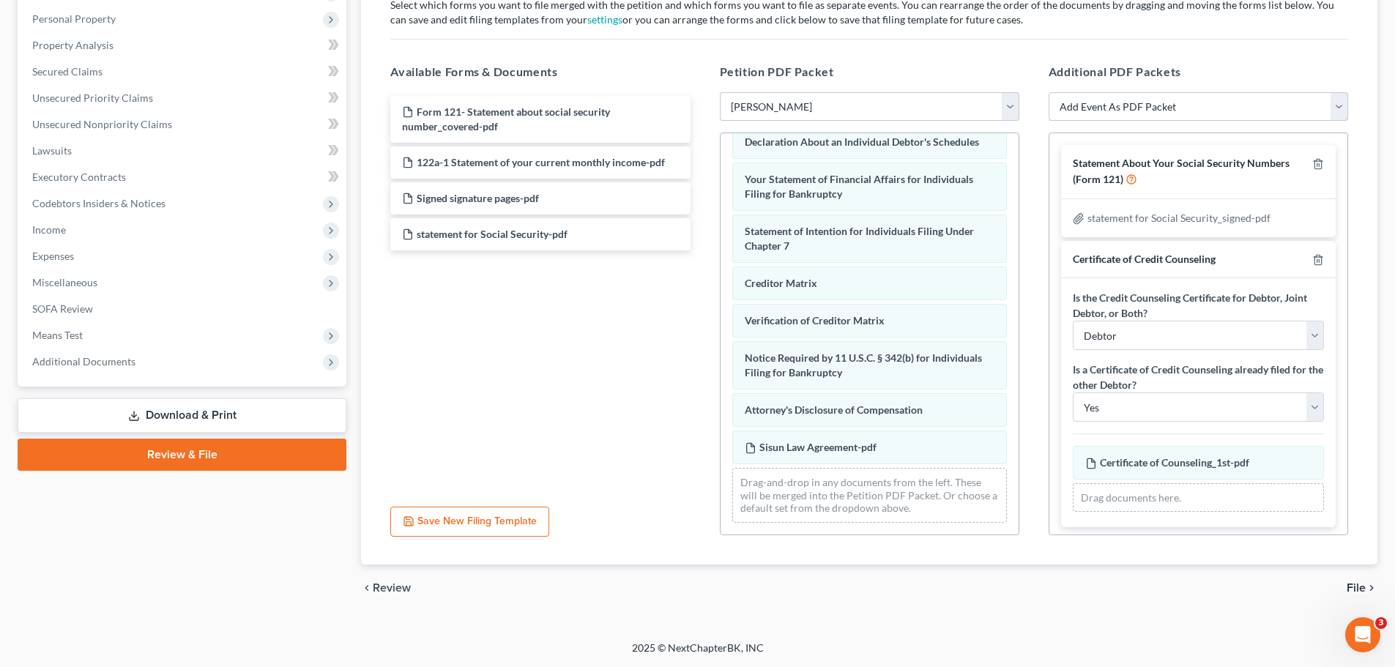
click at [923, 106] on select "Add Event As PDF Packet Certificate of Credit Counseling Chapter 13 Calculation…" at bounding box center [1197, 106] width 299 height 29
select select "5"
click at [923, 92] on select "Add Event As PDF Packet Certificate of Credit Counseling Chapter 13 Calculation…" at bounding box center [1197, 106] width 299 height 29
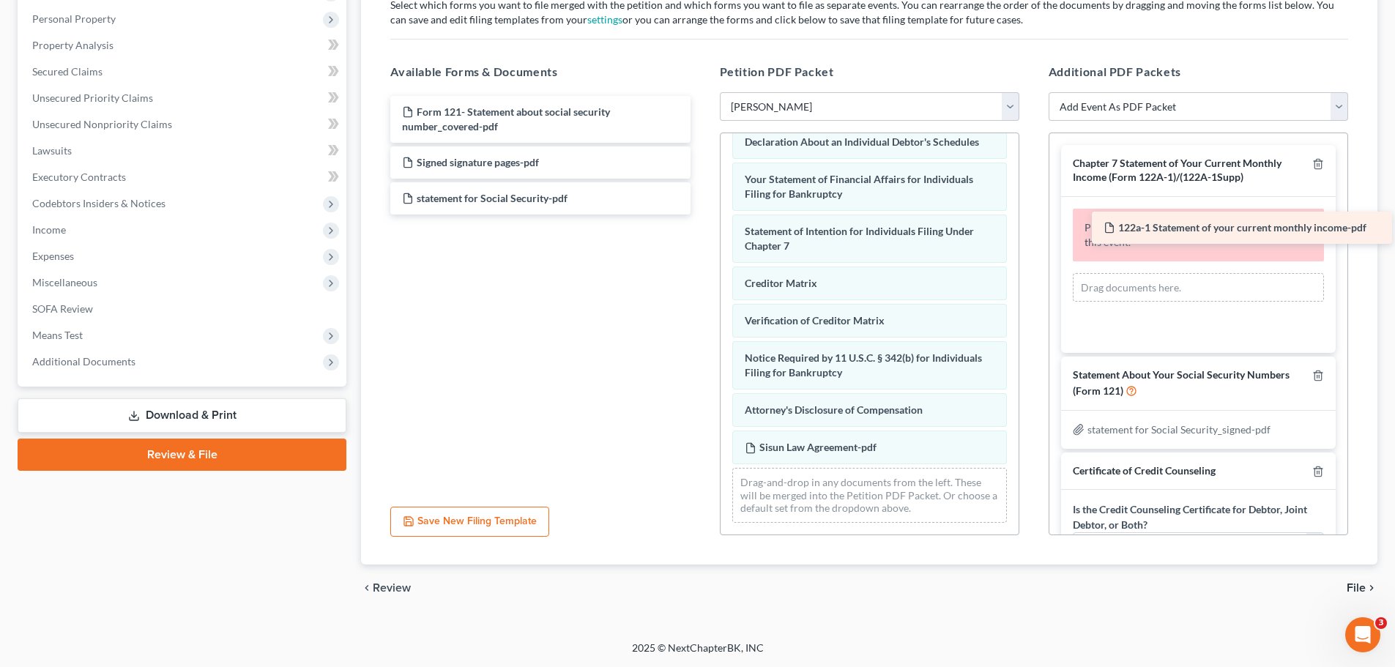
drag, startPoint x: 480, startPoint y: 159, endPoint x: 1182, endPoint y: 224, distance: 704.4
click at [701, 215] on div "122a-1 Statement of your current monthly income-pdf Form 121- Statement about s…" at bounding box center [539, 155] width 323 height 119
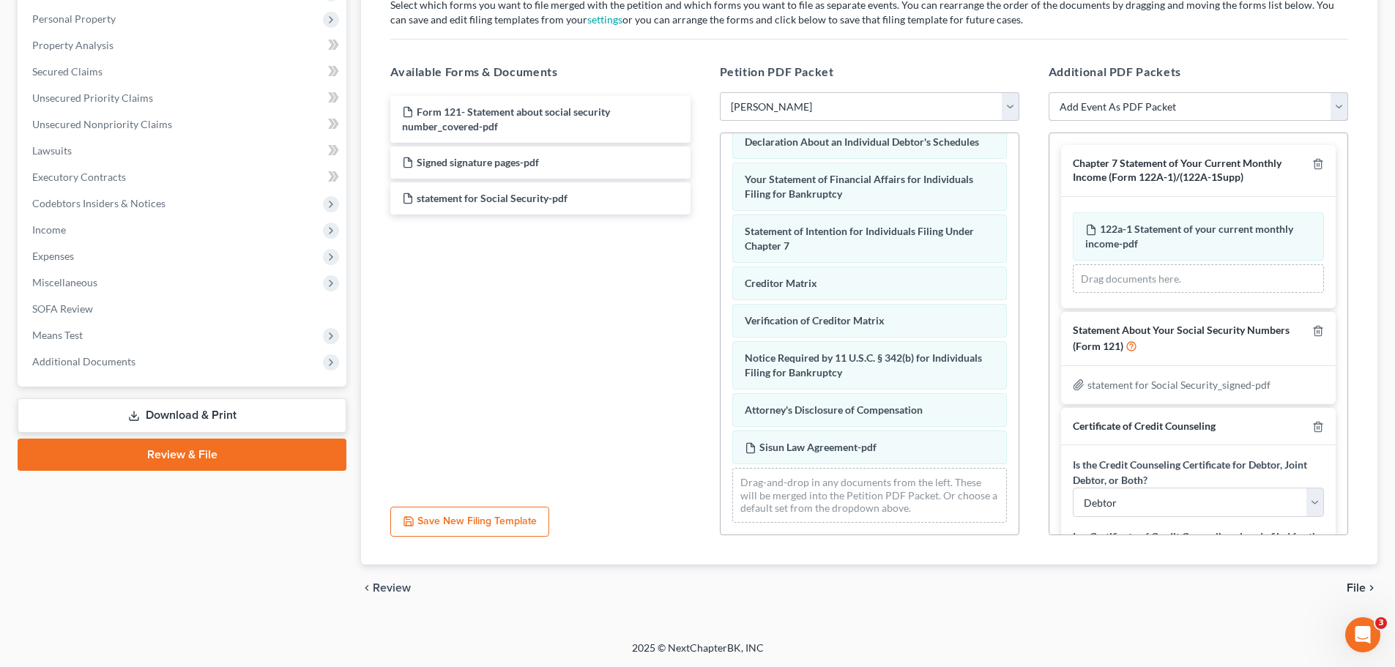
click at [923, 99] on select "Add Event As PDF Packet Certificate of Credit Counseling Chapter 13 Calculation…" at bounding box center [1197, 106] width 299 height 29
click at [923, 103] on select "Add Event As PDF Packet Certificate of Credit Counseling Chapter 13 Calculation…" at bounding box center [1197, 106] width 299 height 29
click at [923, 108] on select "Add Event As PDF Packet Certificate of Credit Counseling Chapter 13 Calculation…" at bounding box center [1197, 106] width 299 height 29
drag, startPoint x: 1174, startPoint y: 172, endPoint x: 1111, endPoint y: 177, distance: 63.9
click at [923, 177] on span "Chapter 7 Statement of Your Current Monthly Income (Form 122A-1)/(122A-1Supp)" at bounding box center [1177, 170] width 209 height 26
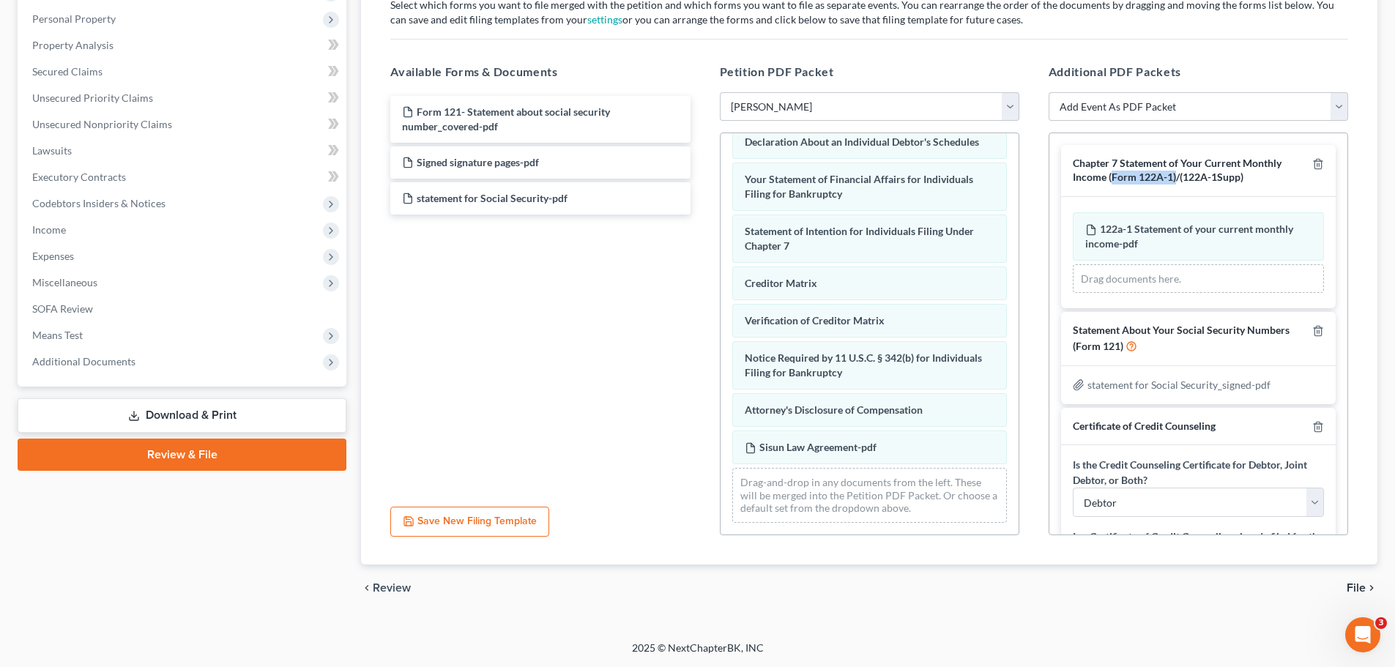
copy span "Form 122A-1)"
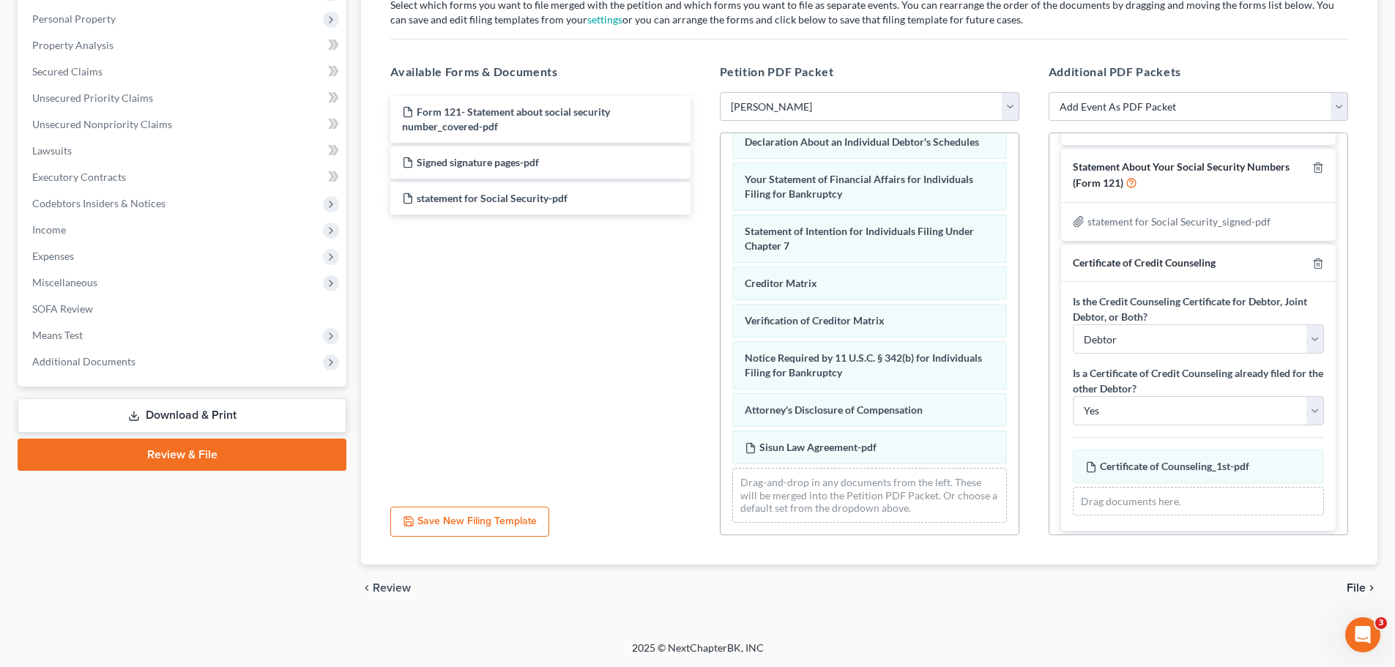
scroll to position [171, 0]
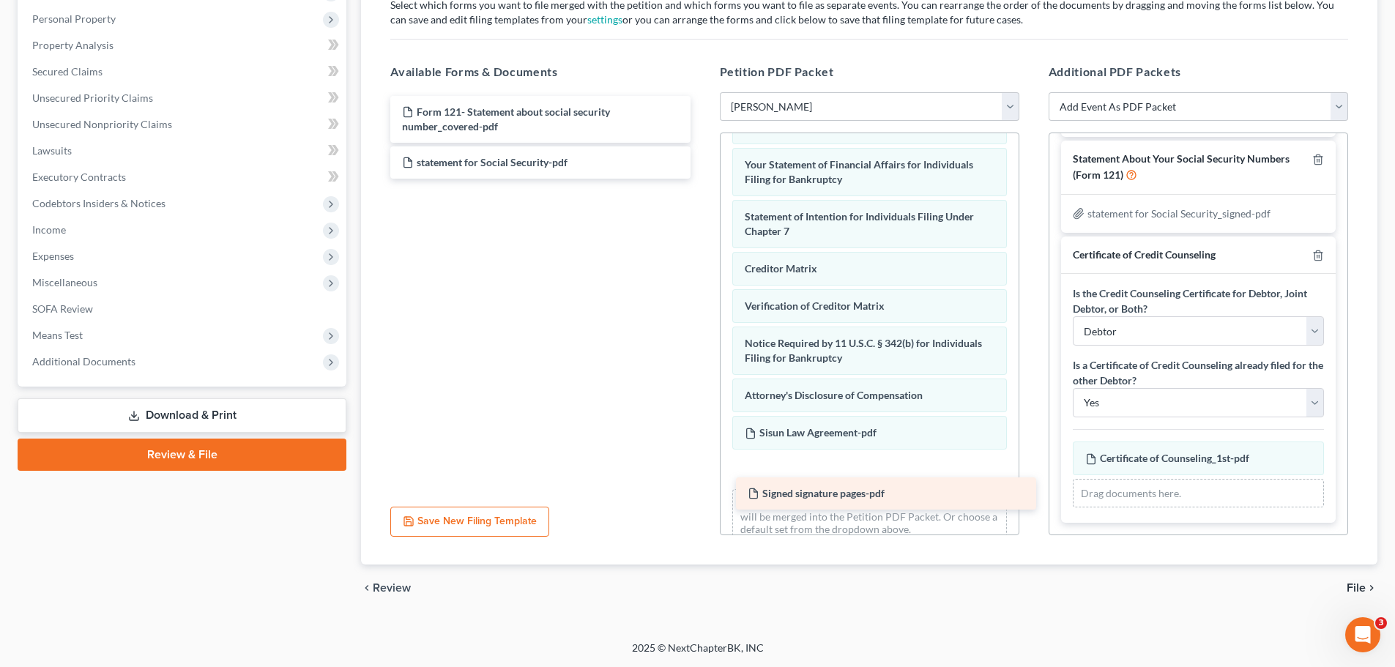
drag, startPoint x: 471, startPoint y: 156, endPoint x: 818, endPoint y: 484, distance: 477.0
click at [701, 179] on div "Signed signature pages-pdf Form 121- Statement about social security number_cov…" at bounding box center [539, 137] width 323 height 83
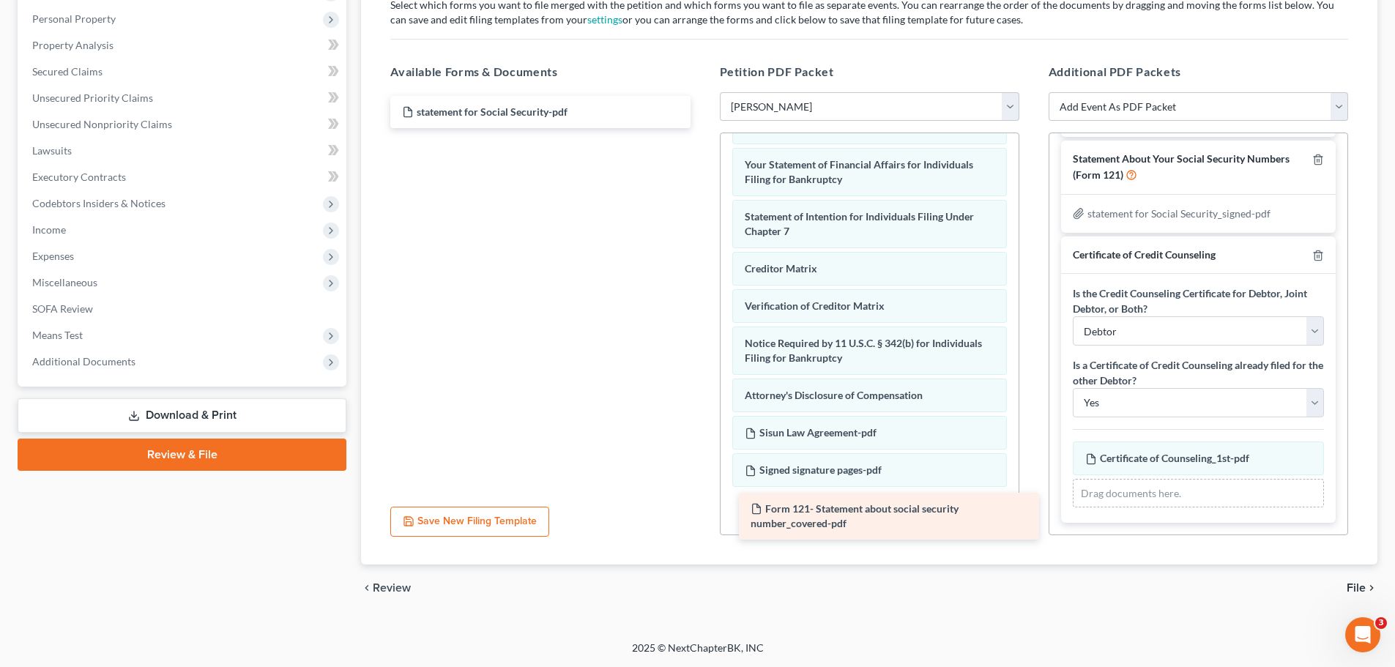
drag, startPoint x: 481, startPoint y: 130, endPoint x: 829, endPoint y: 526, distance: 528.1
click at [701, 128] on div "Form 121- Statement about social security number_covered-pdf Form 121- Statemen…" at bounding box center [539, 112] width 323 height 32
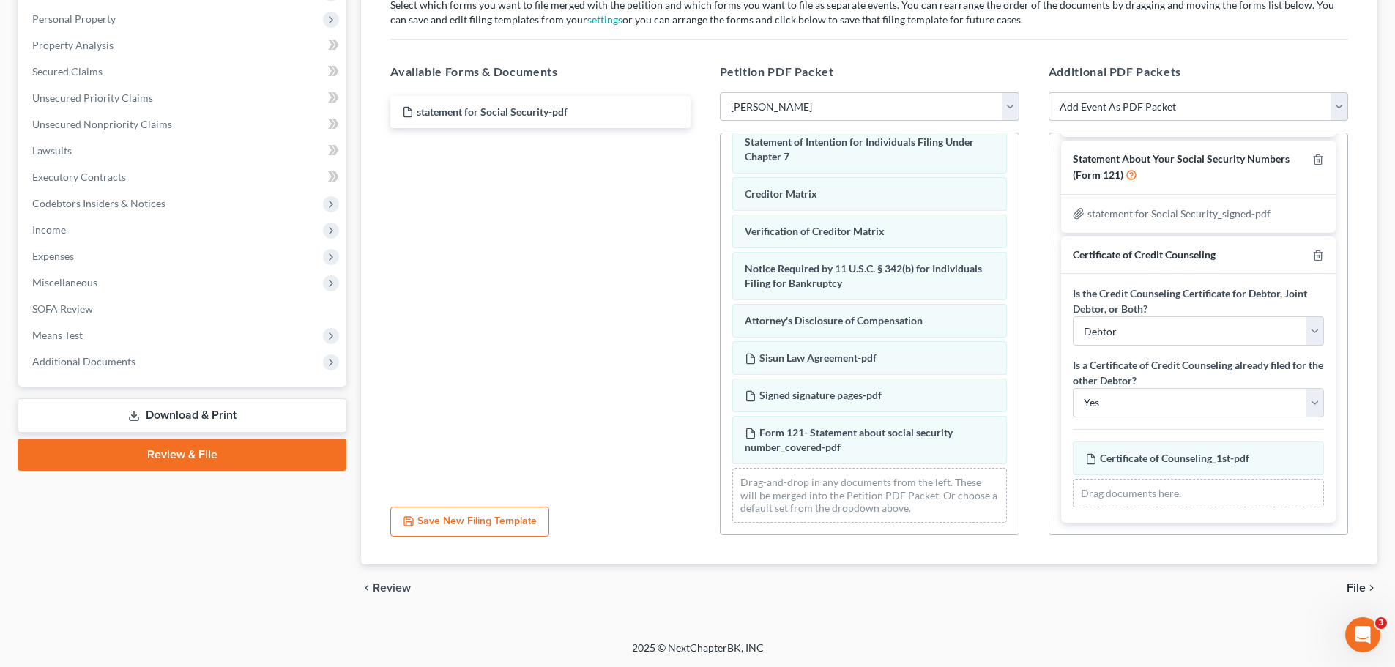
scroll to position [0, 0]
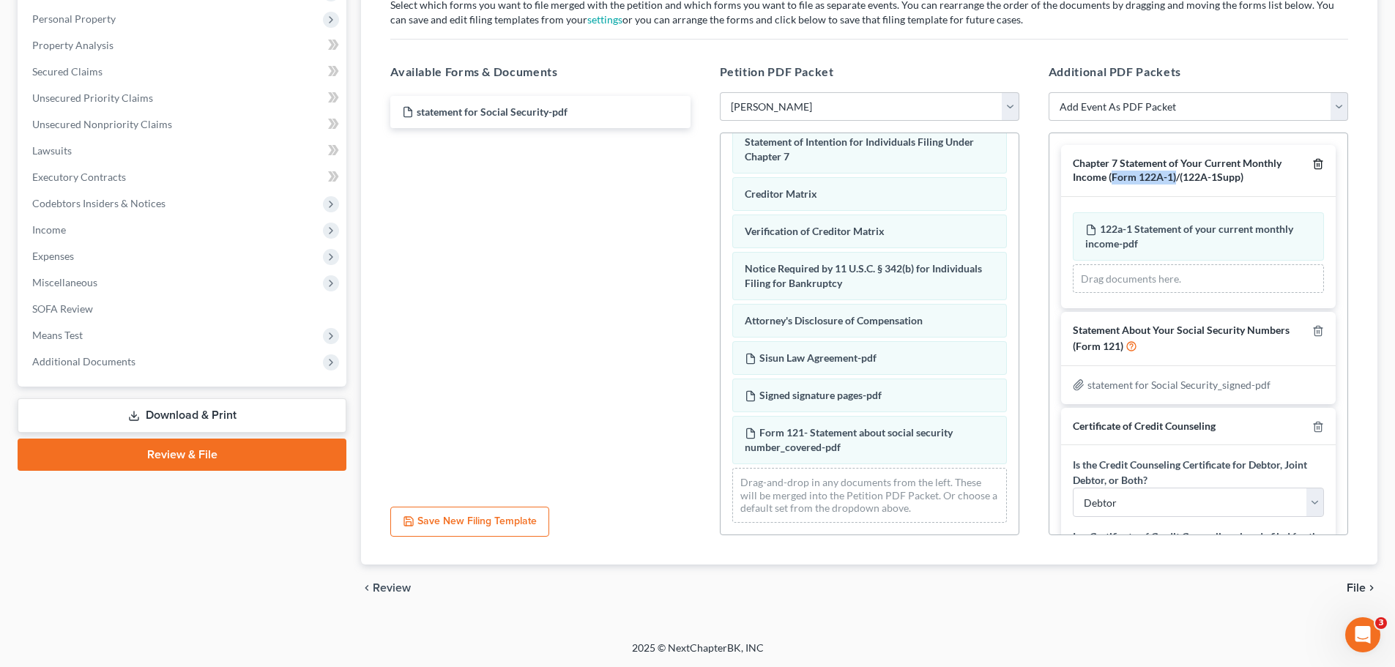
click at [923, 157] on div at bounding box center [1315, 170] width 18 height 27
click at [923, 161] on polyline "button" at bounding box center [1317, 161] width 9 height 0
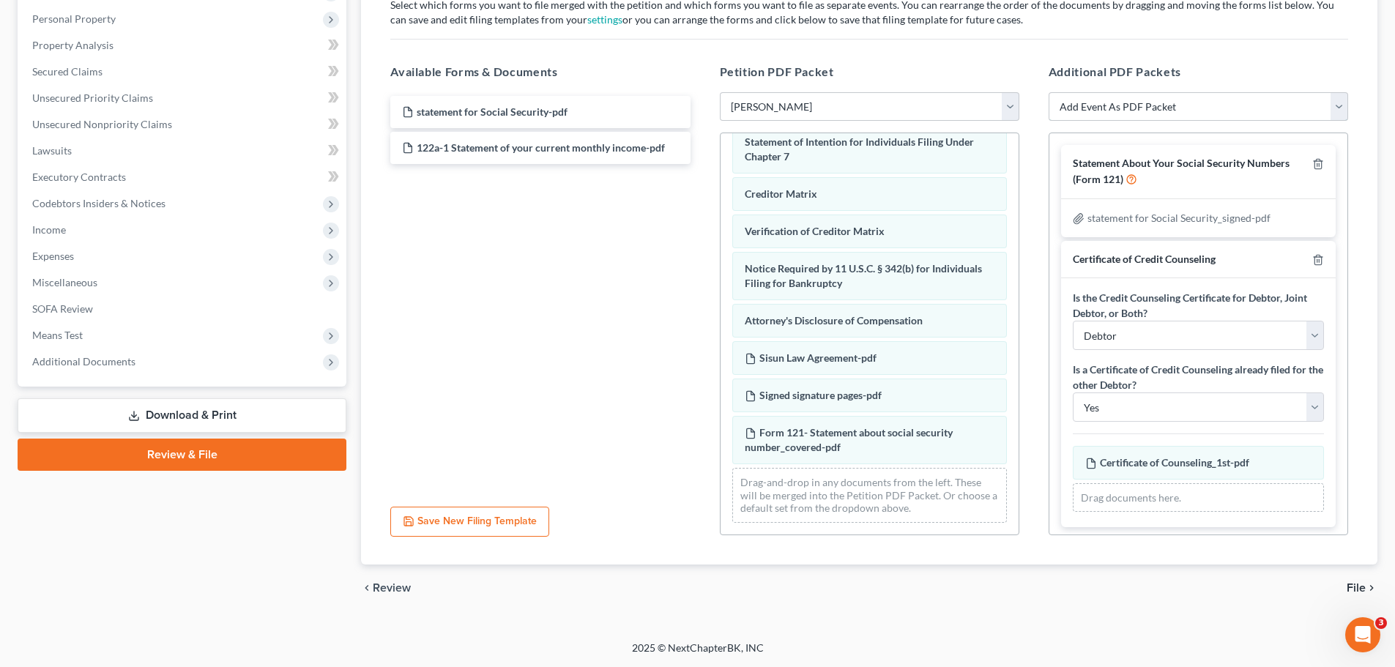
click at [923, 103] on select "Add Event As PDF Packet Certificate of Credit Counseling Chapter 13 Calculation…" at bounding box center [1197, 106] width 299 height 29
click at [923, 102] on select "Add Event As PDF Packet Certificate of Credit Counseling Chapter 13 Calculation…" at bounding box center [1197, 106] width 299 height 29
select select "5"
click at [923, 92] on select "Add Event As PDF Packet Certificate of Credit Counseling Chapter 13 Calculation…" at bounding box center [1197, 106] width 299 height 29
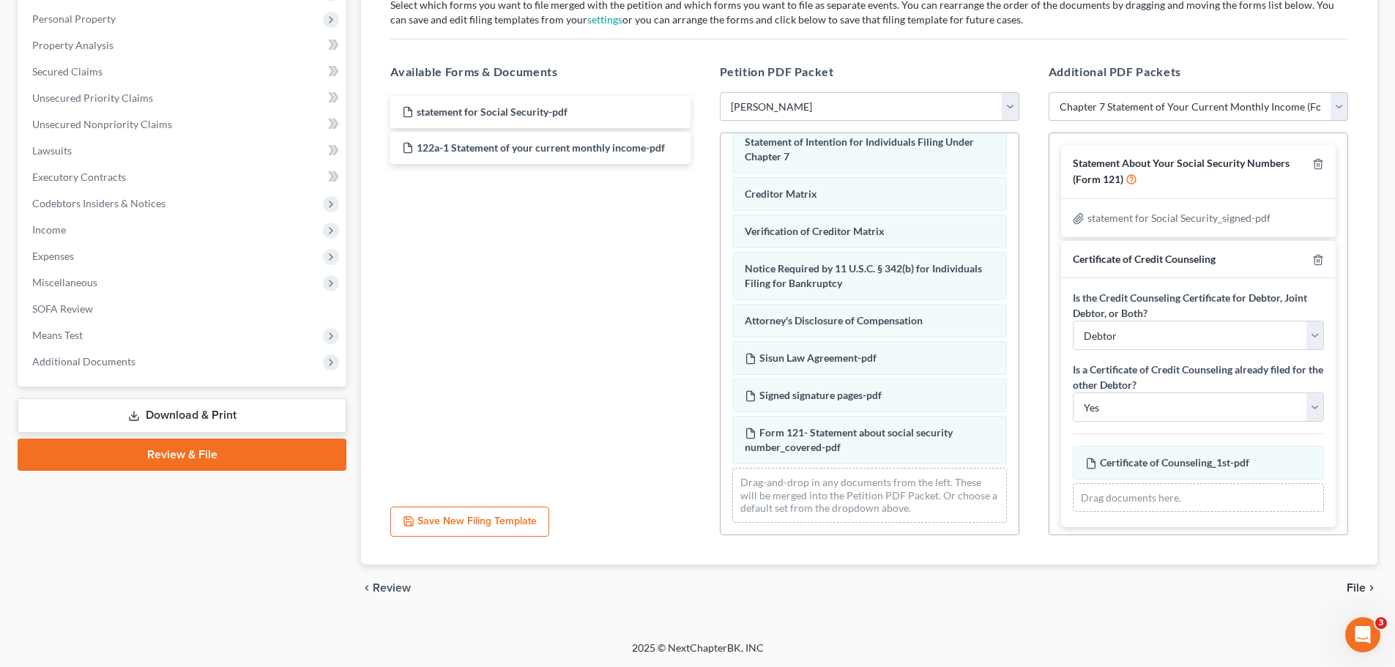
select select
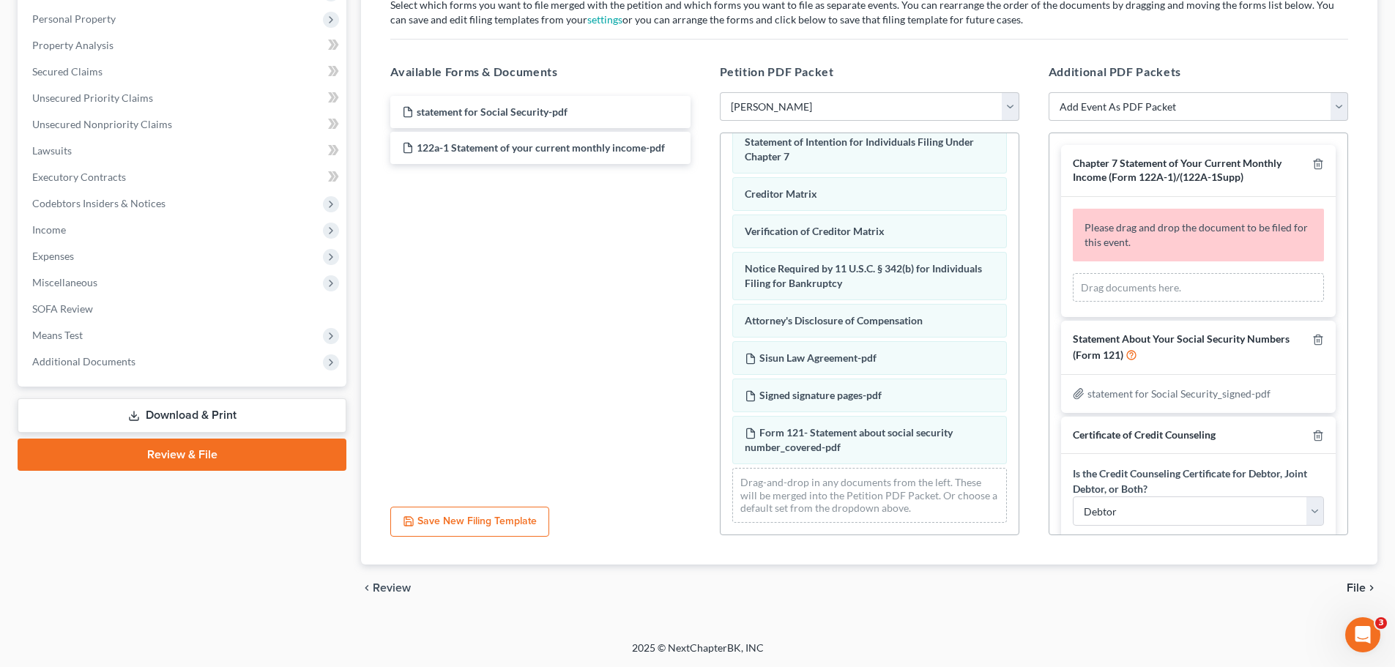
click at [923, 287] on div "Drag documents here." at bounding box center [1198, 287] width 251 height 29
click at [923, 280] on div "Drag documents here." at bounding box center [1198, 287] width 251 height 29
click at [923, 250] on div "Please drag and drop the document to be filed for this event." at bounding box center [1198, 235] width 251 height 53
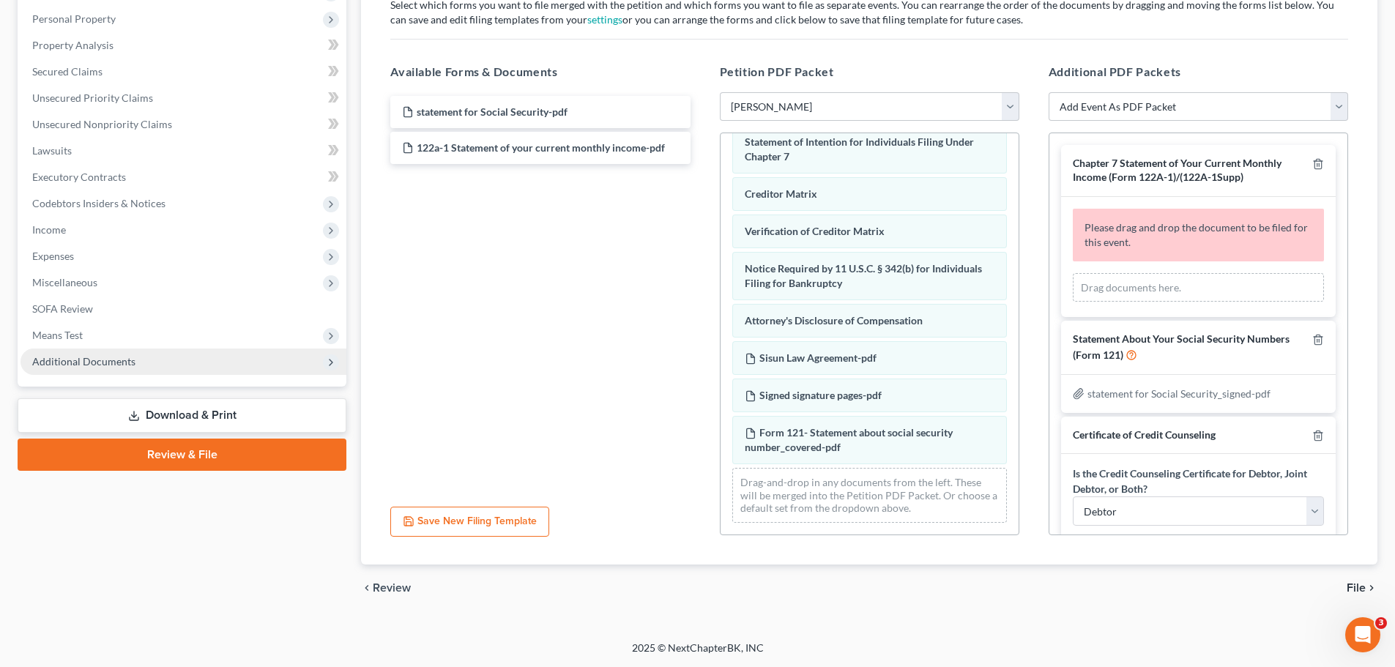
click at [157, 354] on span "Additional Documents" at bounding box center [183, 361] width 326 height 26
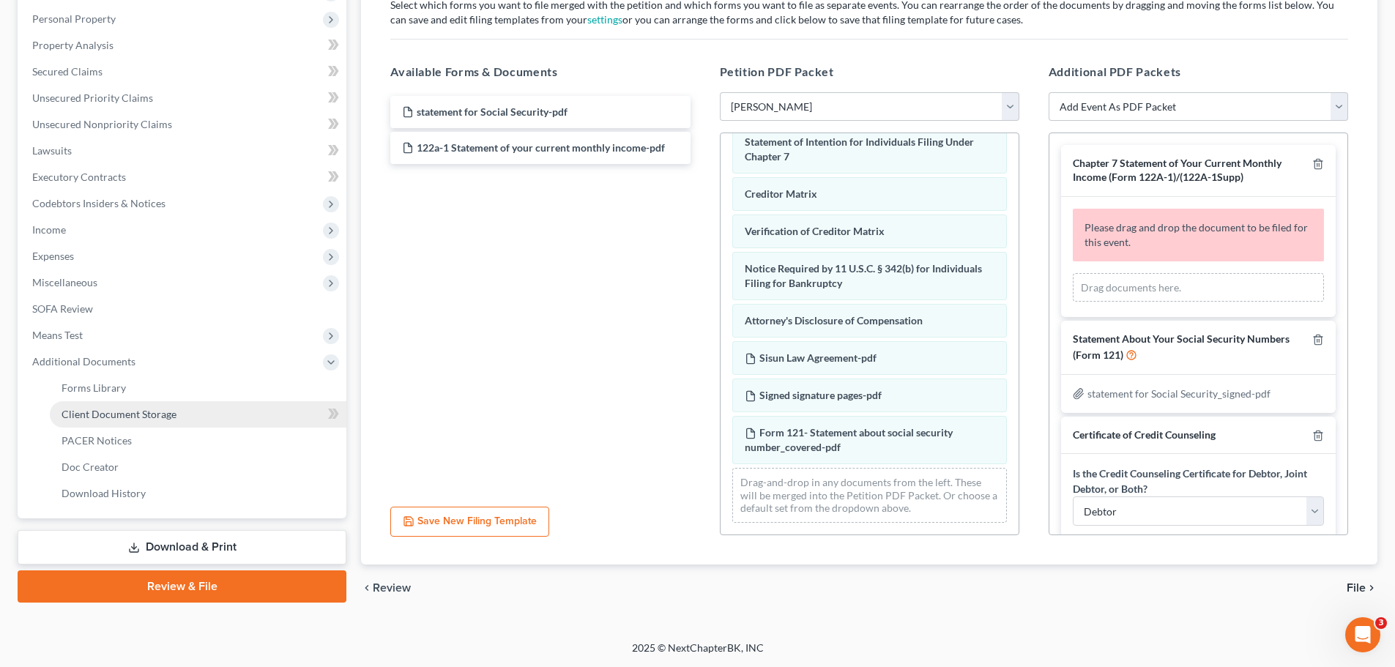
click at [187, 414] on link "Client Document Storage" at bounding box center [198, 414] width 297 height 26
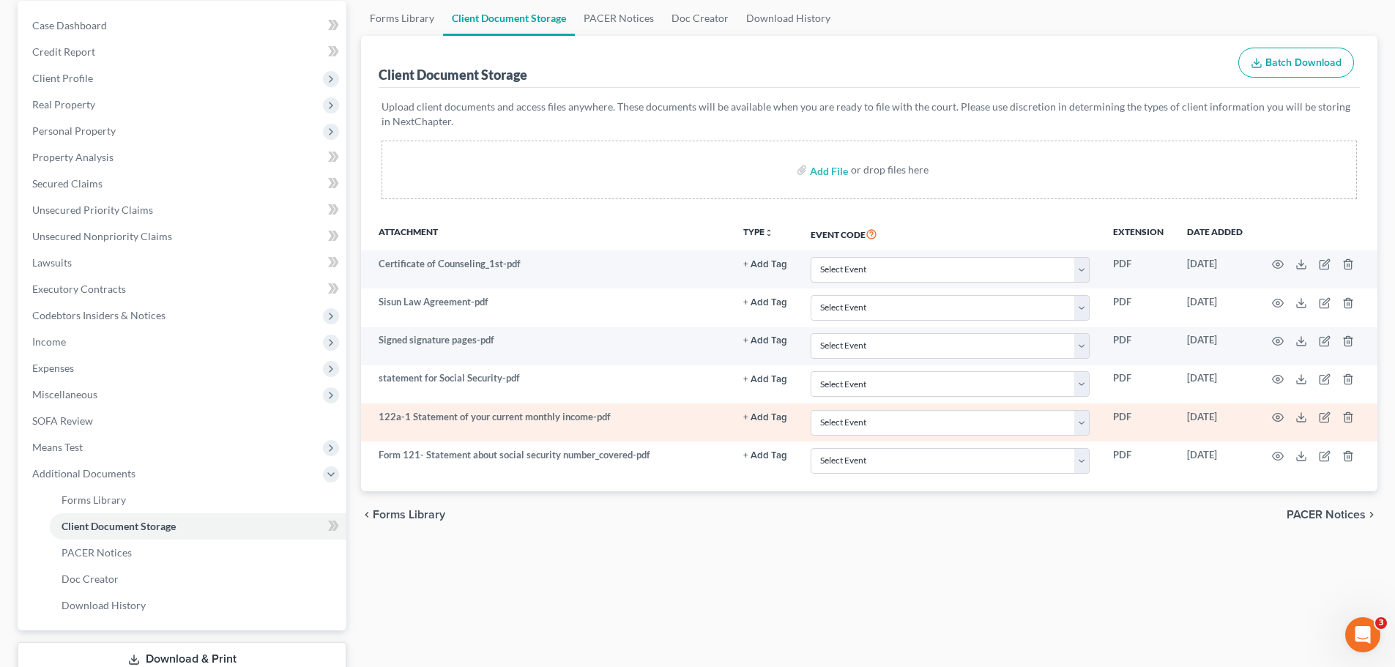
scroll to position [146, 0]
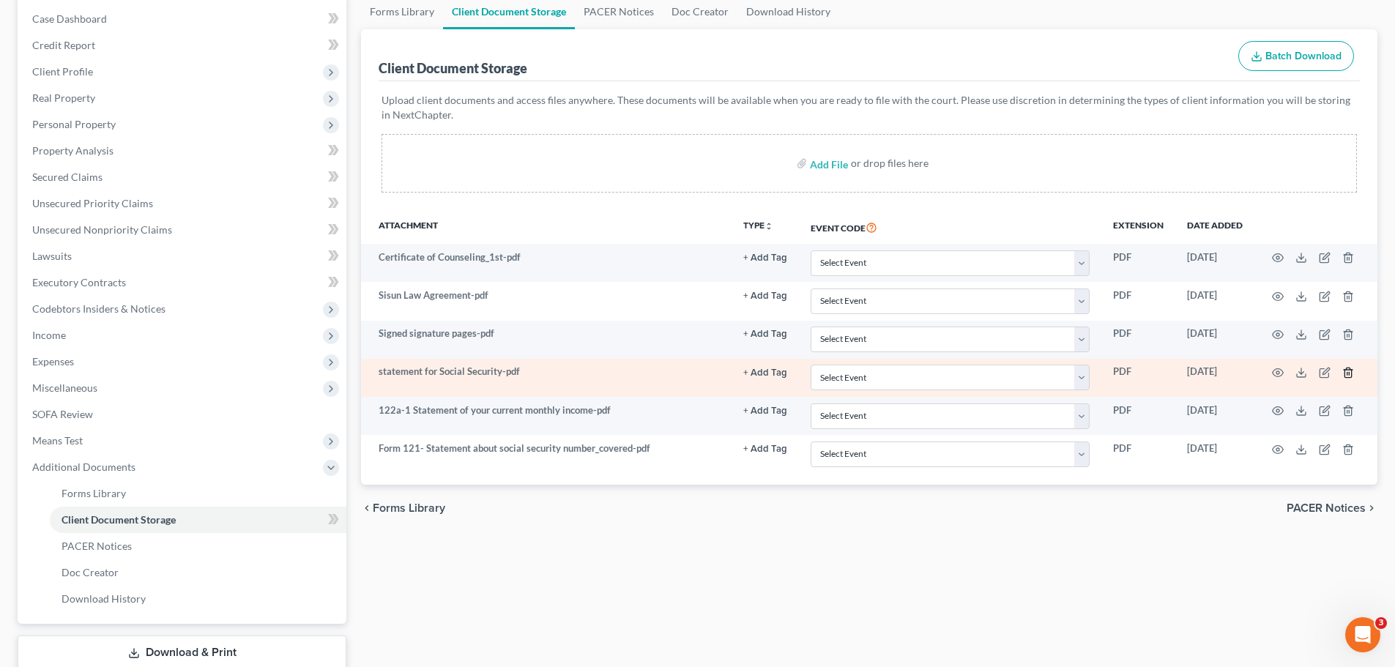
click at [923, 372] on icon "button" at bounding box center [1347, 373] width 7 height 10
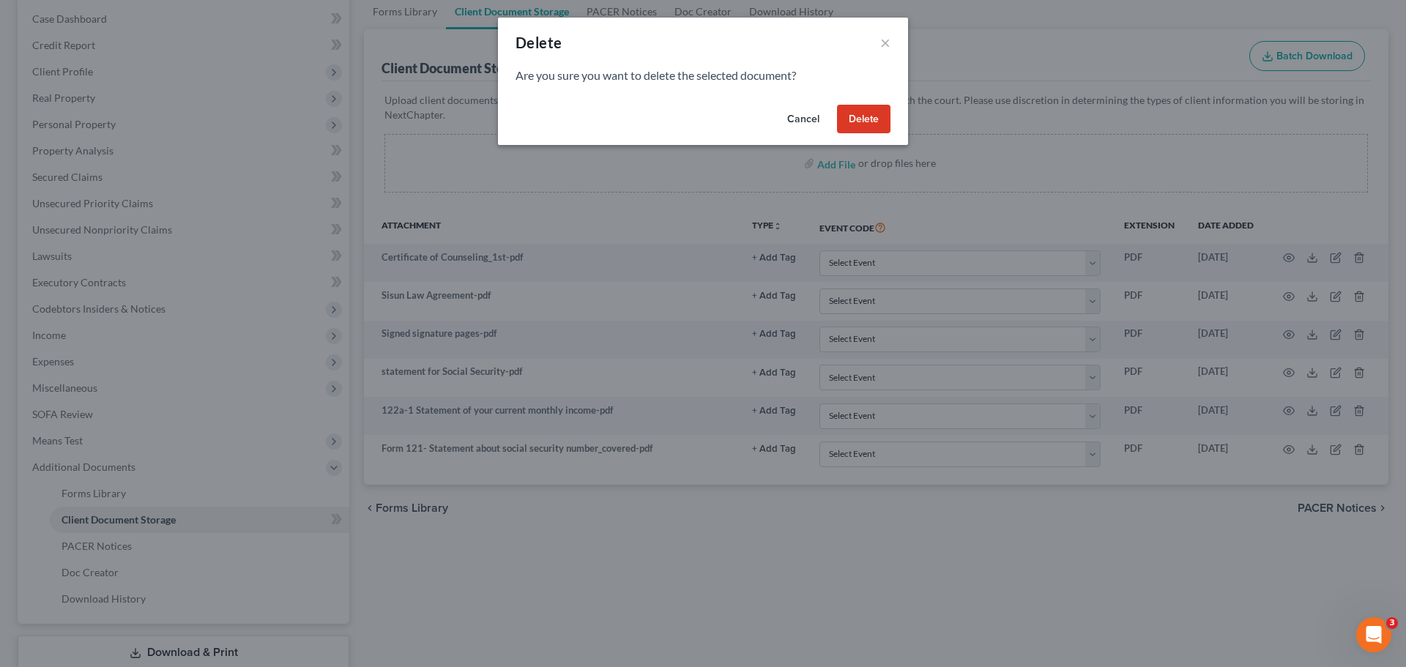
click at [851, 114] on button "Delete" at bounding box center [863, 119] width 53 height 29
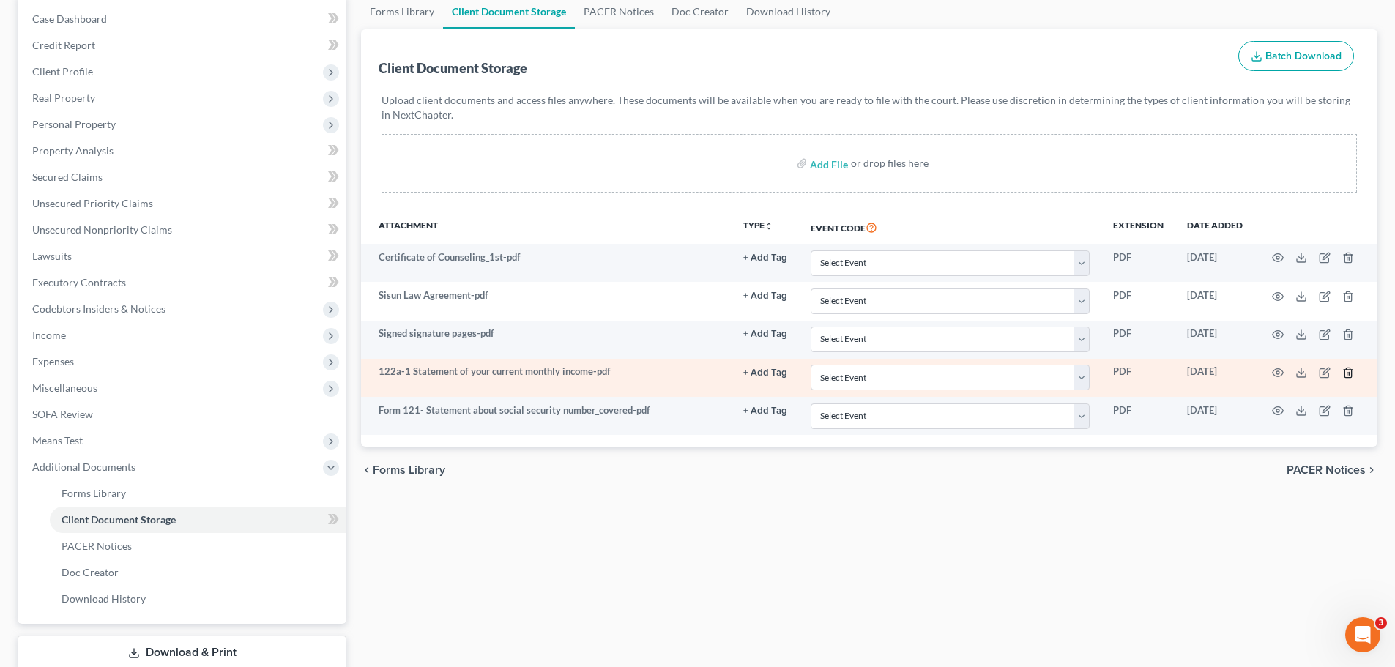
click at [923, 374] on line "button" at bounding box center [1349, 373] width 0 height 3
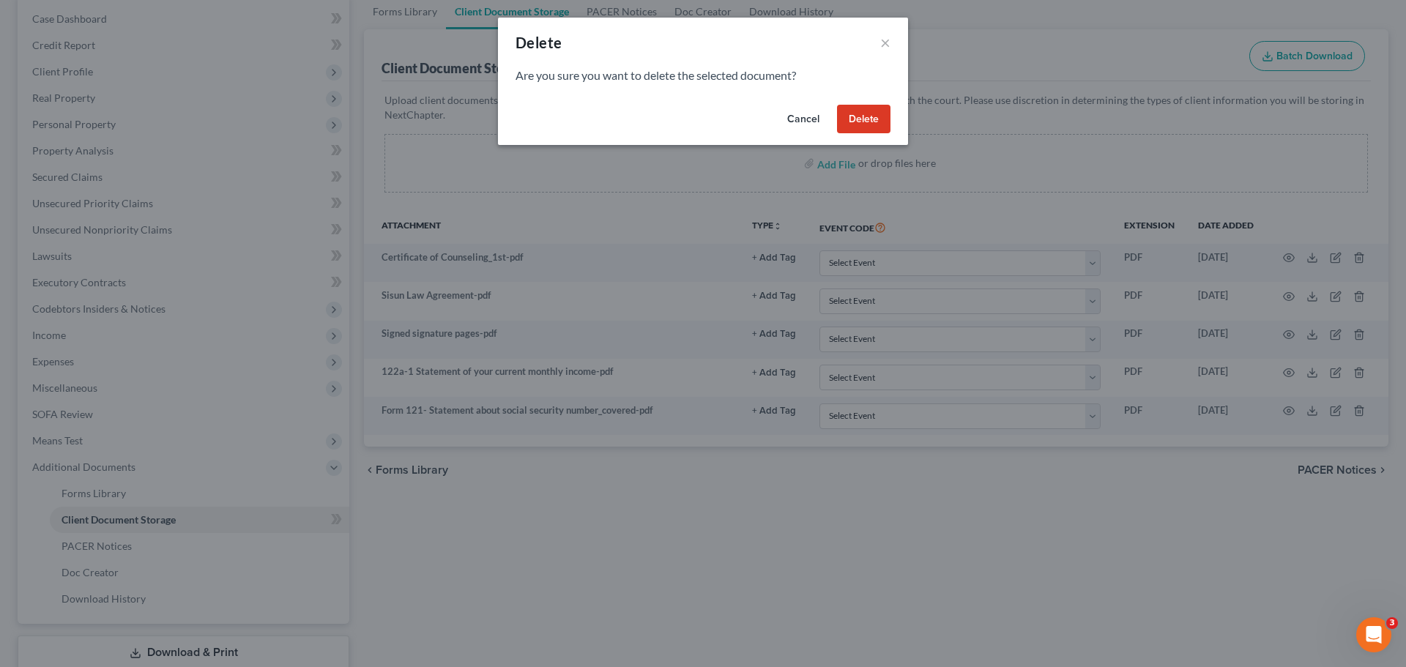
click at [869, 121] on button "Delete" at bounding box center [863, 119] width 53 height 29
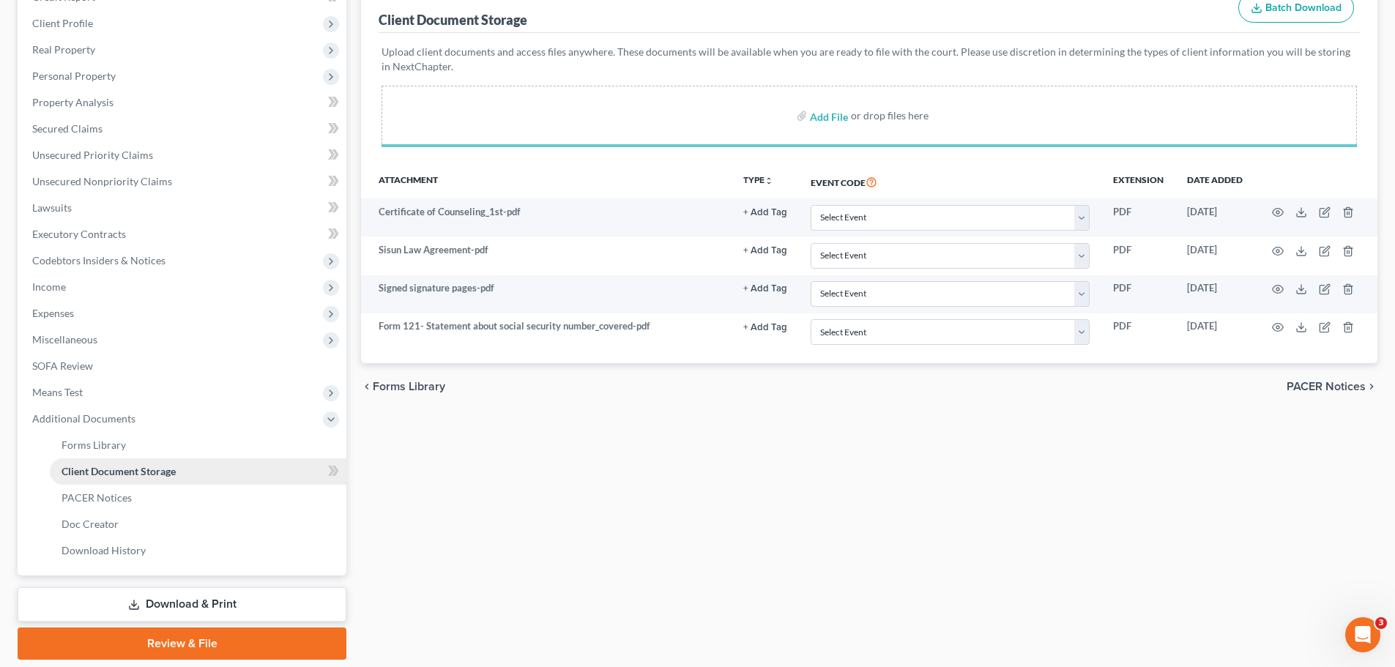
scroll to position [243, 0]
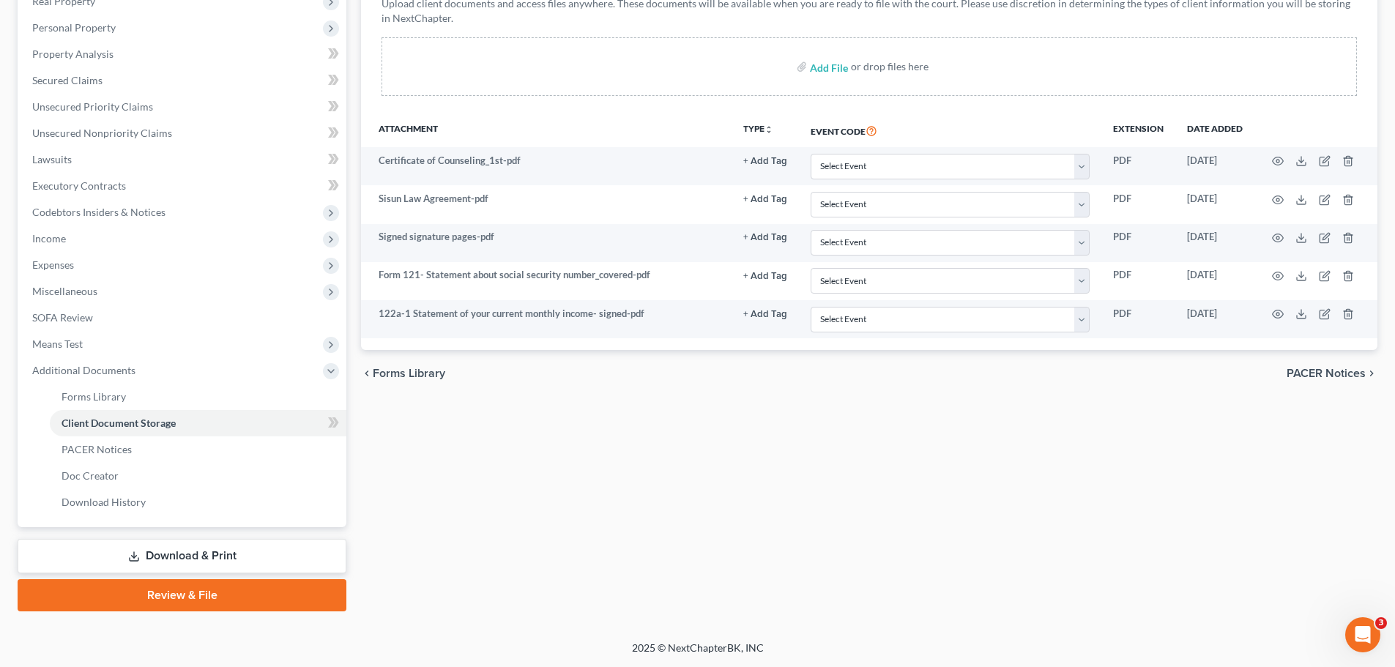
click at [142, 605] on link "Review & File" at bounding box center [182, 595] width 329 height 32
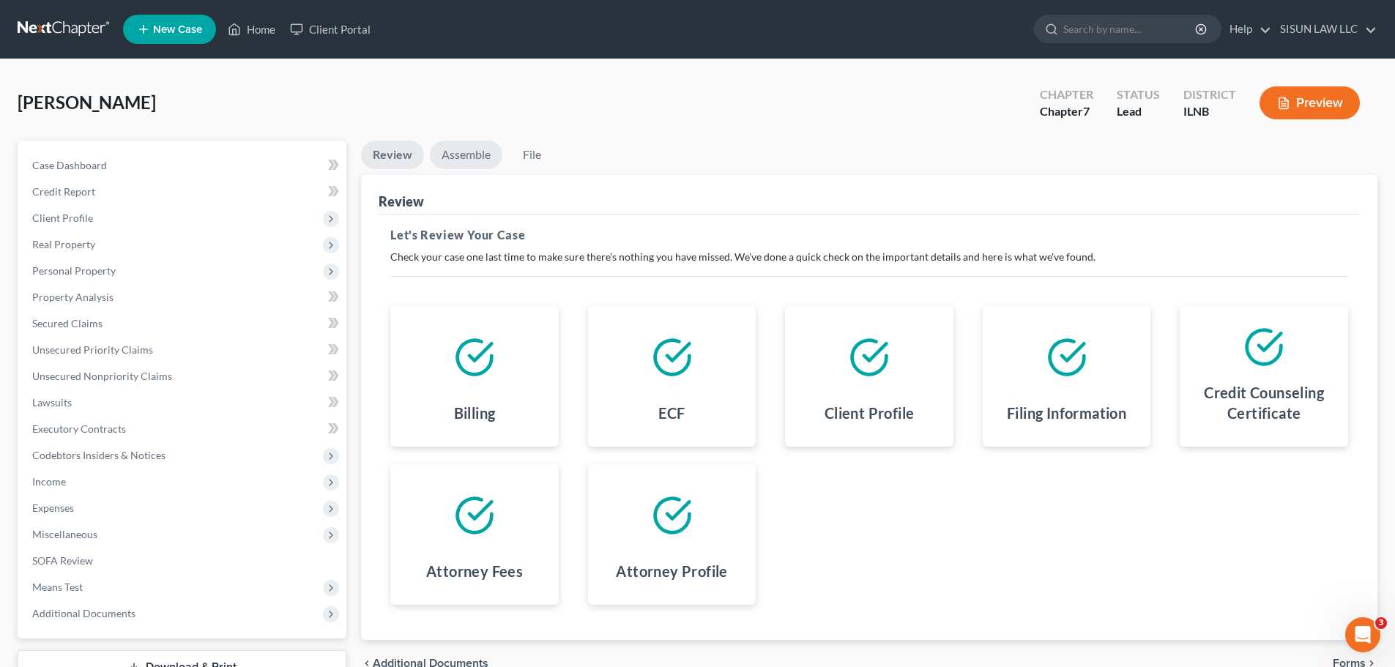
click at [469, 155] on link "Assemble" at bounding box center [466, 155] width 72 height 29
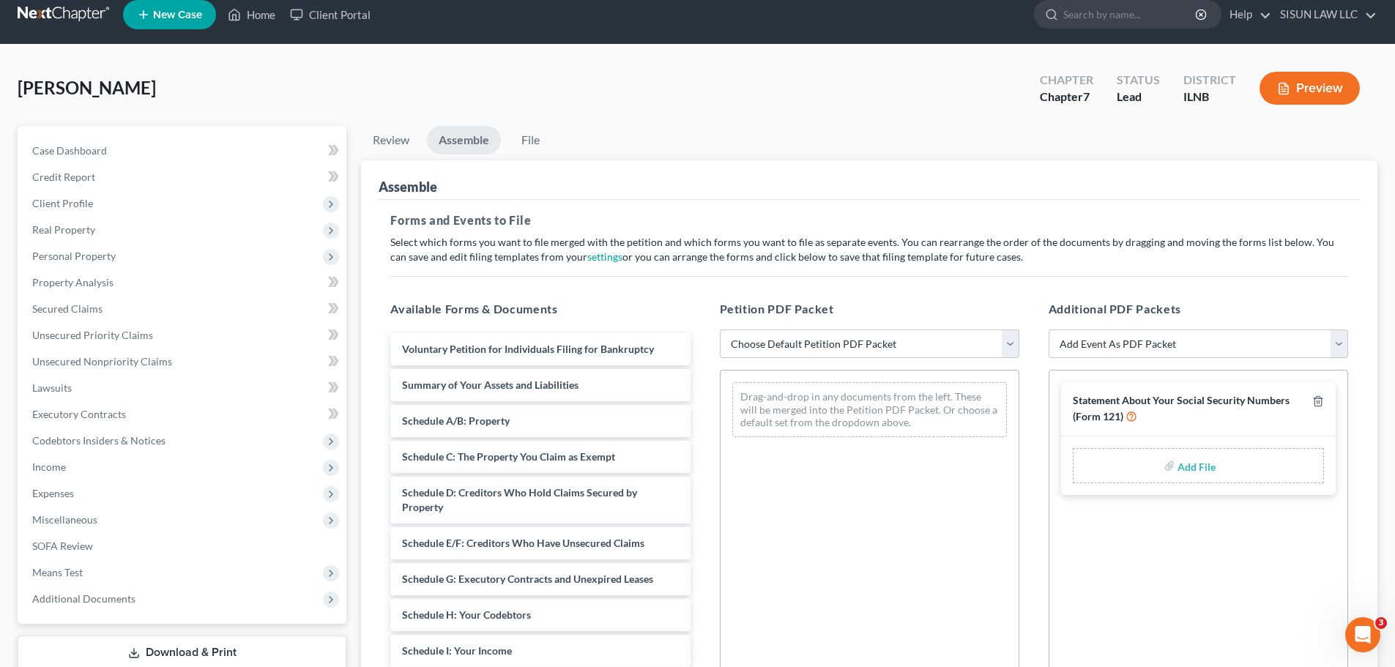
scroll to position [220, 0]
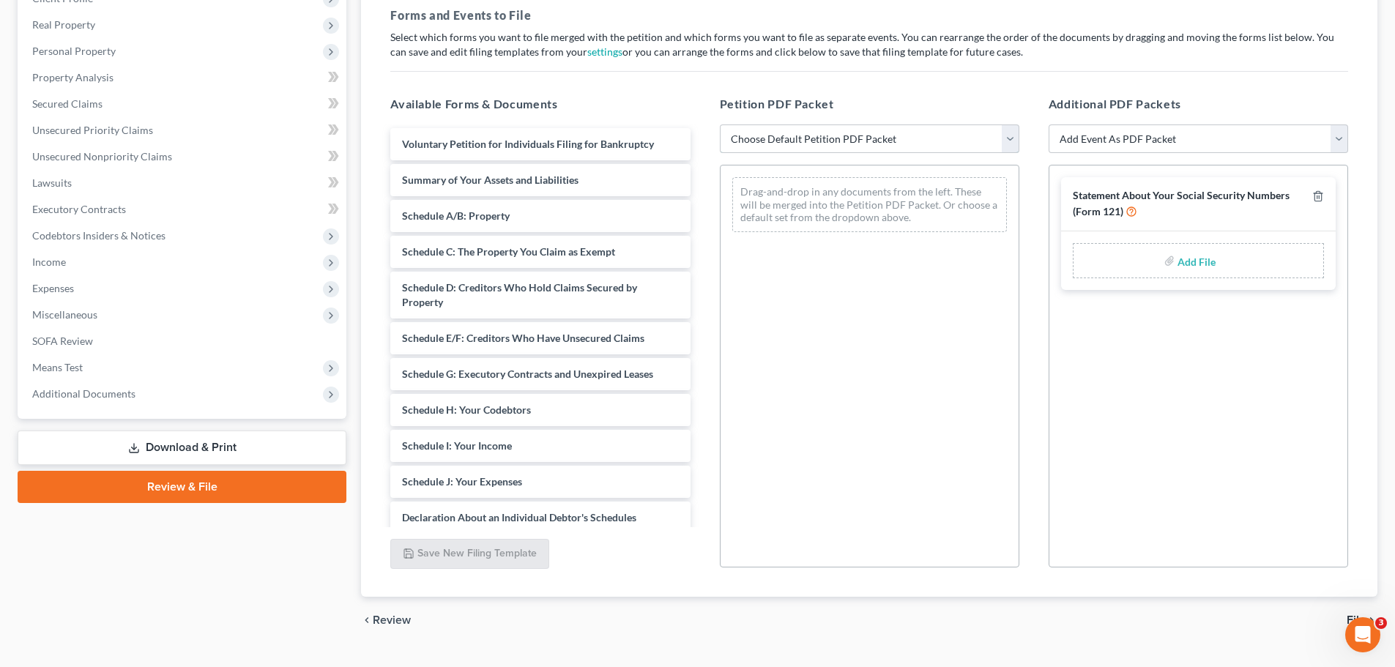
click at [813, 135] on select "Choose Default Petition PDF Packet Emergency Filing (Voluntary Petition and Cre…" at bounding box center [869, 138] width 299 height 29
select select "3"
click at [720, 124] on select "Choose Default Petition PDF Packet Emergency Filing (Voluntary Petition and Cre…" at bounding box center [869, 138] width 299 height 29
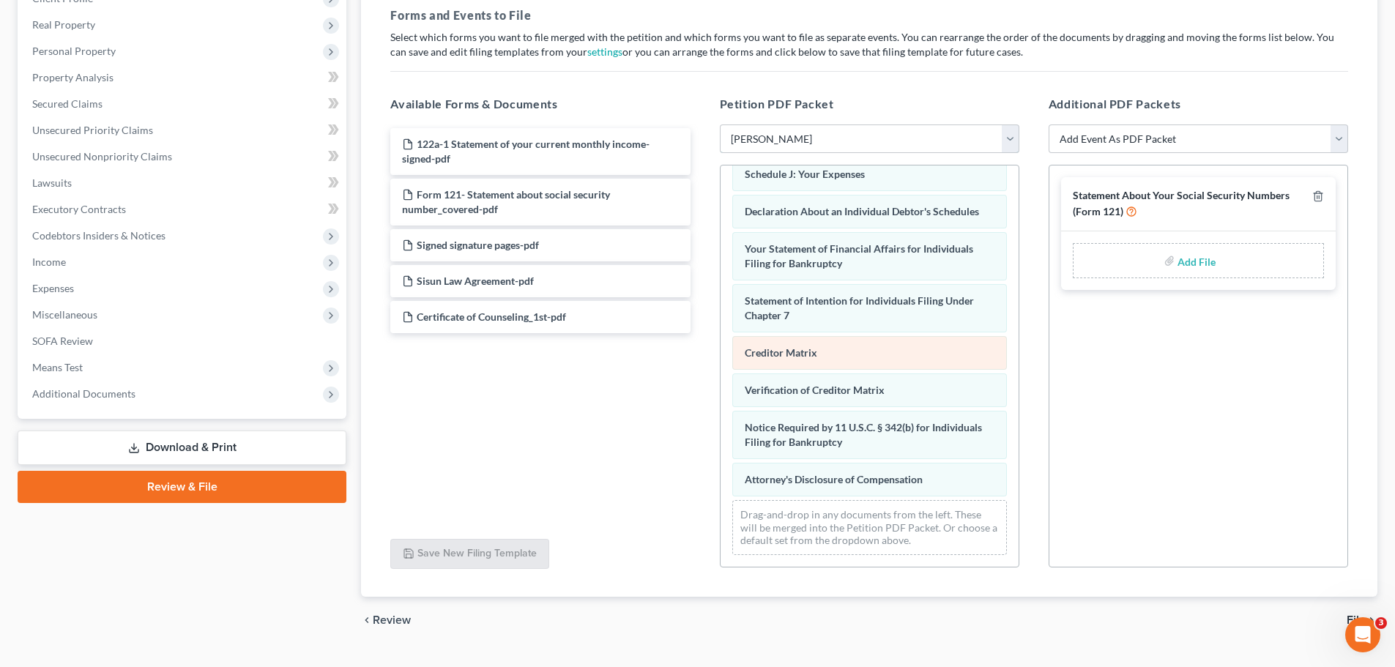
scroll to position [252, 0]
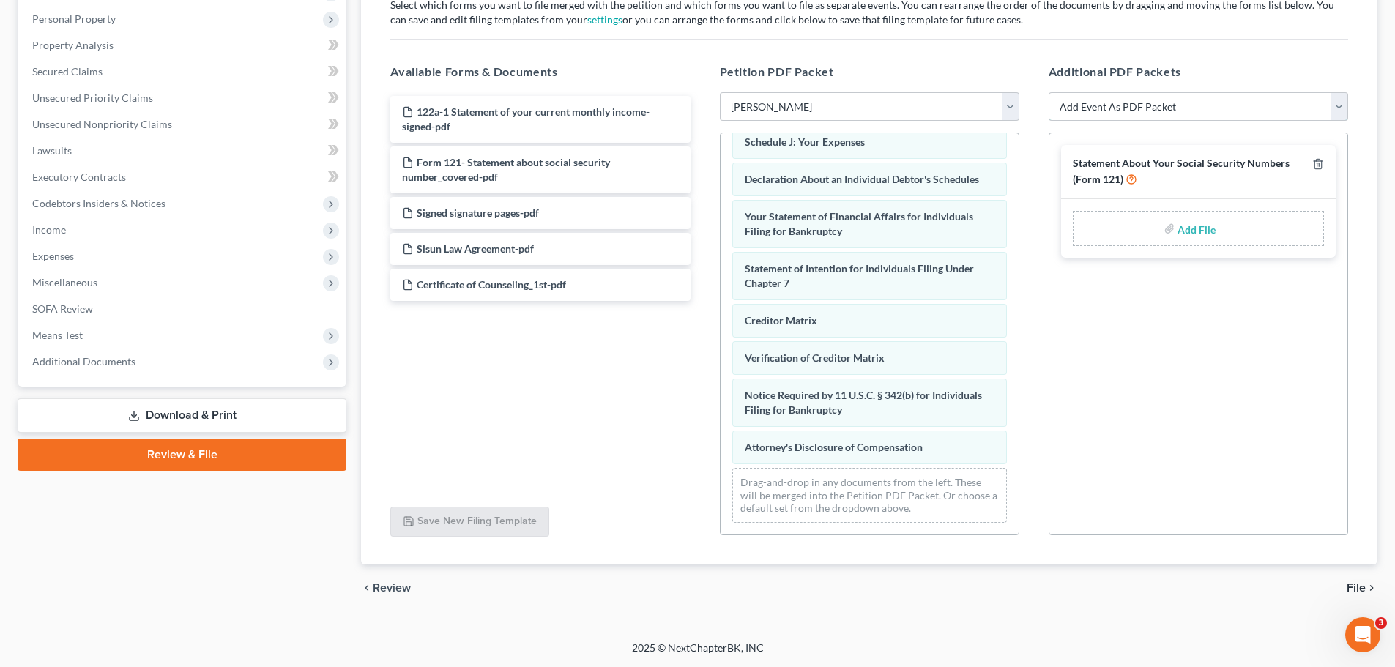
click at [923, 107] on select "Add Event As PDF Packet Certificate of Credit Counseling Chapter 13 Calculation…" at bounding box center [1197, 106] width 299 height 29
click at [923, 106] on select "Add Event As PDF Packet Certificate of Credit Counseling Chapter 13 Calculation…" at bounding box center [1197, 106] width 299 height 29
click at [923, 228] on input "file" at bounding box center [1194, 228] width 35 height 26
type input "C:\fakepath\statement for Social Security_signed.pdf"
click at [923, 108] on select "Add Event As PDF Packet Certificate of Credit Counseling Chapter 13 Calculation…" at bounding box center [1197, 106] width 299 height 29
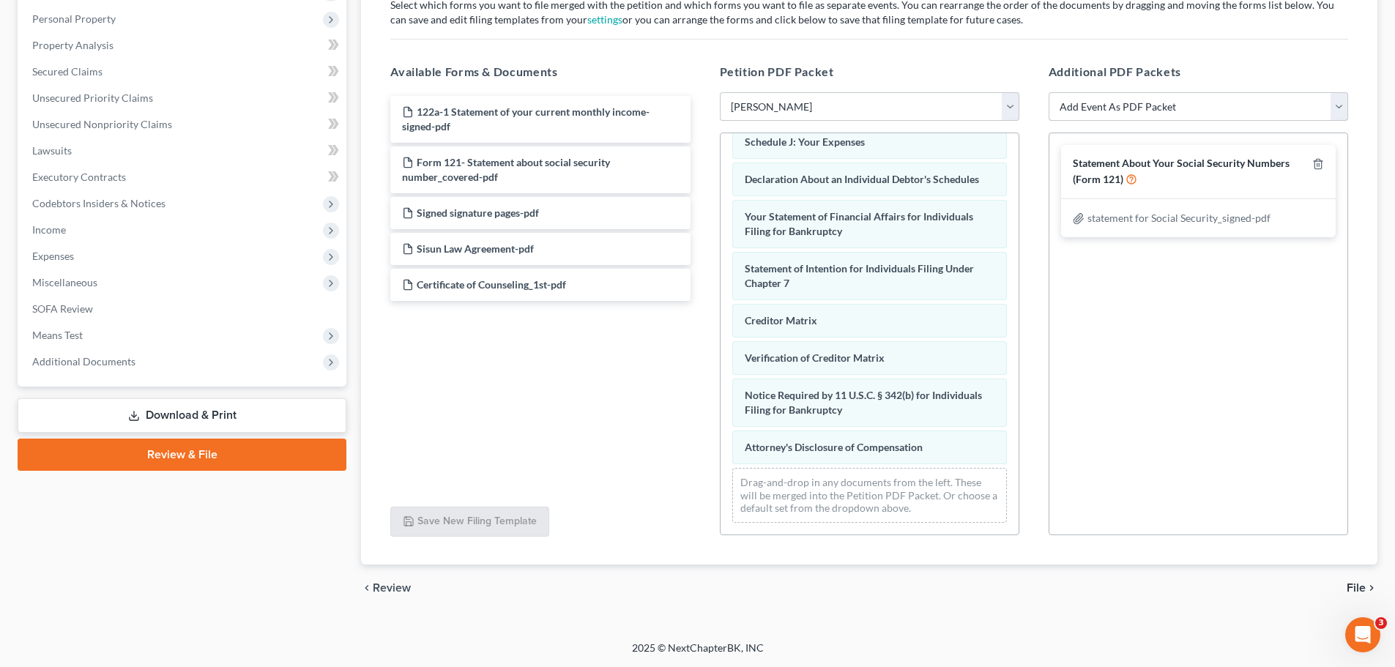
select select "0"
click at [923, 92] on select "Add Event As PDF Packet Certificate of Credit Counseling Chapter 13 Calculation…" at bounding box center [1197, 106] width 299 height 29
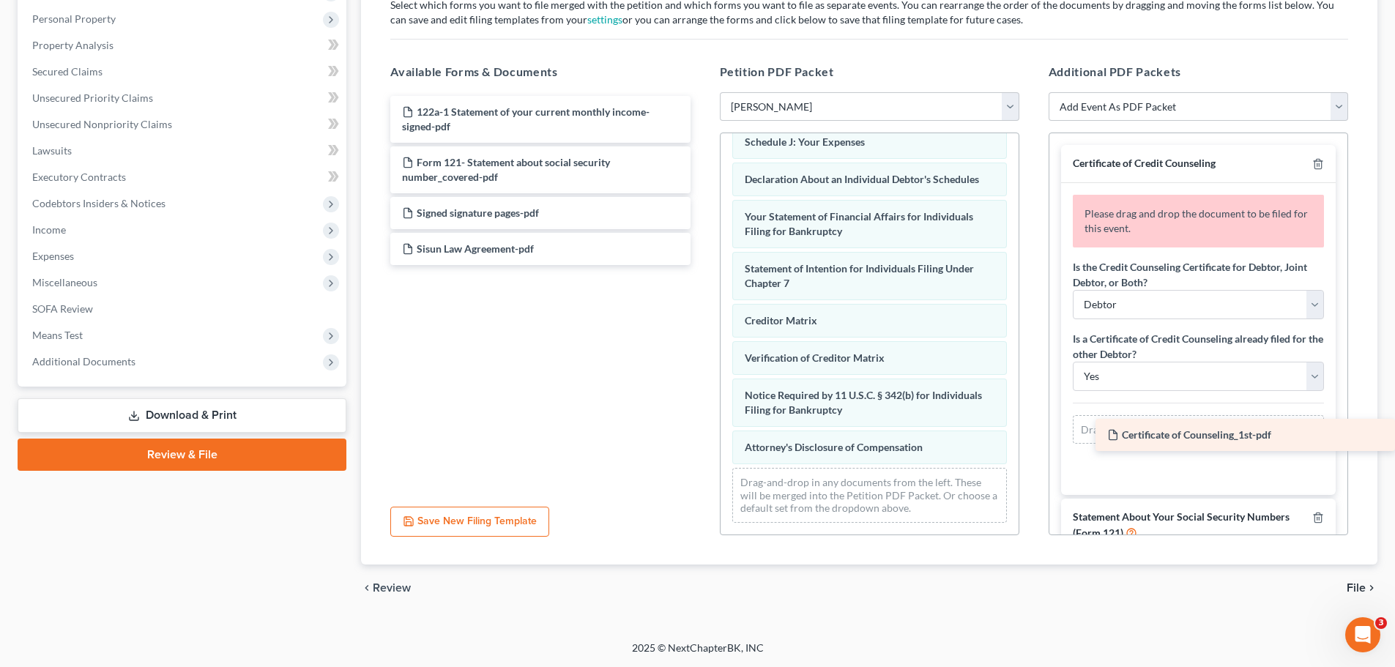
drag, startPoint x: 445, startPoint y: 291, endPoint x: 1152, endPoint y: 440, distance: 722.1
click at [701, 265] on div "Certificate of Counseling_1st-pdf 122a-1 Statement of your current monthly inco…" at bounding box center [539, 180] width 323 height 169
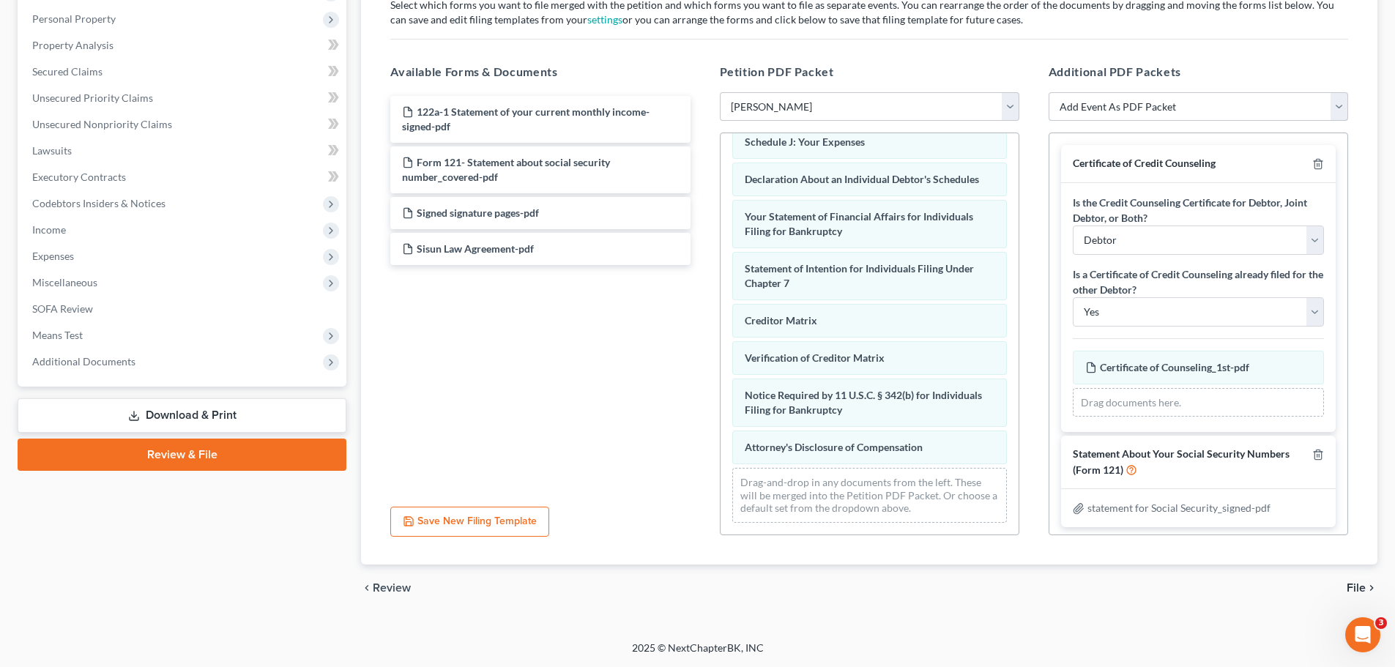
click at [923, 108] on select "Add Event As PDF Packet Certificate of Credit Counseling Chapter 13 Calculation…" at bounding box center [1197, 106] width 299 height 29
select select "5"
click at [923, 92] on select "Add Event As PDF Packet Certificate of Credit Counseling Chapter 13 Calculation…" at bounding box center [1197, 106] width 299 height 29
select select
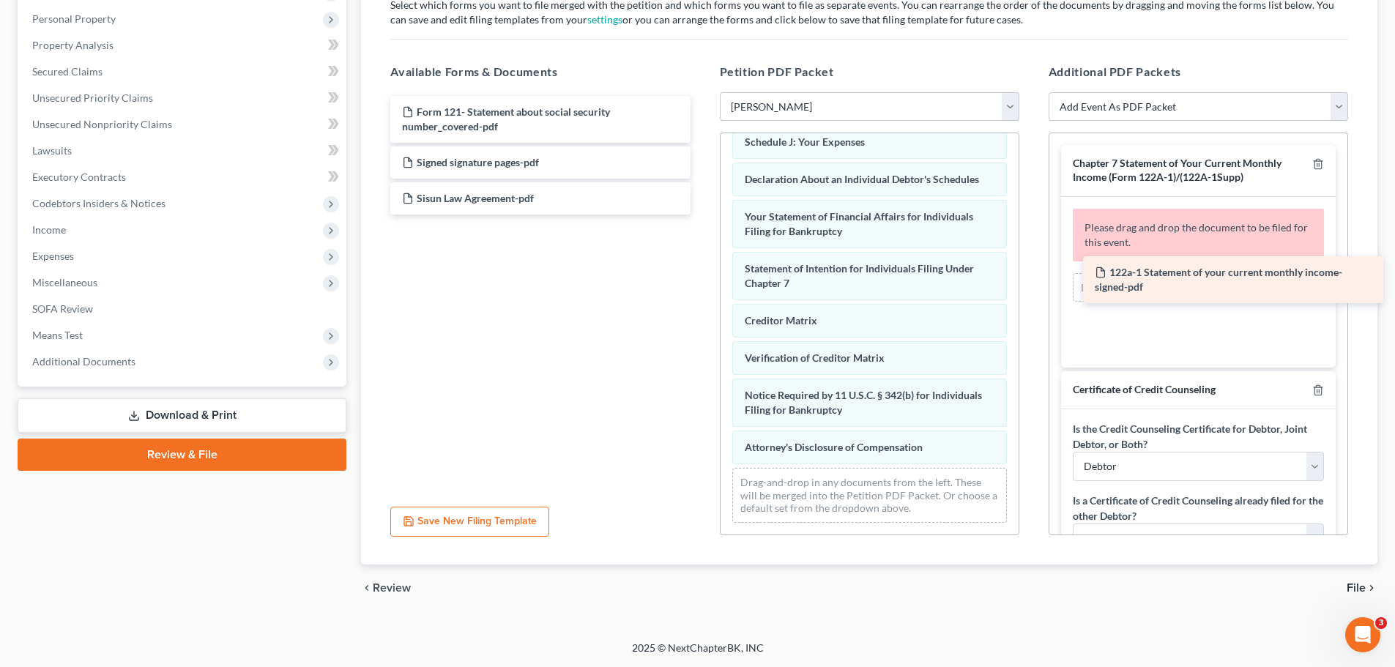
drag, startPoint x: 466, startPoint y: 121, endPoint x: 1157, endPoint y: 281, distance: 709.5
click at [701, 215] on div "122a-1 Statement of your current monthly income- signed-pdf 122a-1 Statement of…" at bounding box center [539, 155] width 323 height 119
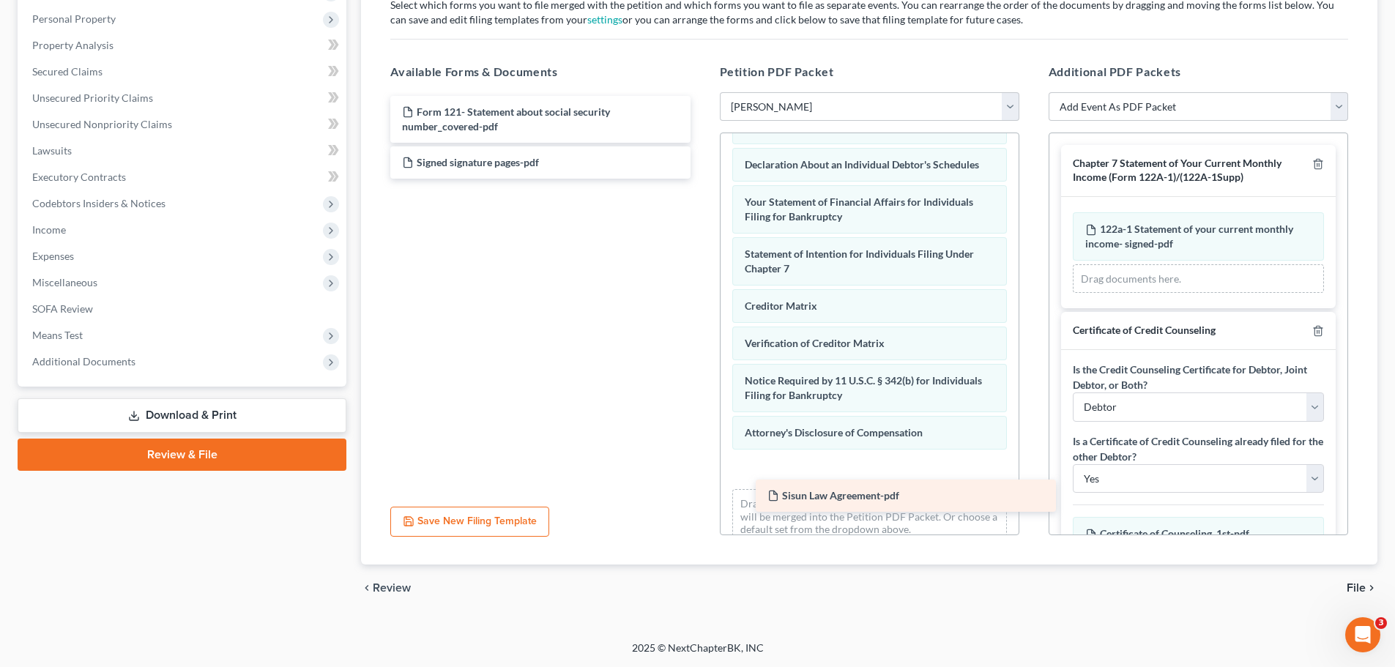
drag, startPoint x: 478, startPoint y: 200, endPoint x: 832, endPoint y: 486, distance: 454.9
click at [701, 179] on div "Sisun Law Agreement-pdf Form 121- Statement about social security number_covere…" at bounding box center [539, 137] width 323 height 83
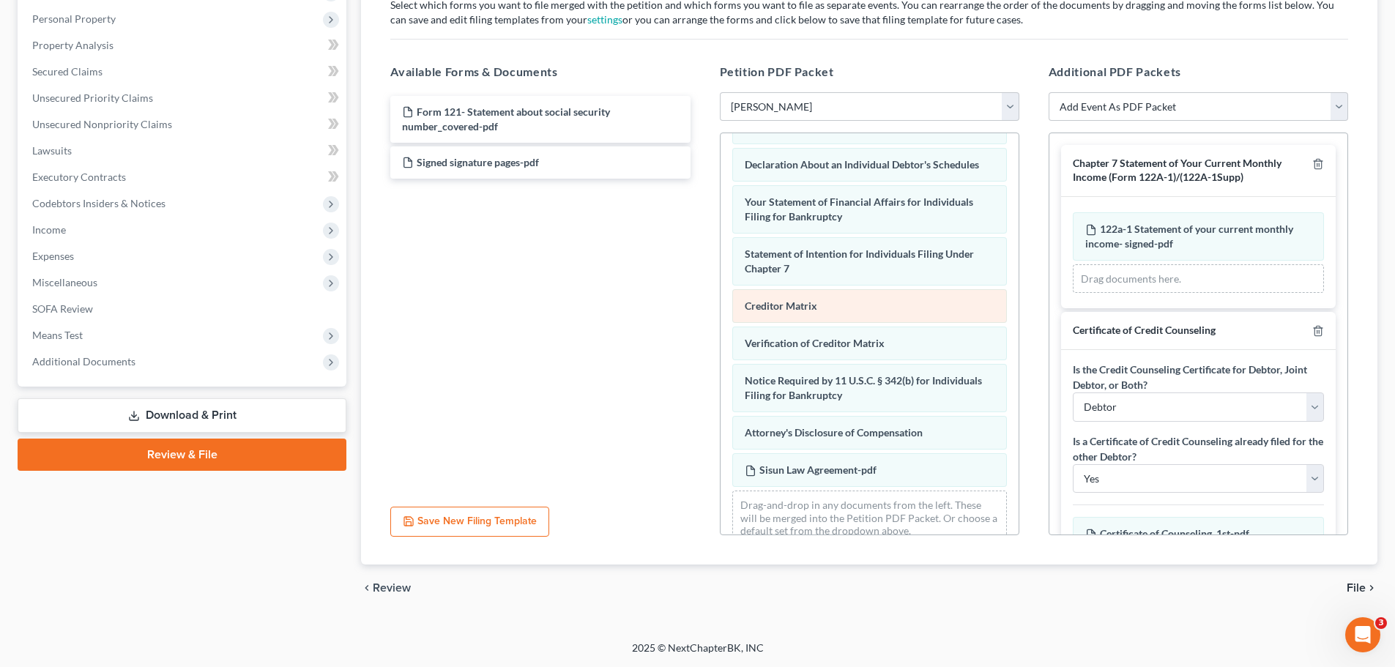
scroll to position [504, 0]
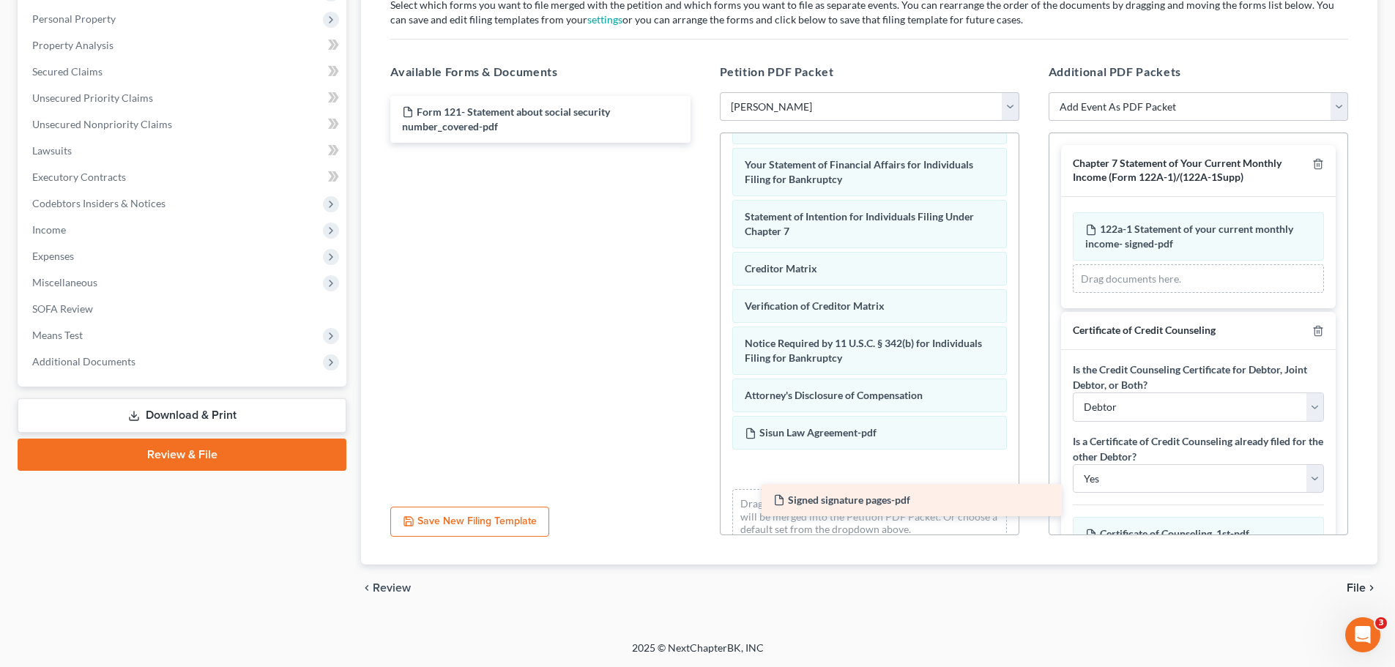
drag, startPoint x: 463, startPoint y: 169, endPoint x: 826, endPoint y: 490, distance: 483.9
click at [701, 143] on div "Signed signature pages-pdf Form 121- Statement about social security number_cov…" at bounding box center [539, 119] width 323 height 47
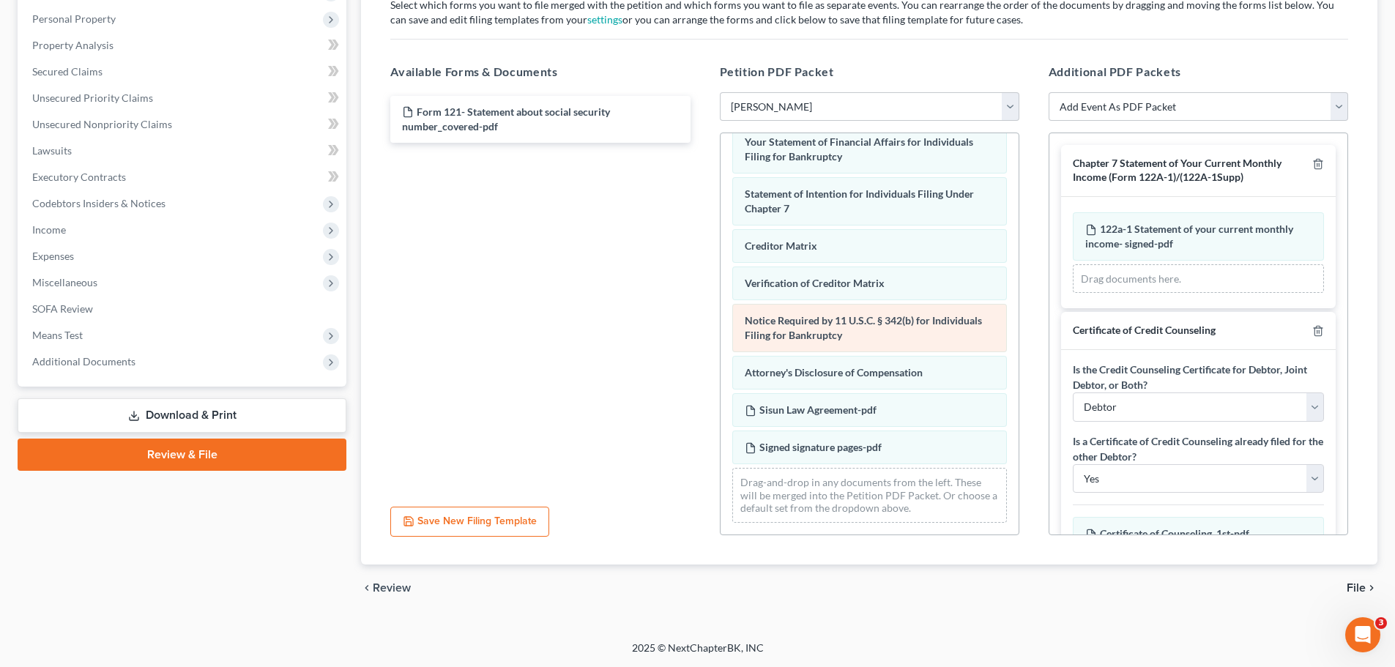
scroll to position [541, 0]
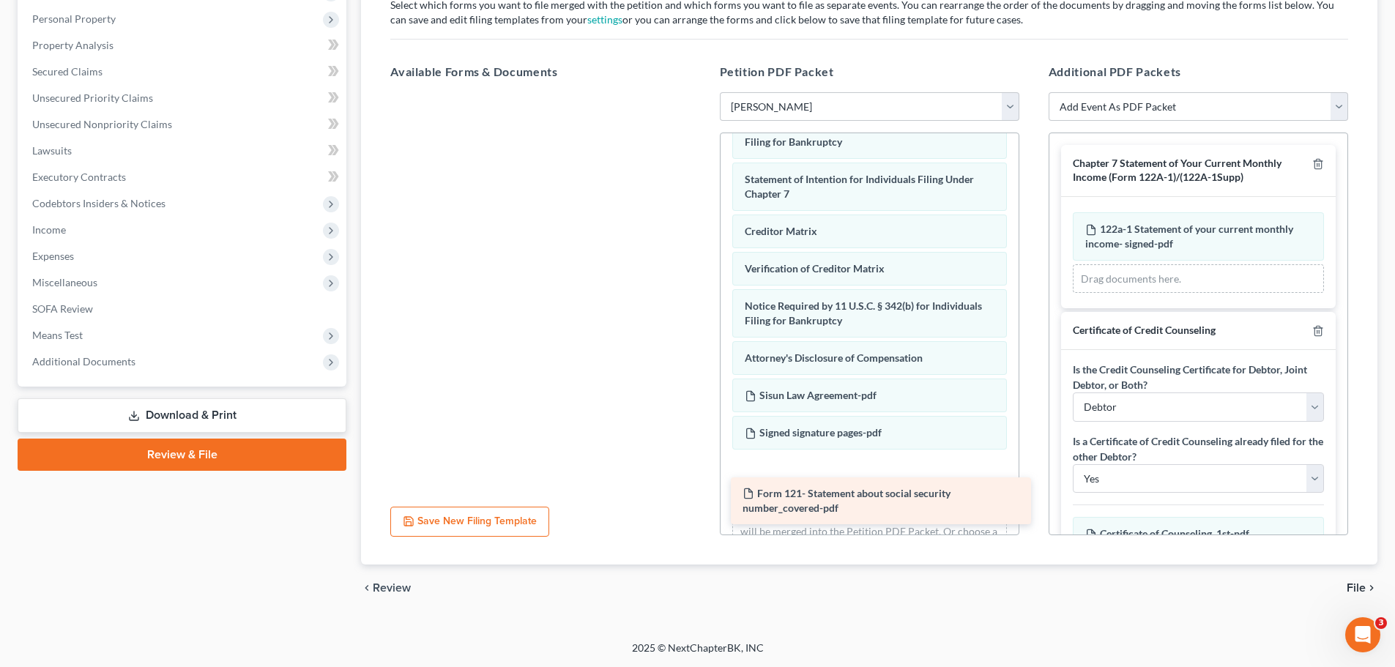
drag, startPoint x: 465, startPoint y: 126, endPoint x: 808, endPoint y: 503, distance: 509.5
click at [701, 92] on div "Form 121- Statement about social security number_covered-pdf Form 121- Statemen…" at bounding box center [539, 92] width 323 height 0
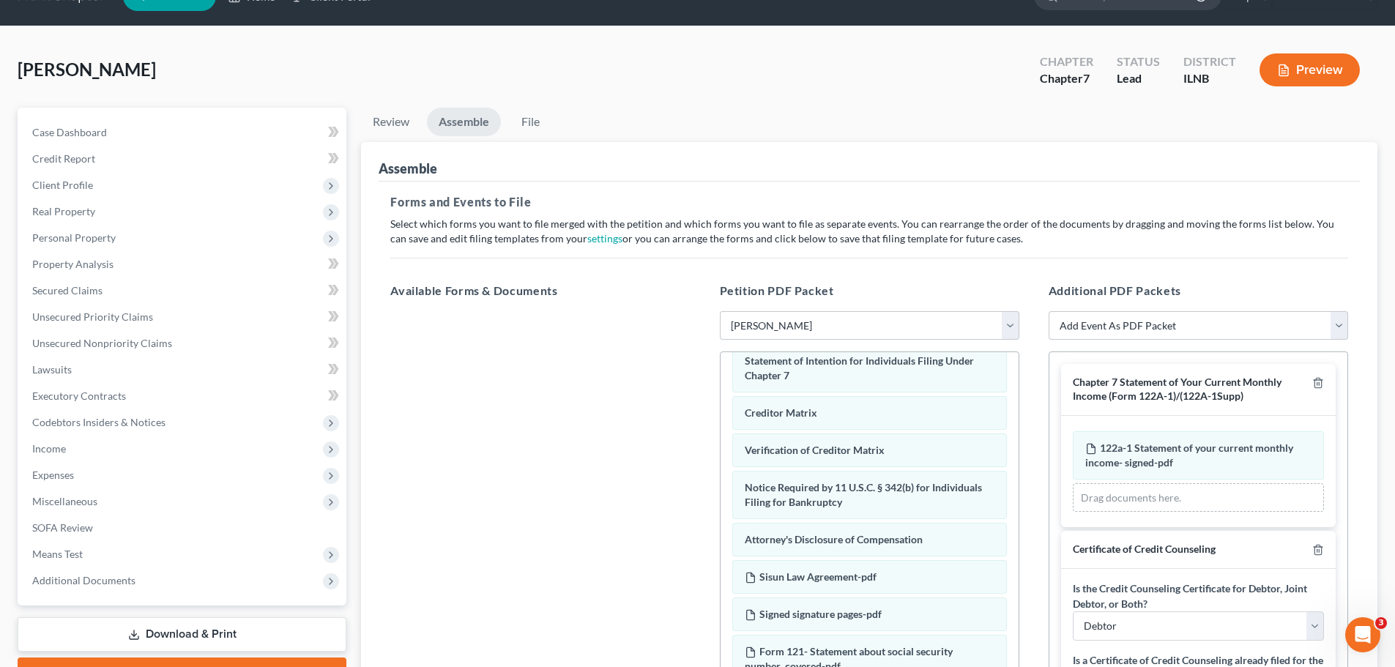
scroll to position [32, 0]
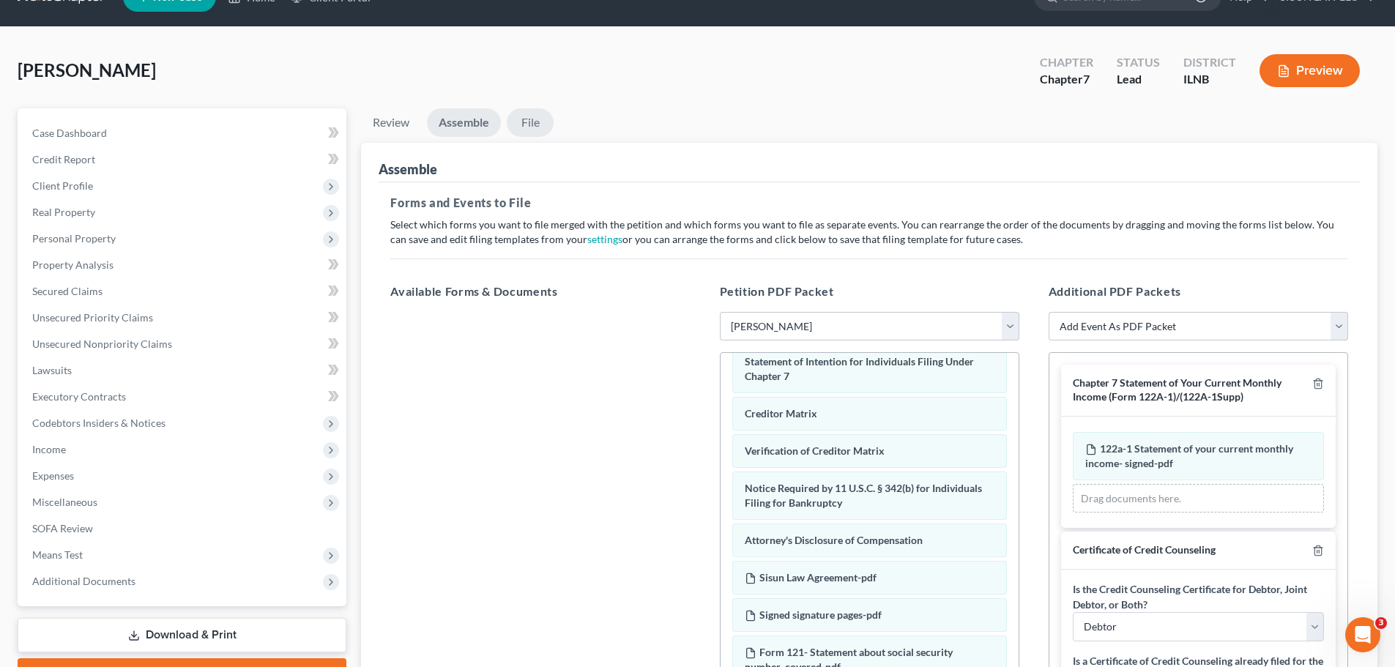
click at [522, 127] on link "File" at bounding box center [530, 122] width 47 height 29
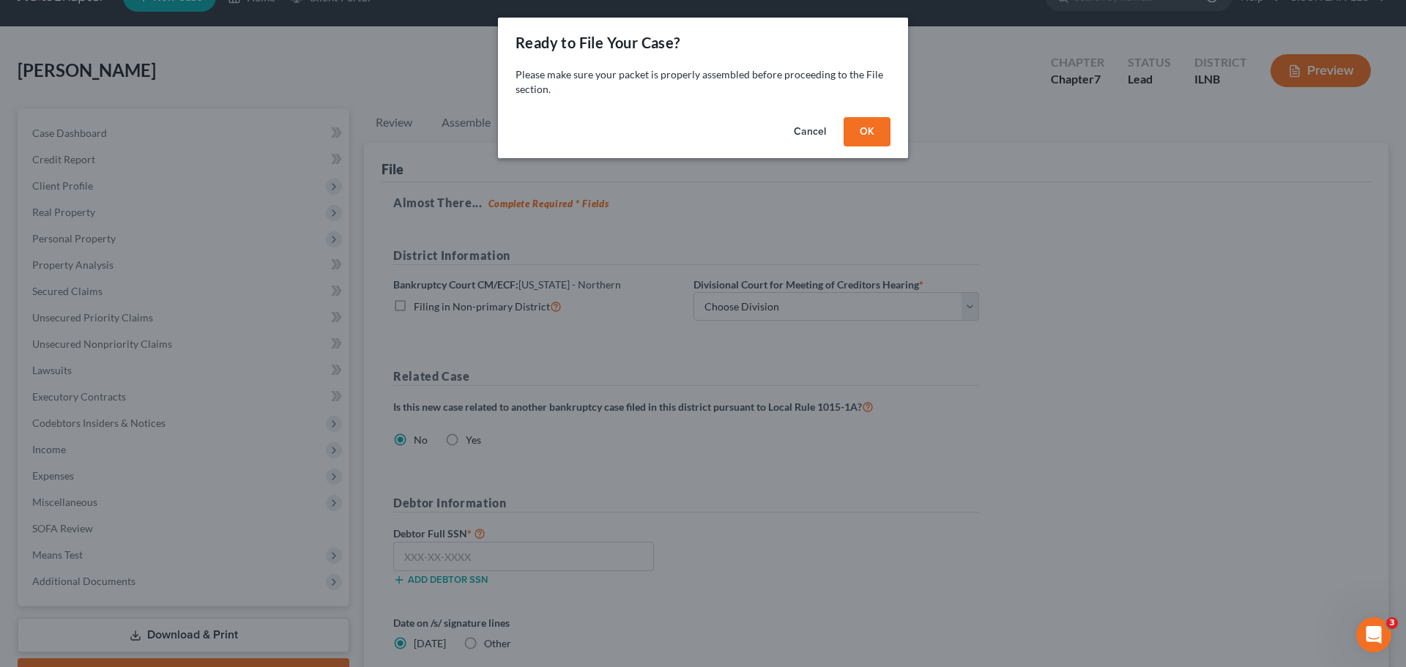
click at [868, 136] on button "OK" at bounding box center [866, 131] width 47 height 29
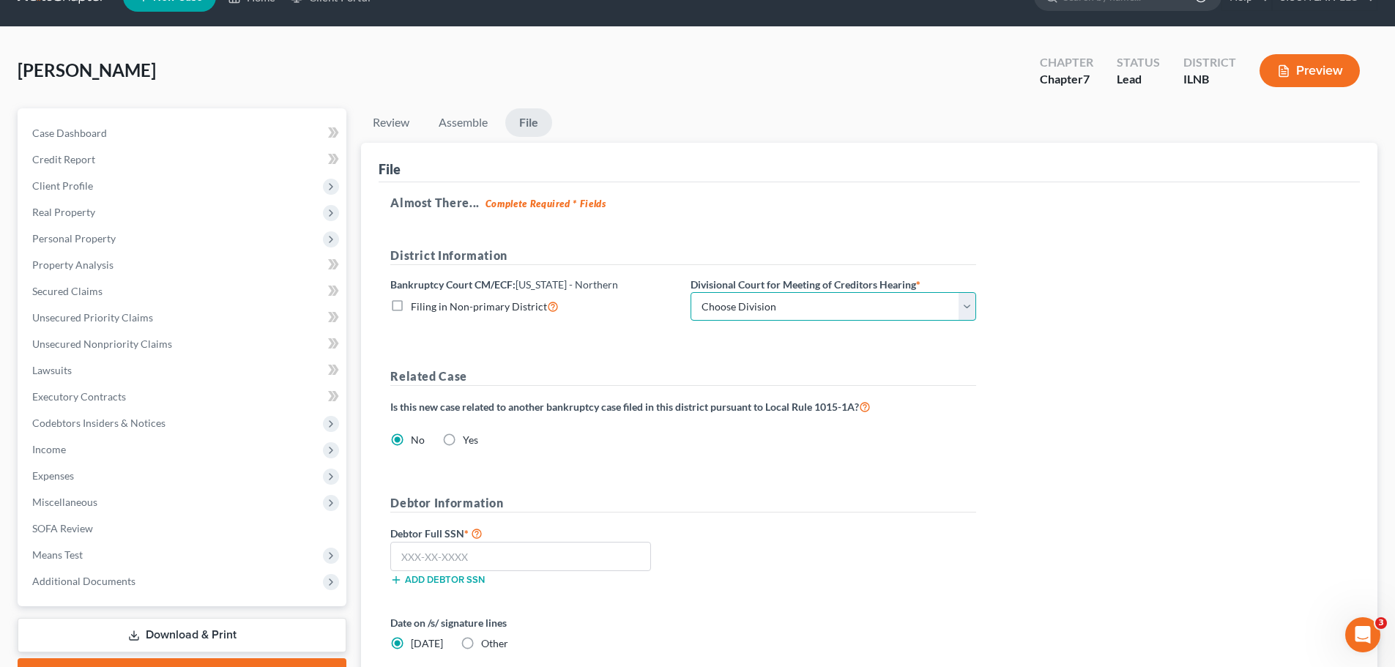
click at [829, 302] on select "Choose Division [GEOGRAPHIC_DATA] Rockford" at bounding box center [833, 306] width 286 height 29
select select "0"
click at [690, 292] on select "Choose Division [GEOGRAPHIC_DATA] Rockford" at bounding box center [833, 306] width 286 height 29
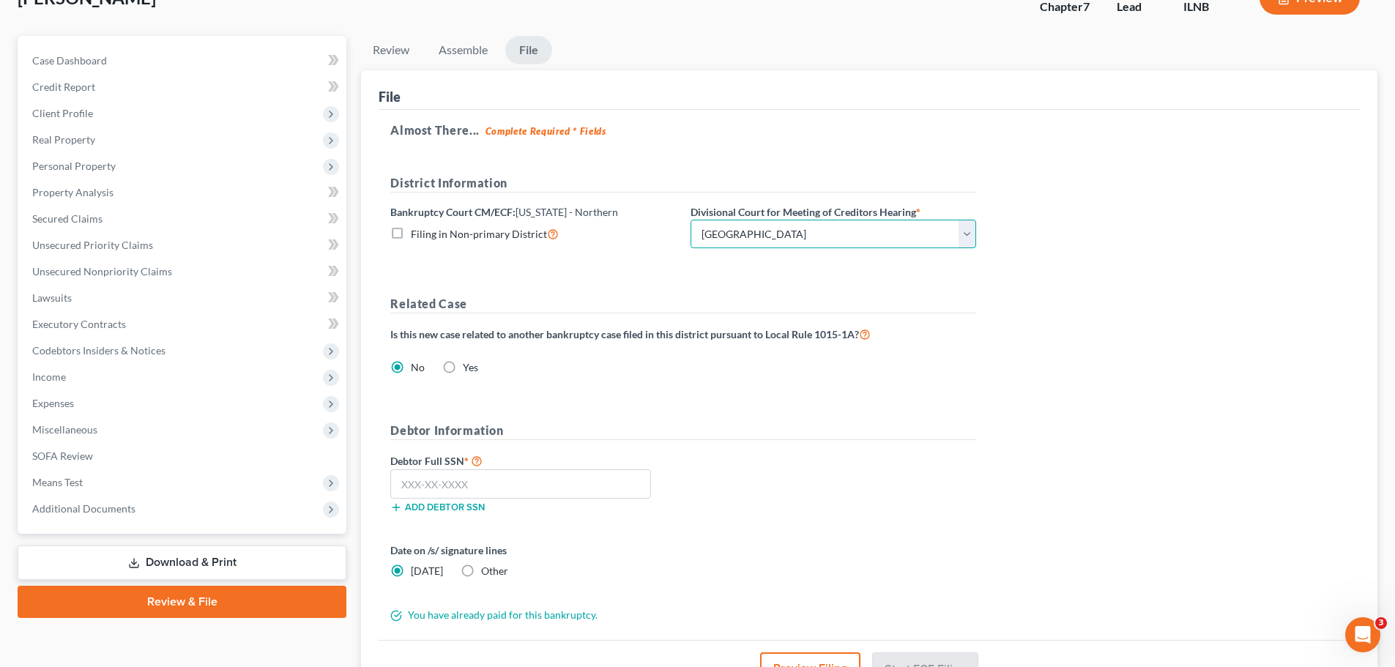
scroll to position [105, 0]
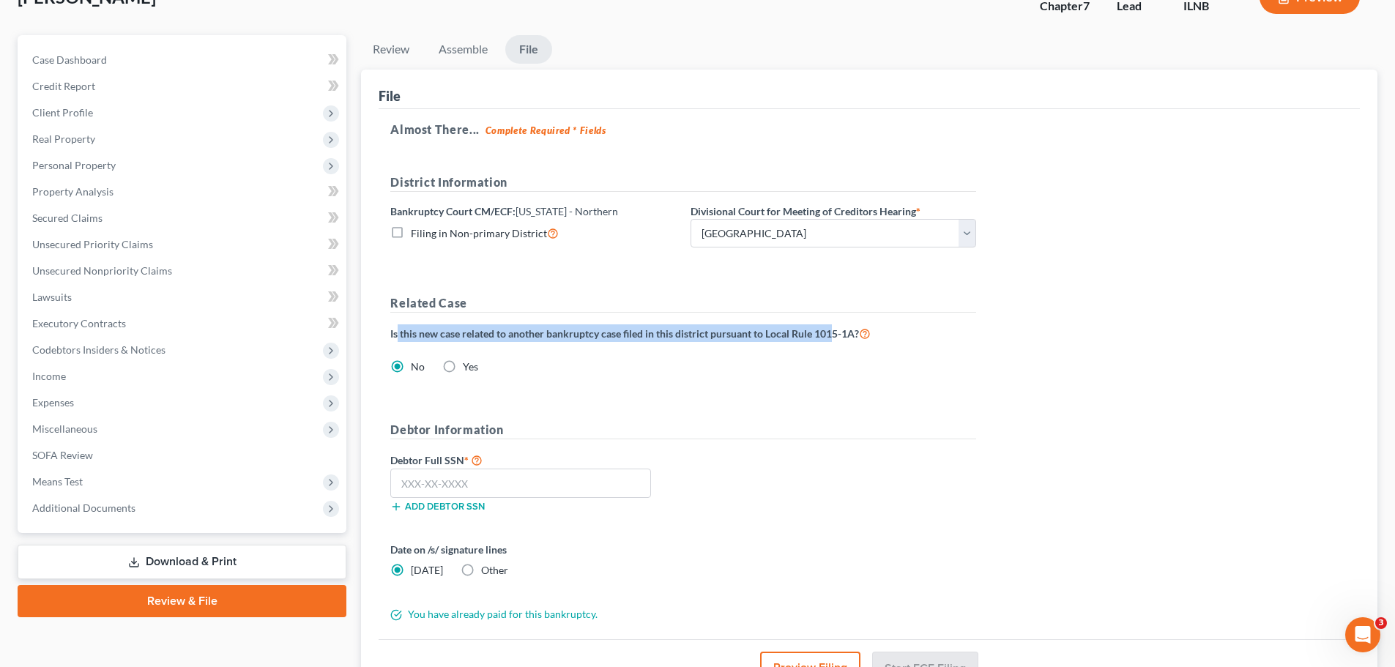
drag, startPoint x: 399, startPoint y: 333, endPoint x: 835, endPoint y: 335, distance: 435.6
click at [835, 335] on label "Is this new case related to another bankruptcy case filed in this district purs…" at bounding box center [630, 333] width 480 height 18
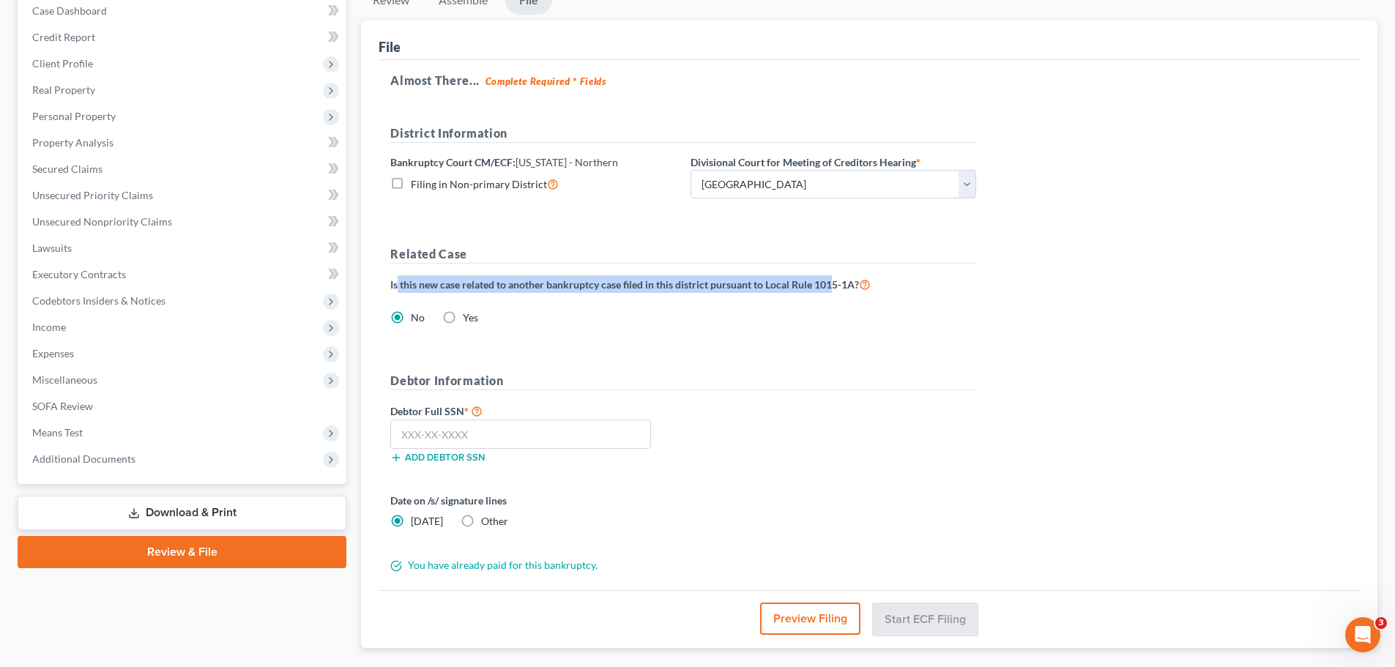
scroll to position [179, 0]
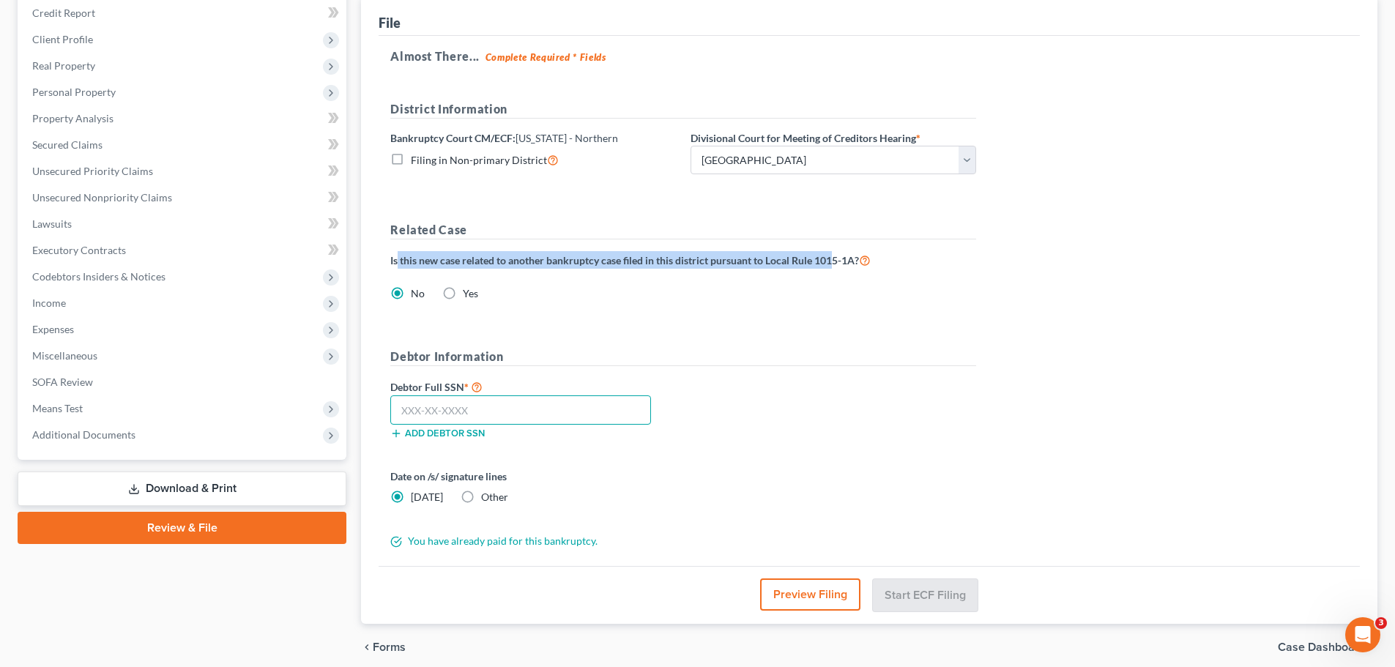
click at [507, 414] on input "text" at bounding box center [520, 409] width 261 height 29
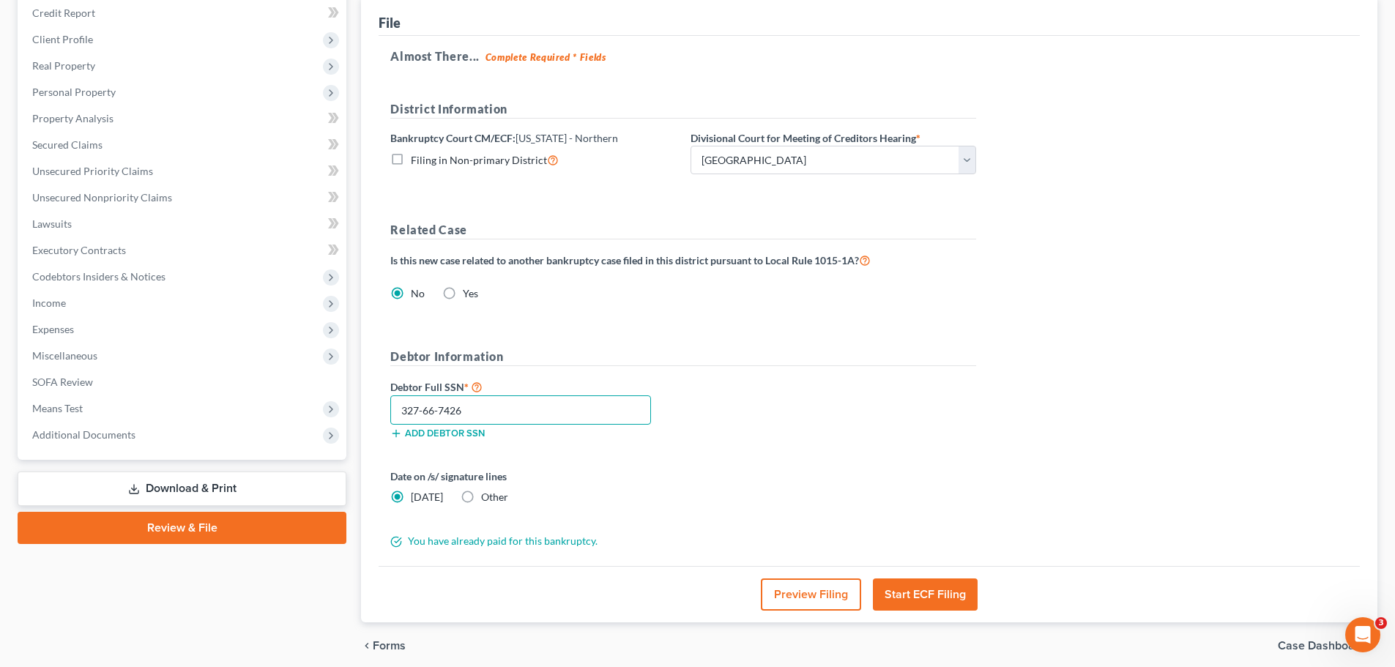
type input "327-66-7426"
click at [923, 592] on button "Start ECF Filing" at bounding box center [925, 594] width 105 height 32
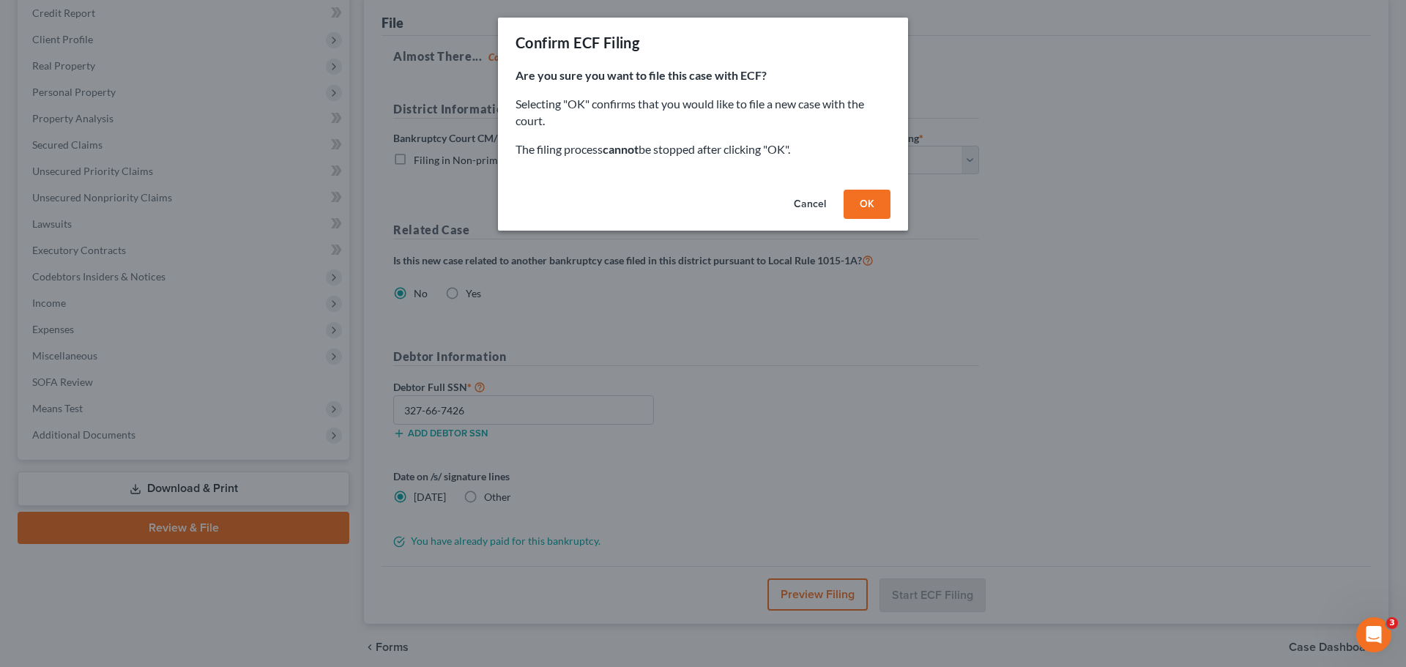
click at [866, 193] on button "OK" at bounding box center [866, 204] width 47 height 29
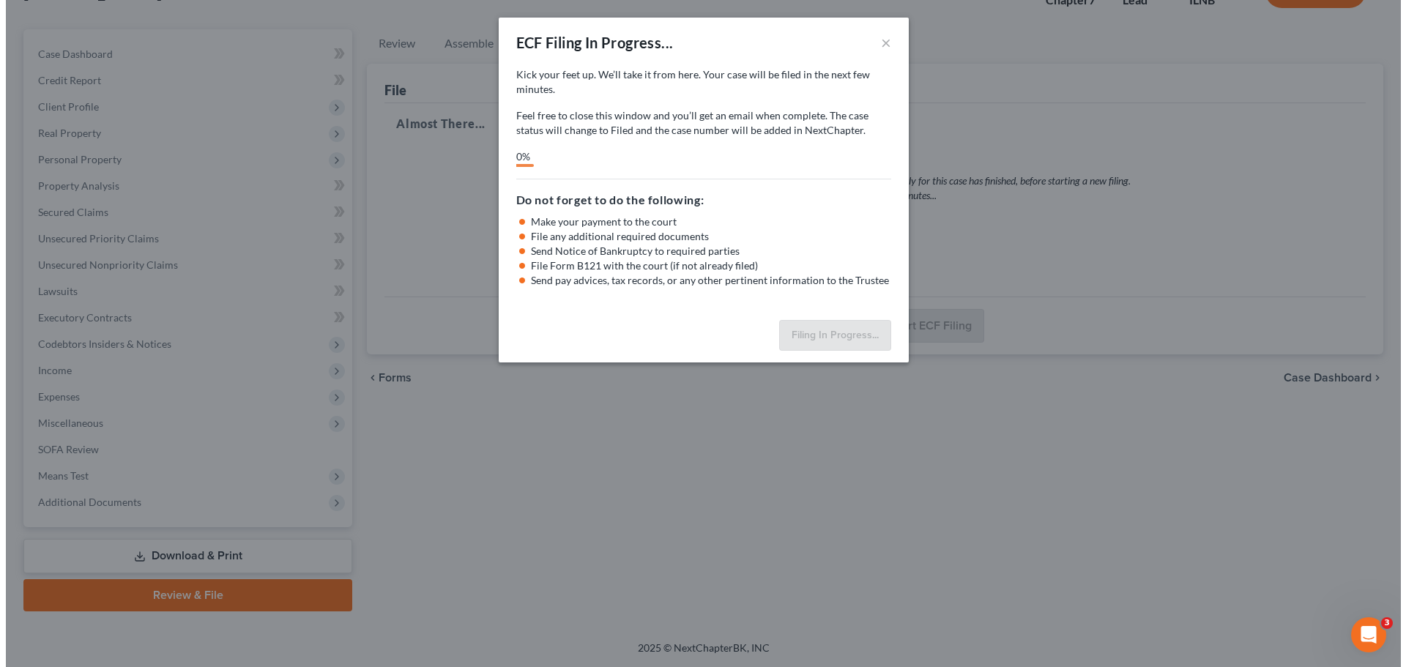
scroll to position [111, 0]
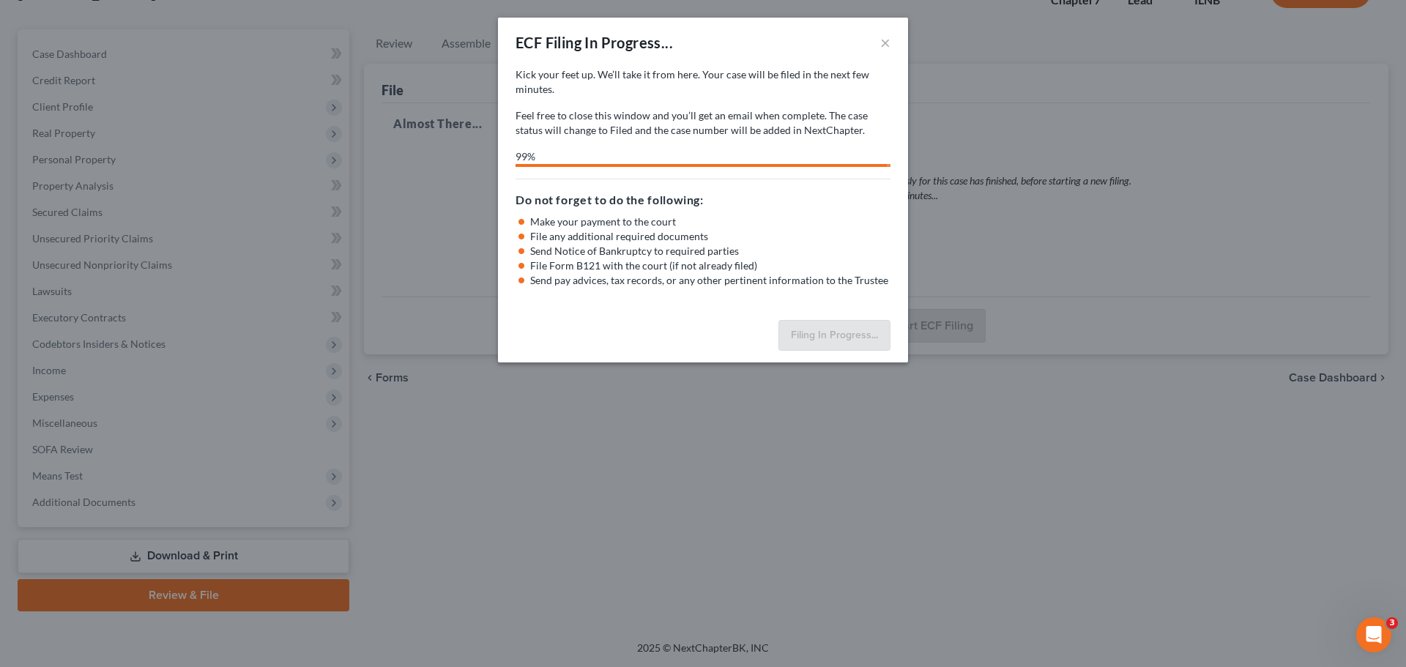
click at [783, 190] on div "Do not forget to do the following: Make your payment to the court File any addi…" at bounding box center [702, 233] width 375 height 109
select select "0"
